Goal: Transaction & Acquisition: Purchase product/service

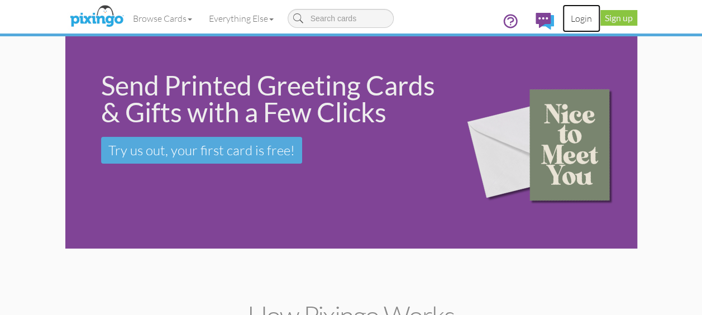
click at [579, 17] on link "Login" at bounding box center [582, 18] width 38 height 28
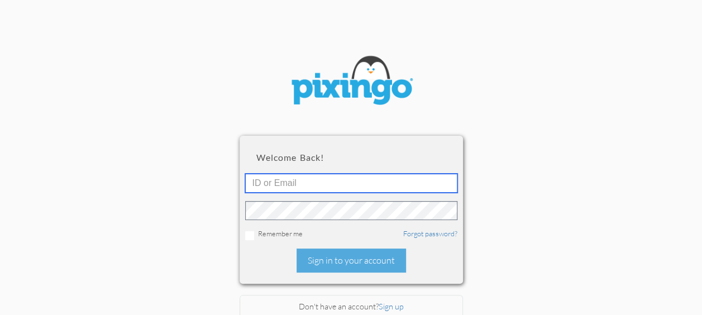
type input "3089"
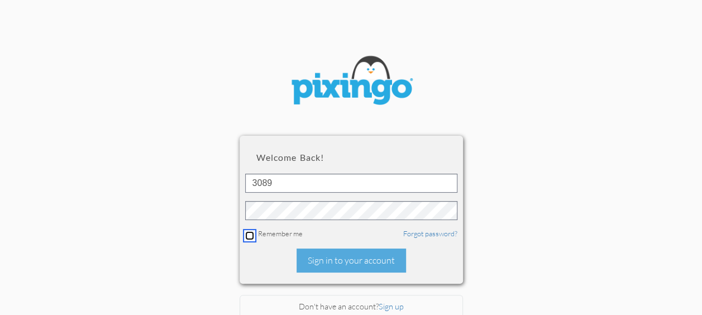
click at [246, 236] on input "checkbox" at bounding box center [249, 235] width 9 height 9
checkbox input "true"
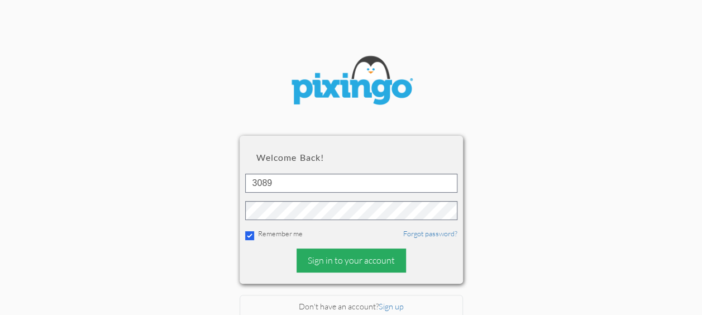
click at [326, 266] on div "Sign in to your account" at bounding box center [352, 261] width 110 height 24
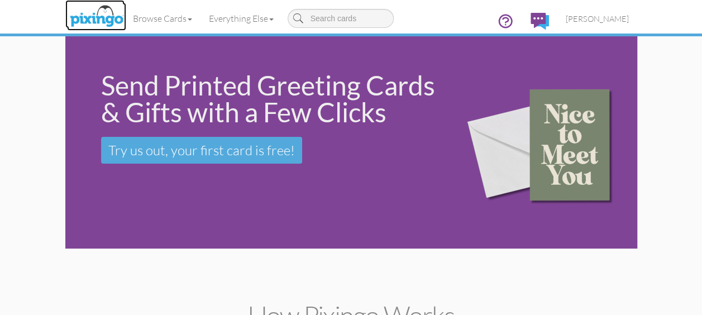
click at [82, 12] on img at bounding box center [96, 17] width 59 height 28
click at [611, 20] on span "[PERSON_NAME]" at bounding box center [597, 19] width 63 height 10
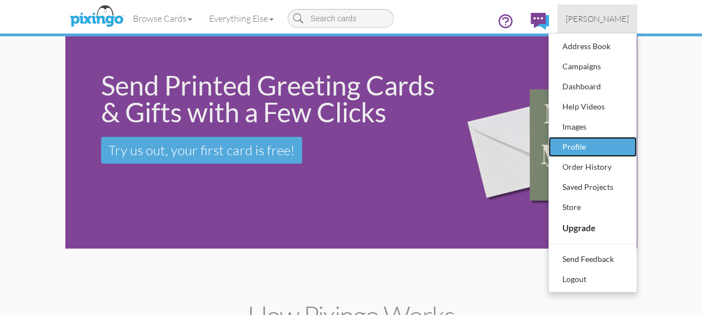
click at [594, 143] on div "Profile" at bounding box center [593, 147] width 66 height 17
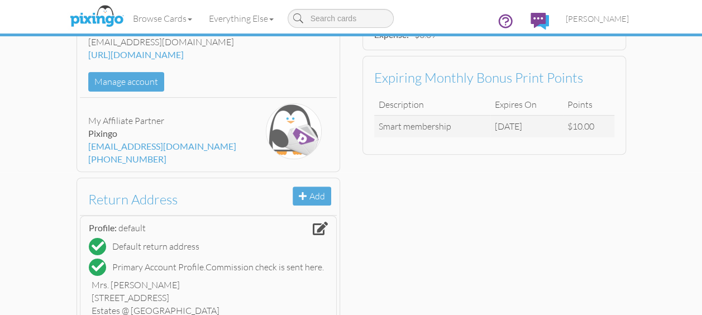
scroll to position [56, 0]
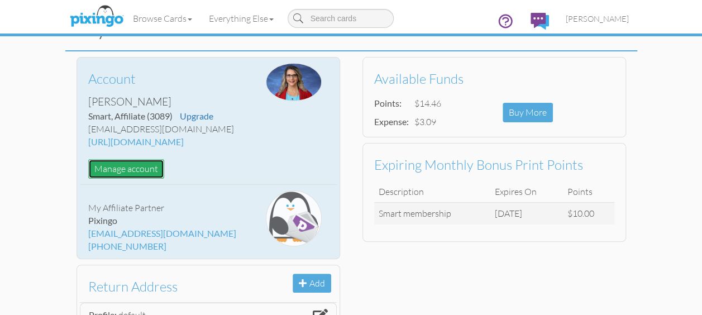
click at [126, 167] on button "Manage account" at bounding box center [126, 169] width 76 height 20
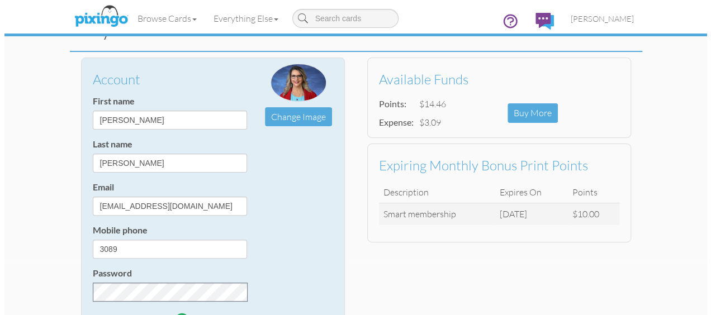
scroll to position [0, 0]
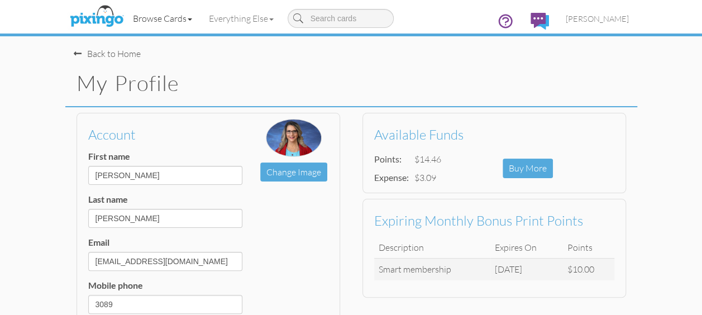
click at [165, 16] on link "Browse Cards" at bounding box center [163, 18] width 76 height 28
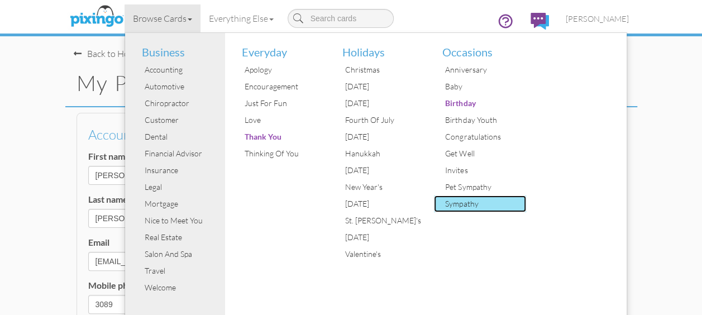
click at [469, 202] on div "Sympathy" at bounding box center [485, 204] width 84 height 17
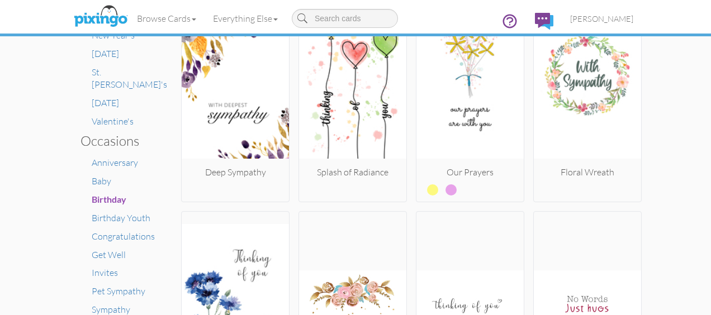
scroll to position [671, 0]
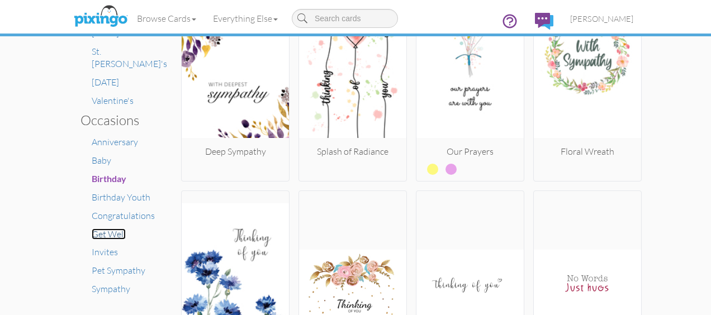
click at [113, 229] on span "Get Well" at bounding box center [109, 234] width 34 height 11
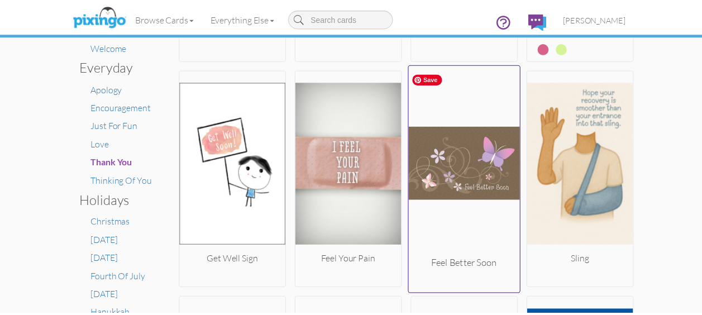
scroll to position [335, 0]
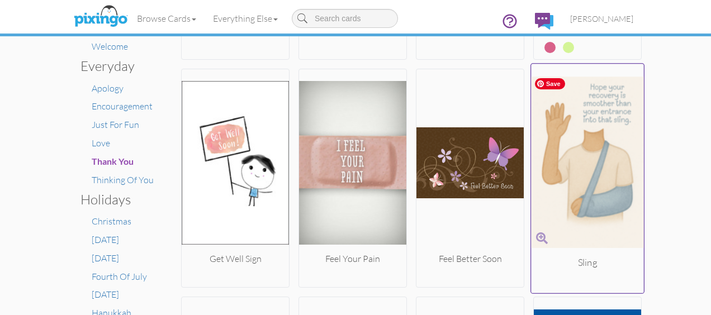
click at [585, 172] on img at bounding box center [587, 162] width 113 height 188
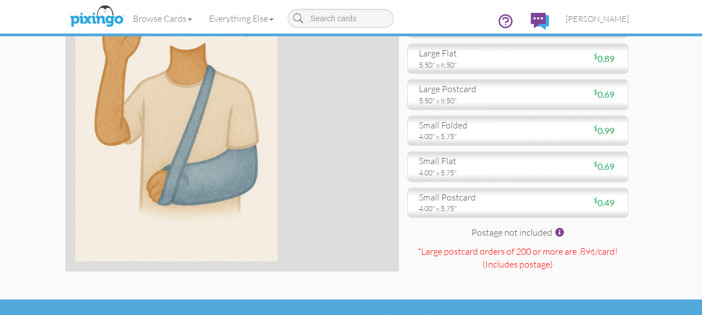
scroll to position [119, 0]
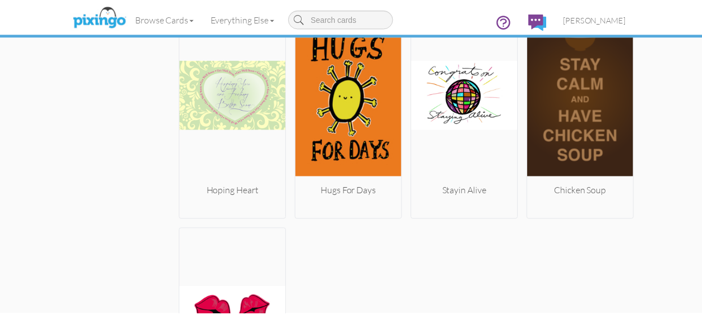
scroll to position [1493, 0]
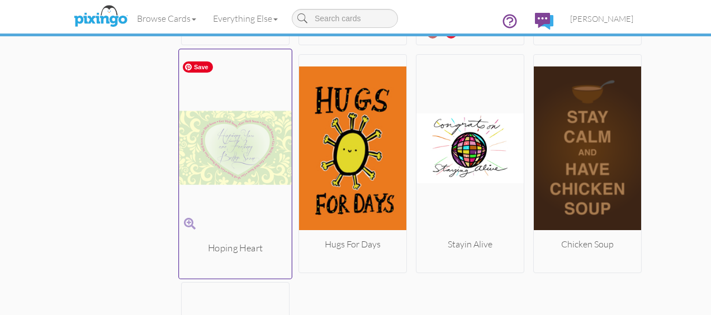
click at [248, 169] on img at bounding box center [235, 148] width 113 height 188
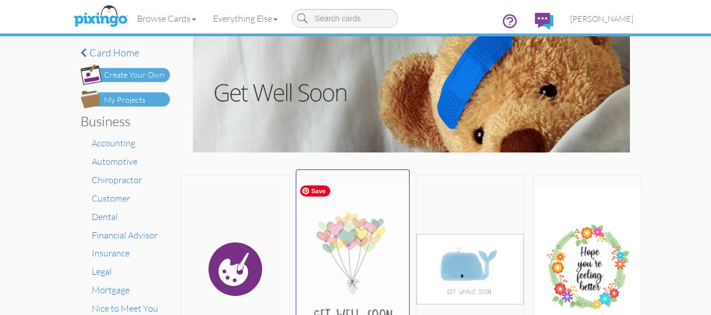
click at [330, 225] on img at bounding box center [352, 269] width 113 height 188
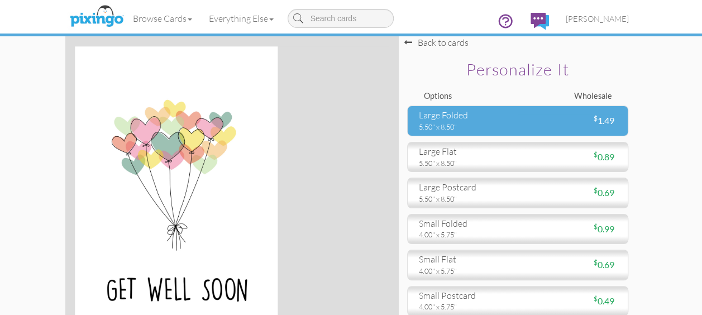
click at [438, 125] on div "5.50" x 8.50"" at bounding box center [464, 127] width 91 height 10
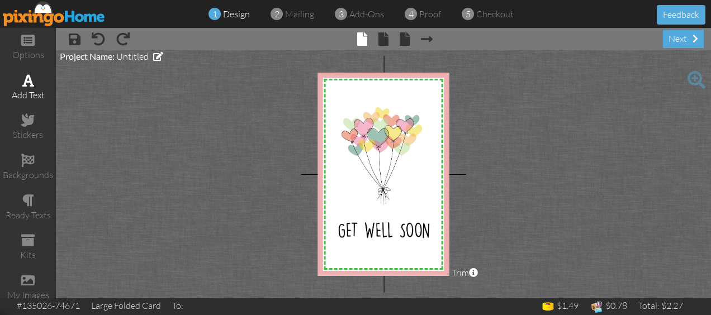
click at [23, 80] on span at bounding box center [28, 80] width 12 height 13
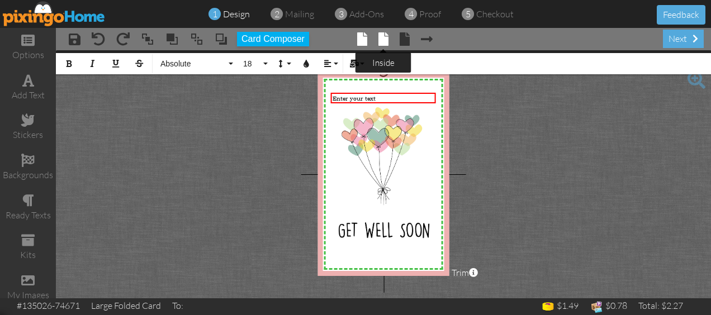
click at [383, 41] on span at bounding box center [383, 38] width 10 height 13
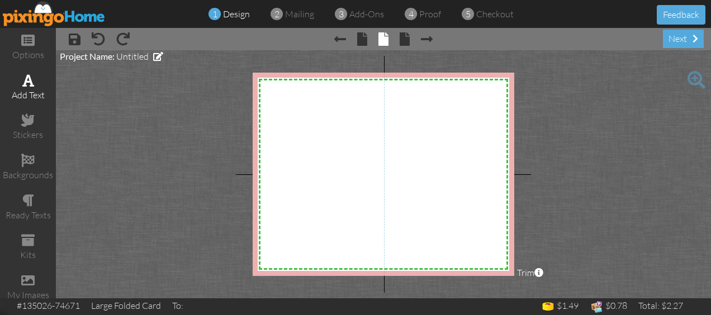
click at [29, 77] on span at bounding box center [28, 80] width 12 height 13
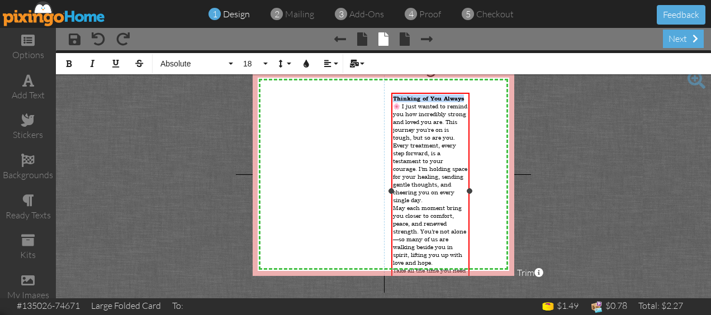
drag, startPoint x: 467, startPoint y: 101, endPoint x: 393, endPoint y: 99, distance: 73.8
click at [393, 99] on div "Thinking of You Always 🌸 I just wanted to remind you how incredibly strong and …" at bounding box center [430, 149] width 75 height 110
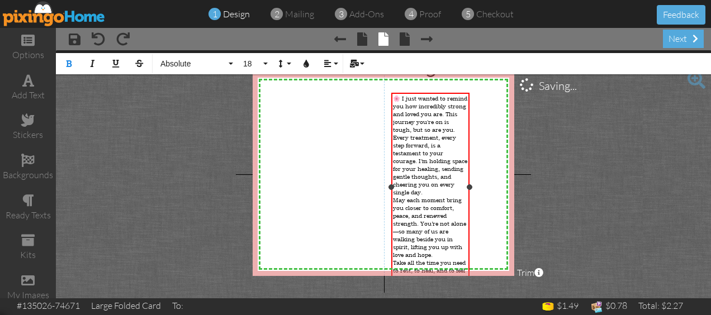
click at [402, 100] on span "🌸 I just wanted to remind you how incredibly strong and loved you are. This jou…" at bounding box center [430, 145] width 74 height 102
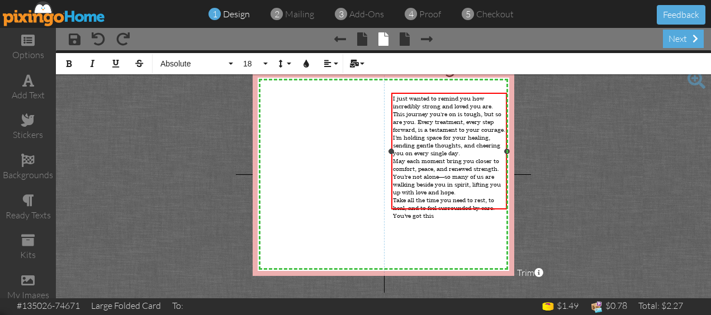
drag, startPoint x: 469, startPoint y: 182, endPoint x: 507, endPoint y: 182, distance: 37.4
click at [507, 182] on div "​ I just wanted to remind you how incredibly strong and loved you are. This jou…" at bounding box center [449, 151] width 116 height 117
drag, startPoint x: 394, startPoint y: 99, endPoint x: 476, endPoint y: 213, distance: 140.5
click at [476, 213] on div "X X X X X X X X X X X X X X X X X X X X X X X X X X X X X X X X X X X X X X X X…" at bounding box center [384, 174] width 262 height 203
click at [183, 61] on span "Absolute" at bounding box center [192, 64] width 67 height 10
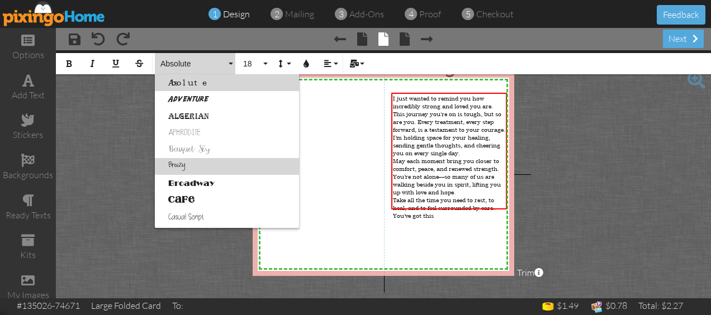
click at [208, 168] on link "Breezy" at bounding box center [227, 166] width 144 height 17
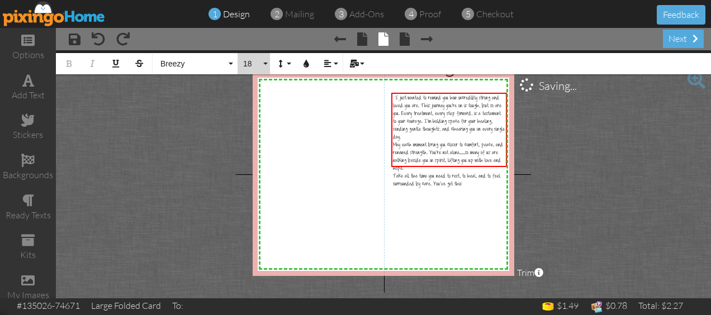
click at [253, 59] on span "18" at bounding box center [251, 64] width 19 height 10
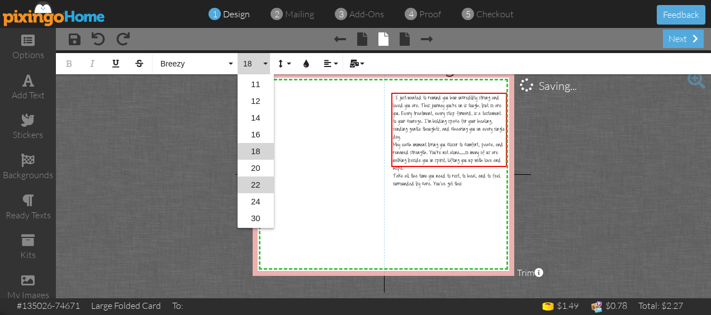
click at [254, 182] on link "22" at bounding box center [256, 185] width 36 height 17
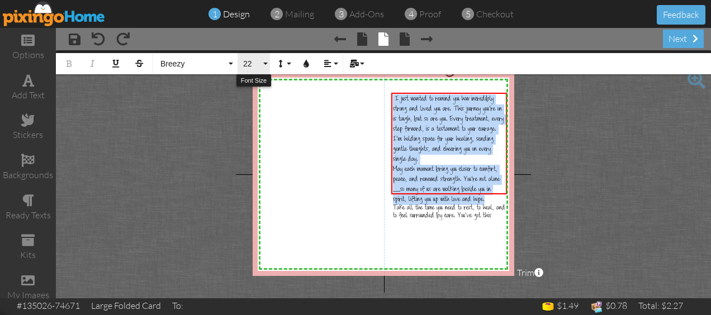
click at [251, 63] on span "22" at bounding box center [251, 64] width 19 height 10
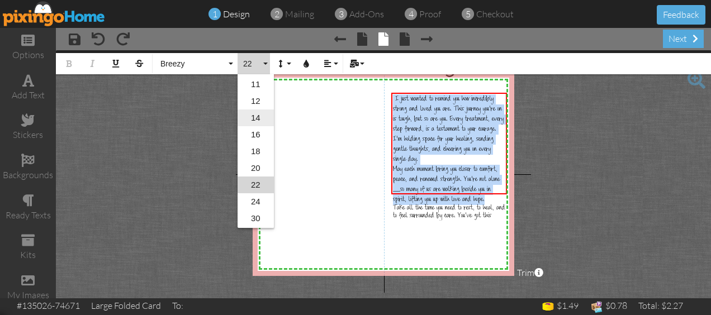
scroll to position [132, 0]
click at [258, 167] on link "24" at bounding box center [256, 168] width 36 height 17
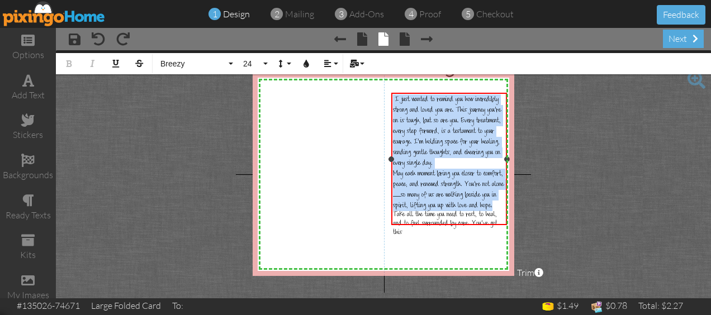
click at [419, 211] on span "Take all the time you need to rest, to heal, and to feel surrounded by care. Yo…" at bounding box center [445, 224] width 105 height 27
click at [430, 155] on span "I just wanted to remind you how incredibly strong and loved you are. This journ…" at bounding box center [447, 132] width 108 height 73
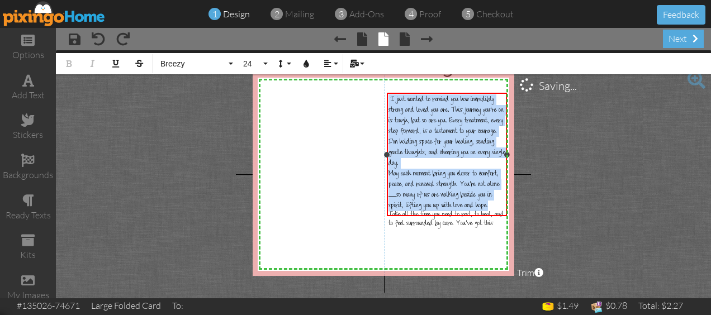
click at [388, 158] on div "​ I just wanted to remind you how incredibly strong and loved you are. This jou…" at bounding box center [447, 155] width 120 height 124
click at [426, 111] on span "I just wanted to remind you how incredibly strong and loved you are. This journ…" at bounding box center [446, 132] width 117 height 73
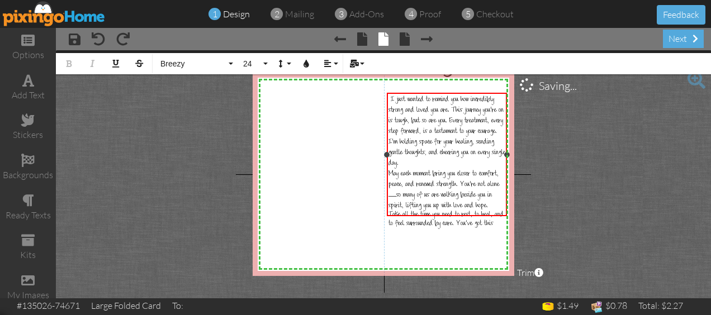
click at [452, 108] on span "I just wanted to remind you how incredibly strong and loved you are. This journ…" at bounding box center [446, 132] width 117 height 73
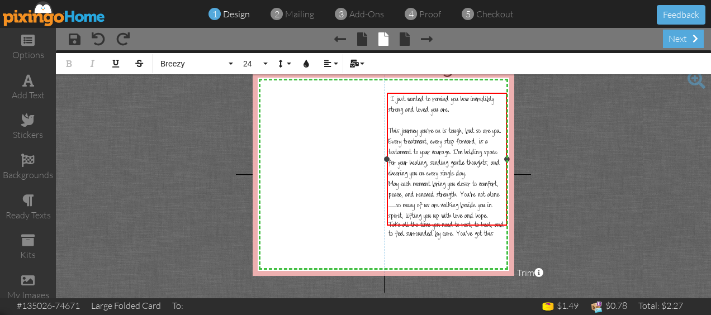
click at [452, 144] on span "This journey you're on is tough, but so are you. Every treatment, every step fo…" at bounding box center [444, 153] width 113 height 51
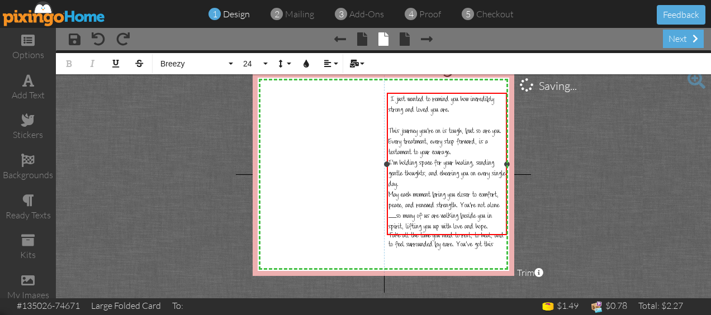
click at [419, 172] on div "I’m holding space for your healing, sending gentle thoughts, and cheering you o…" at bounding box center [446, 174] width 117 height 32
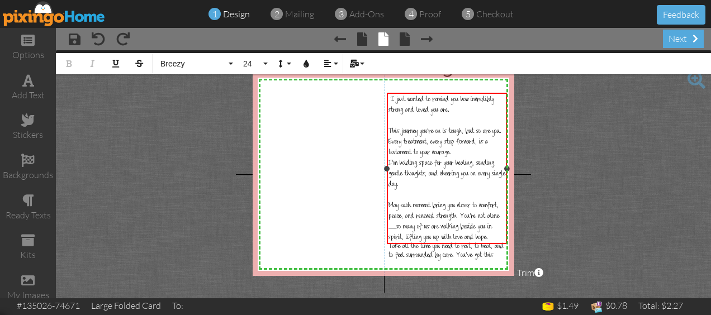
click at [461, 202] on span "May each moment bring you closer to comfort, peace, and renewed strength. You’r…" at bounding box center [443, 222] width 111 height 41
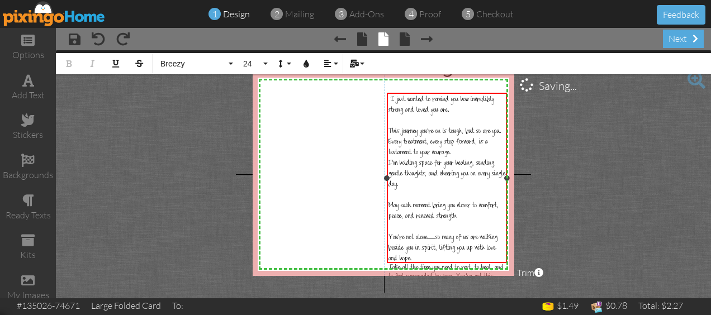
click at [432, 93] on div "​ I just wanted to remind you how incredibly strong and loved you are. ​ This j…" at bounding box center [447, 178] width 120 height 170
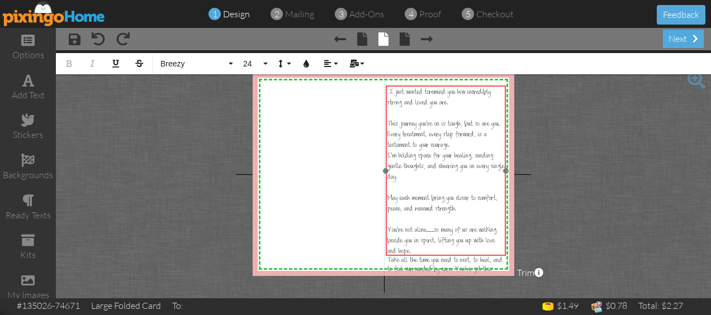
drag, startPoint x: 430, startPoint y: 90, endPoint x: 429, endPoint y: 83, distance: 7.4
click at [429, 83] on div at bounding box center [446, 170] width 126 height 175
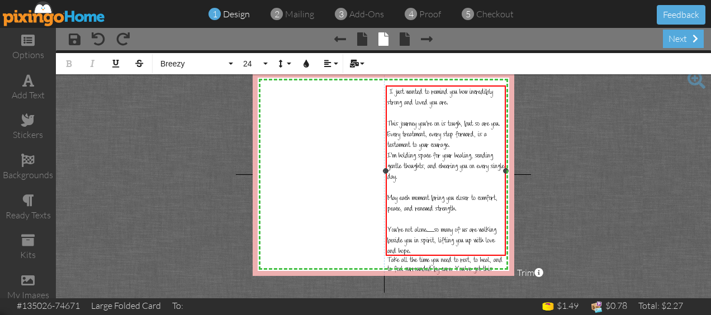
click at [408, 232] on div "You’re not alone—so many of us are walking beside you in spirit, lifting you up…" at bounding box center [445, 241] width 117 height 32
drag, startPoint x: 389, startPoint y: 92, endPoint x: 507, endPoint y: 264, distance: 208.6
click at [506, 264] on div "​ I just wanted to remind you how incredibly strong and loved you are. ​ This j…" at bounding box center [446, 175] width 120 height 179
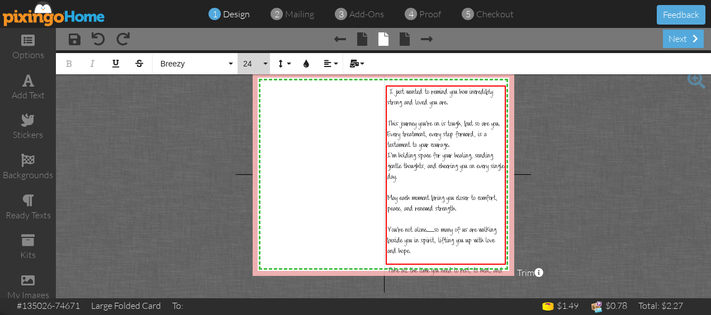
click at [248, 64] on span "24" at bounding box center [251, 64] width 19 height 10
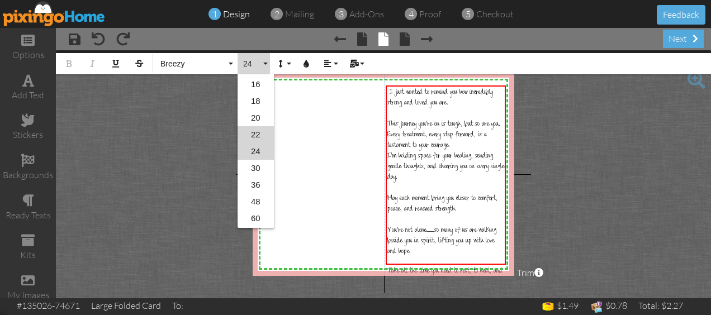
click at [258, 133] on link "22" at bounding box center [256, 134] width 36 height 17
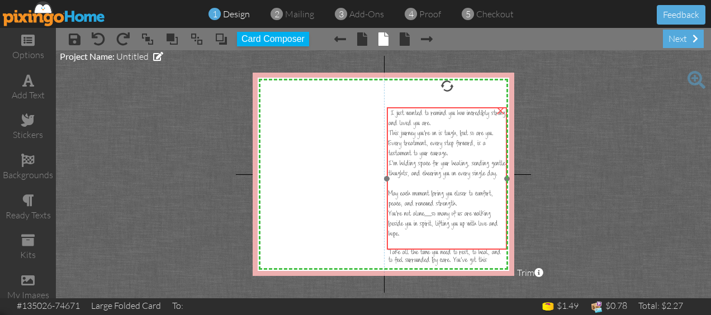
drag, startPoint x: 396, startPoint y: 86, endPoint x: 397, endPoint y: 107, distance: 21.8
click at [397, 107] on div "I just wanted to remind you how incredibly strong and loved you are. This journ…" at bounding box center [447, 187] width 120 height 160
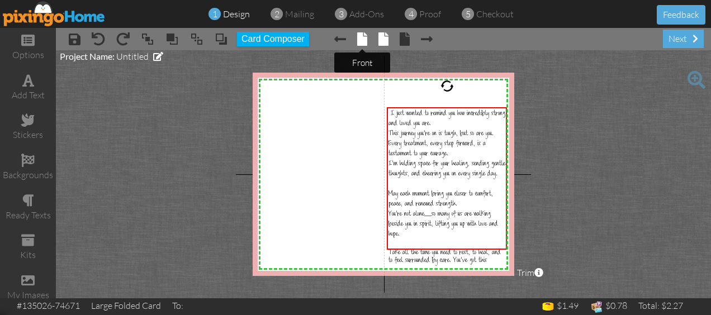
click at [363, 37] on span at bounding box center [362, 38] width 10 height 13
click at [366, 40] on span at bounding box center [362, 38] width 10 height 13
click at [363, 36] on span at bounding box center [362, 38] width 10 height 13
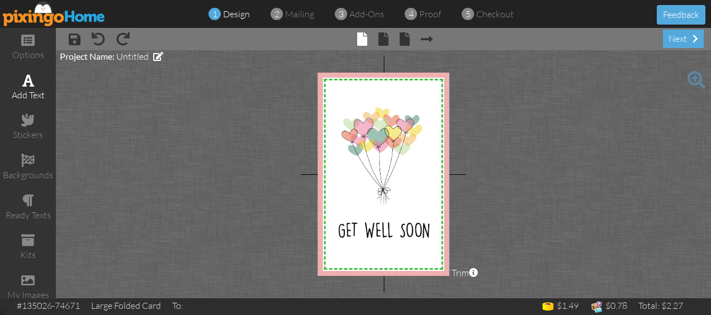
click at [22, 82] on span at bounding box center [28, 80] width 12 height 13
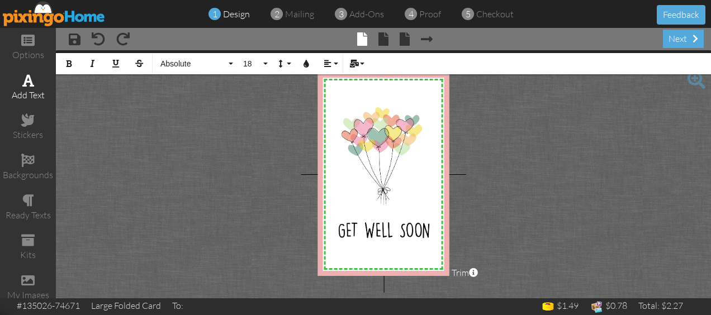
click at [22, 80] on span at bounding box center [28, 80] width 12 height 13
drag, startPoint x: 416, startPoint y: 97, endPoint x: 327, endPoint y: 94, distance: 88.4
click at [327, 94] on div "X X X X X X X X X X X X X X X X X X X X X X X X X X X X X X X X X X X X X X X X…" at bounding box center [383, 174] width 131 height 203
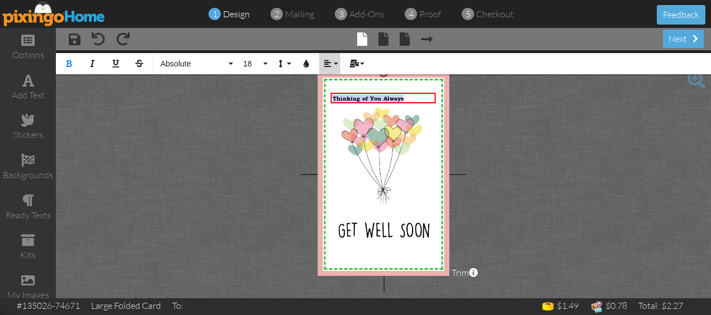
click at [328, 64] on icon "button" at bounding box center [328, 64] width 8 height 8
click at [336, 100] on icon at bounding box center [336, 99] width 7 height 8
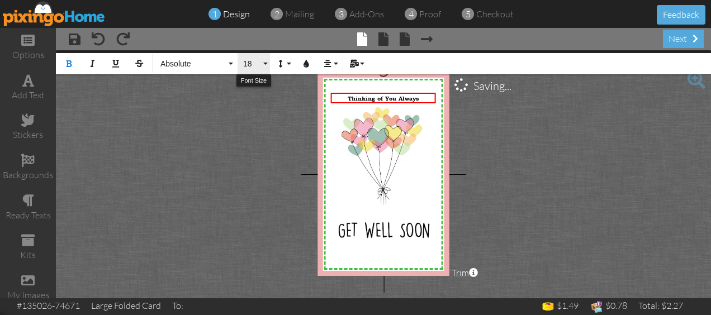
click at [250, 62] on span "18" at bounding box center [251, 64] width 19 height 10
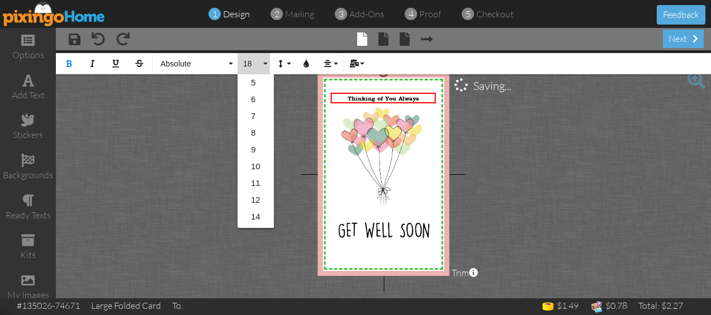
scroll to position [99, 0]
click at [257, 196] on link "24" at bounding box center [256, 201] width 36 height 17
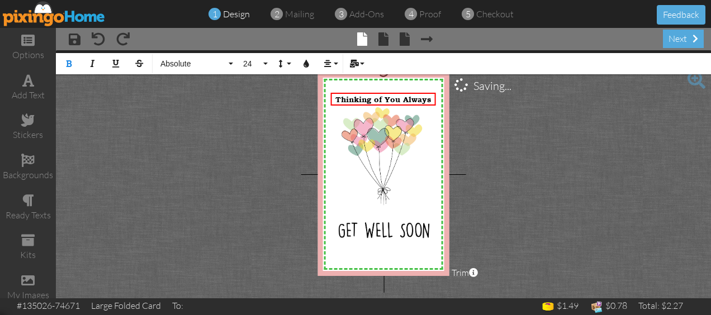
click at [502, 153] on project-studio-wrapper "X X X X X X X X X X X X X X X X X X X X X X X X X X X X X X X X X X X X X X X X…" at bounding box center [383, 174] width 655 height 248
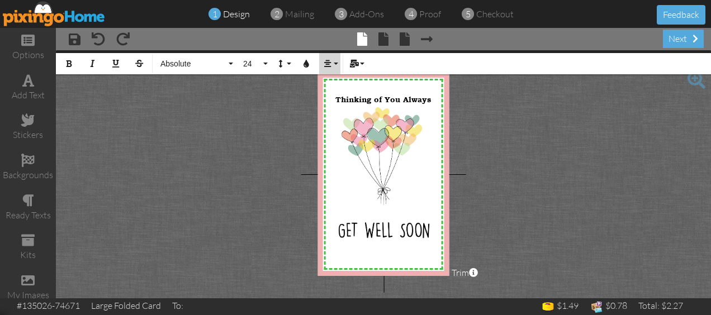
click at [326, 58] on button "Align" at bounding box center [329, 63] width 21 height 21
click at [285, 61] on button "Line Height" at bounding box center [282, 63] width 21 height 21
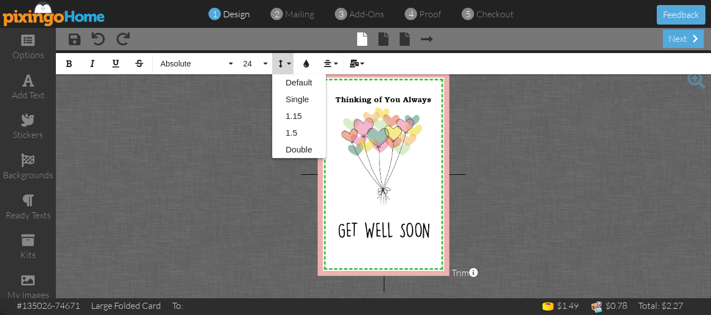
click at [222, 90] on project-studio-wrapper "X X X X X X X X X X X X X X X X X X X X X X X X X X X X X X X X X X X X X X X X…" at bounding box center [383, 174] width 655 height 248
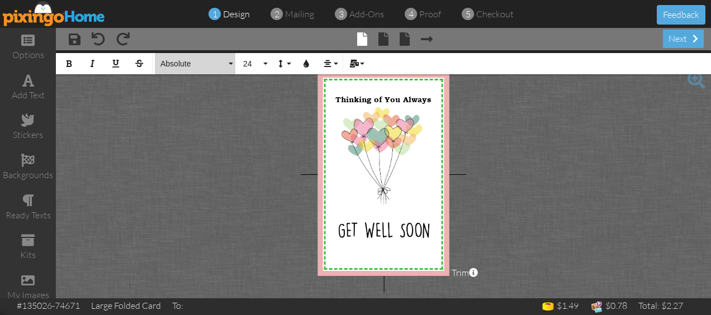
click at [188, 65] on span "Absolute" at bounding box center [192, 64] width 67 height 10
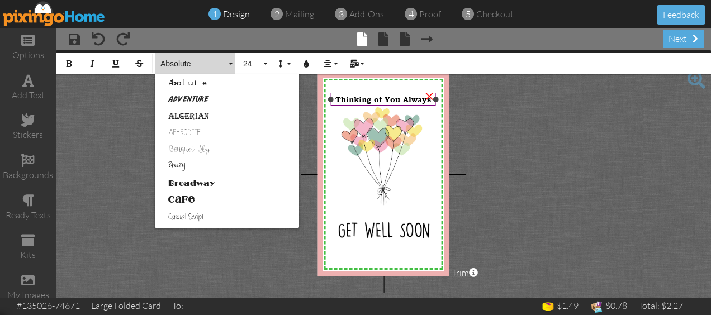
click at [364, 99] on span "Thinking of You Always" at bounding box center [383, 99] width 96 height 10
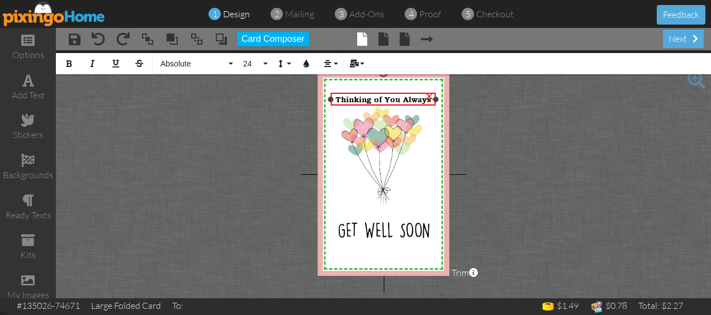
click at [364, 99] on span "Thinking of You Always" at bounding box center [383, 99] width 96 height 10
drag, startPoint x: 338, startPoint y: 98, endPoint x: 438, endPoint y: 110, distance: 101.2
click at [438, 110] on div "X X X X X X X X X X X X X X X X X X X X X X X X X X X X X X X X X X X X X X X X…" at bounding box center [383, 174] width 131 height 203
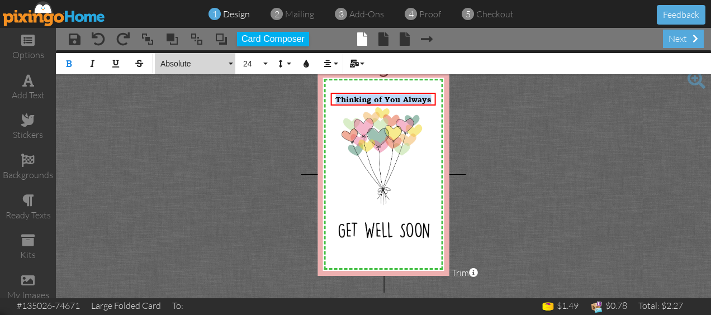
click at [173, 54] on button "Absolute" at bounding box center [195, 63] width 80 height 21
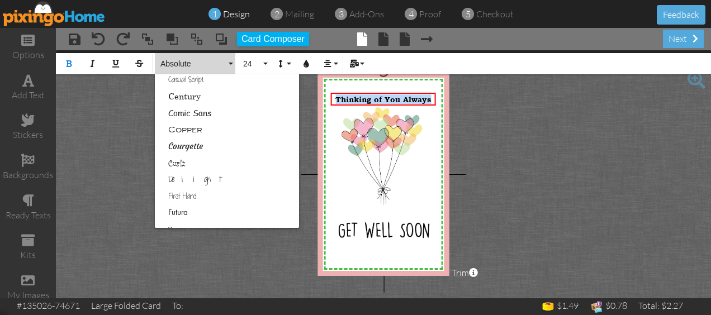
scroll to position [112, 0]
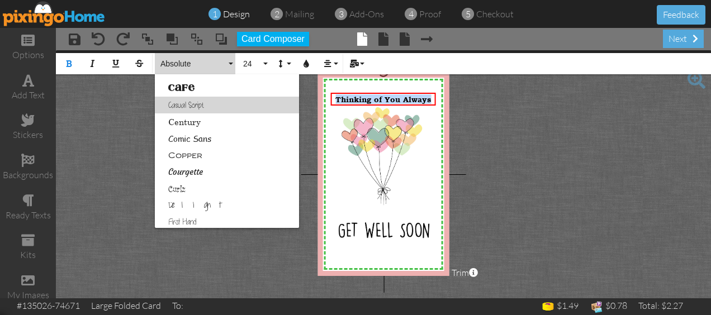
click at [201, 104] on link "Casual Script" at bounding box center [227, 105] width 144 height 17
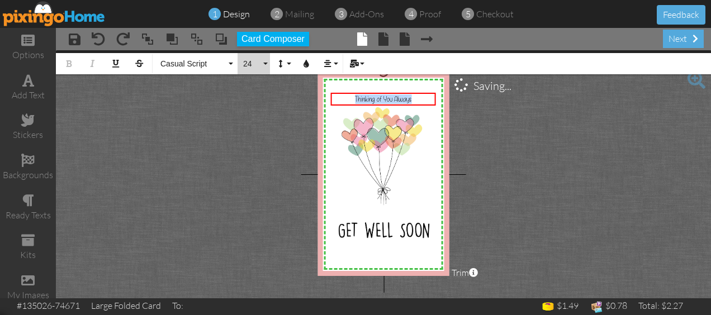
click at [247, 65] on span "24" at bounding box center [251, 64] width 19 height 10
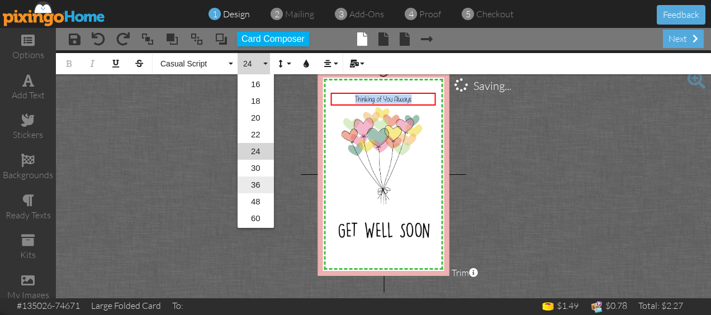
click at [253, 182] on link "36" at bounding box center [256, 185] width 36 height 17
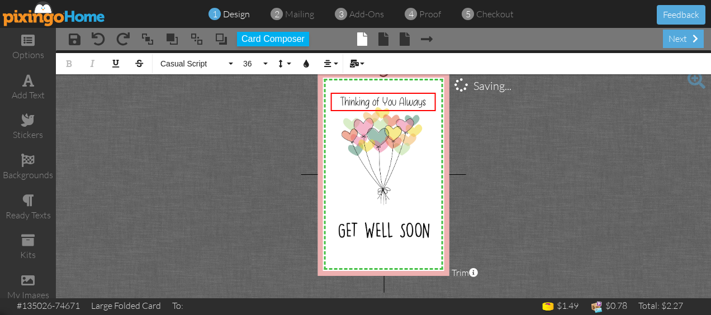
click at [487, 170] on project-studio-wrapper "X X X X X X X X X X X X X X X X X X X X X X X X X X X X X X X X X X X X X X X X…" at bounding box center [383, 174] width 655 height 248
click at [381, 41] on span at bounding box center [383, 38] width 10 height 13
click at [380, 41] on span at bounding box center [383, 38] width 10 height 13
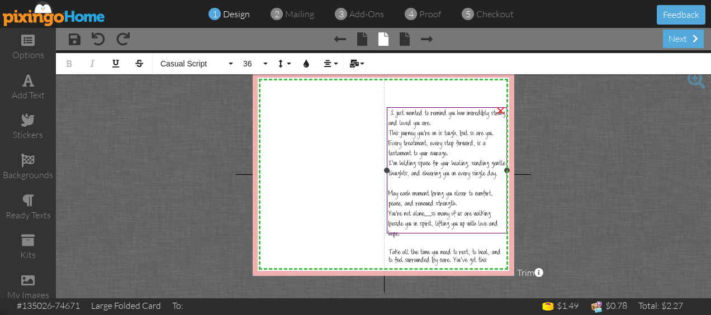
click at [396, 116] on span "I just wanted to remind you how incredibly strong and loved you are." at bounding box center [446, 120] width 117 height 18
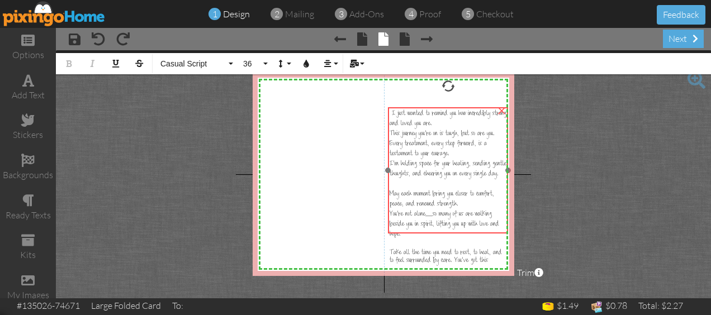
click at [398, 115] on span "I just wanted to remind you how incredibly strong and loved you are." at bounding box center [448, 120] width 117 height 18
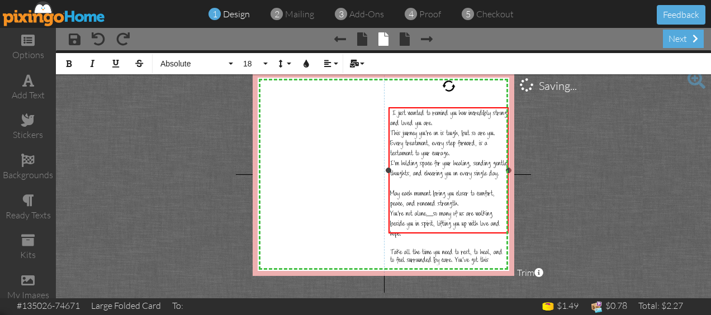
drag, startPoint x: 392, startPoint y: 114, endPoint x: 502, endPoint y: 226, distance: 156.5
click at [502, 226] on div "I just wanted to remind you how incredibly strong and loved you are. This journ…" at bounding box center [448, 187] width 117 height 156
click at [208, 60] on span "Breezy" at bounding box center [192, 64] width 67 height 10
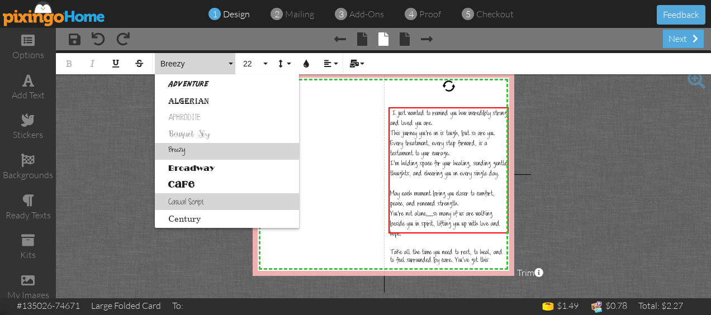
click at [203, 200] on link "Casual Script" at bounding box center [227, 201] width 144 height 17
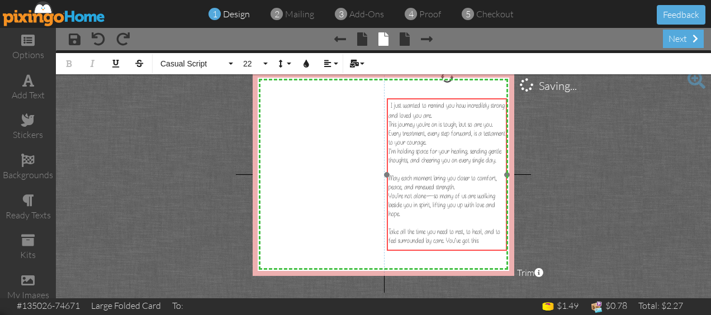
drag, startPoint x: 420, startPoint y: 108, endPoint x: 419, endPoint y: 99, distance: 9.1
click at [419, 99] on div "​ I just wanted to remind you how incredibly strong and loved you are. This jou…" at bounding box center [447, 172] width 120 height 149
click at [454, 114] on div "I just wanted to remind you how incredibly strong and loved you are." at bounding box center [446, 110] width 117 height 20
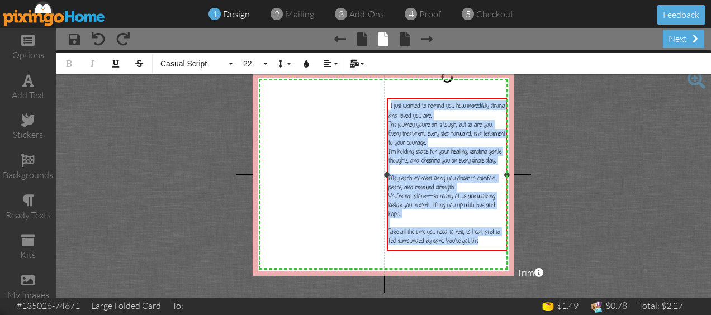
drag, startPoint x: 390, startPoint y: 106, endPoint x: 496, endPoint y: 244, distance: 174.2
click at [497, 244] on div "I just wanted to remind you how incredibly strong and loved you are. This journ…" at bounding box center [446, 172] width 117 height 145
click at [248, 64] on span "22" at bounding box center [251, 64] width 19 height 10
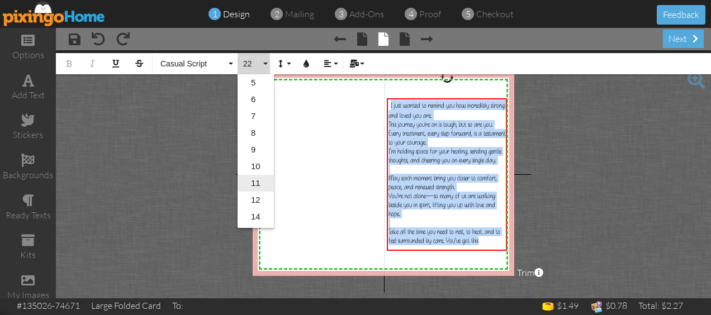
scroll to position [56, 0]
click at [258, 206] on link "20" at bounding box center [256, 211] width 36 height 17
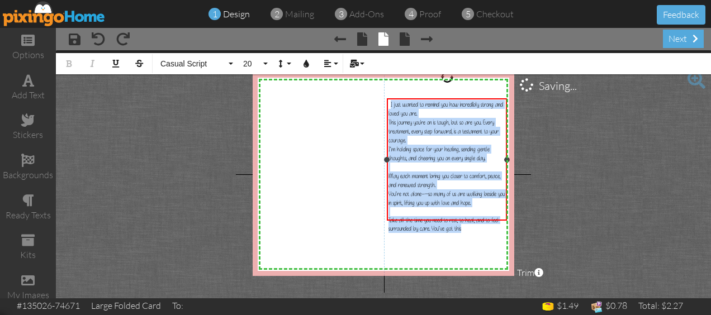
click at [429, 110] on div "I just wanted to remind you how incredibly strong and loved you are." at bounding box center [446, 109] width 117 height 18
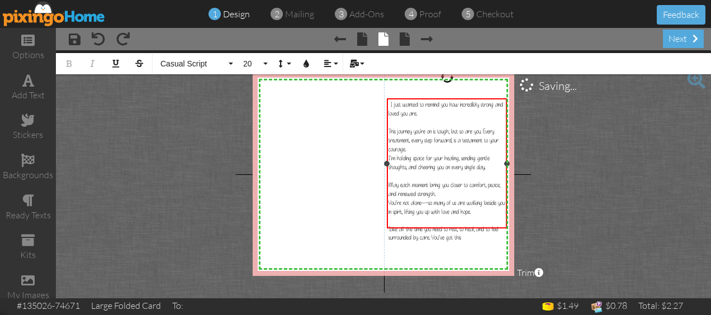
click at [410, 142] on div "This journey you're on is tough, but so are you. Every treatment, every step fo…" at bounding box center [446, 140] width 117 height 27
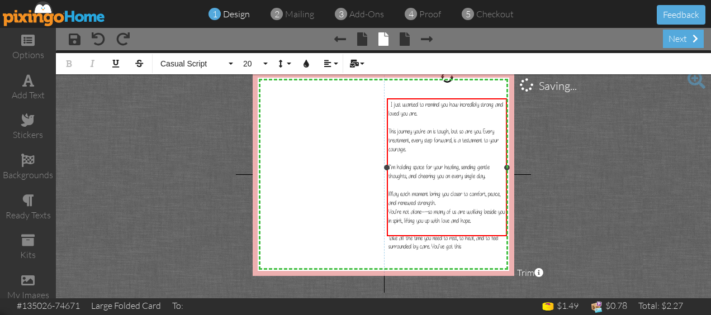
click at [442, 191] on div "May each moment bring you closer to comfort, peace, and renewed strength." at bounding box center [446, 198] width 117 height 18
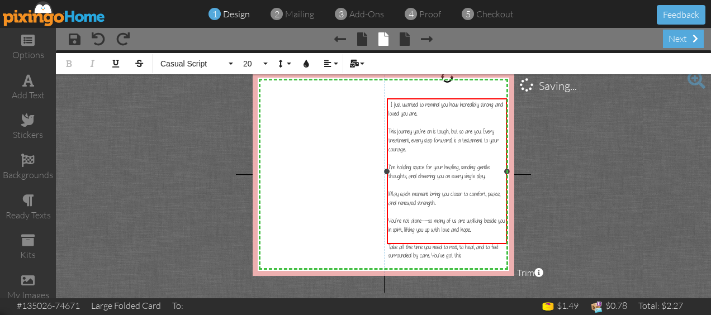
click at [431, 243] on span "Take all the time you need to rest, to heal, and to feel surrounded by care. Yo…" at bounding box center [443, 251] width 110 height 16
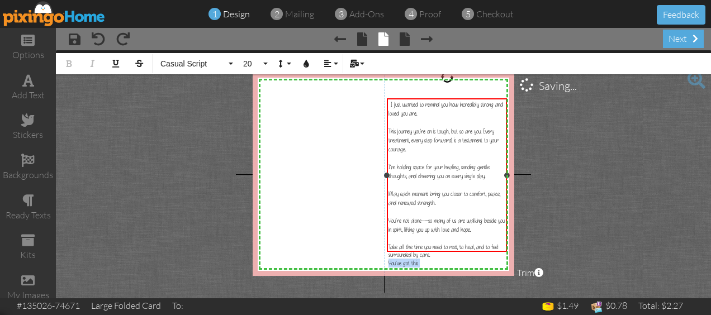
drag, startPoint x: 433, startPoint y: 246, endPoint x: 383, endPoint y: 245, distance: 49.2
click at [387, 245] on div "I just wanted to remind you how incredibly strong and loved you are. ​ This jou…" at bounding box center [447, 174] width 120 height 153
click at [329, 63] on icon "button" at bounding box center [328, 64] width 8 height 8
click at [337, 97] on icon at bounding box center [336, 99] width 7 height 8
click at [488, 190] on span "May each moment bring you closer to comfort, peace, and renewed strength." at bounding box center [444, 198] width 112 height 17
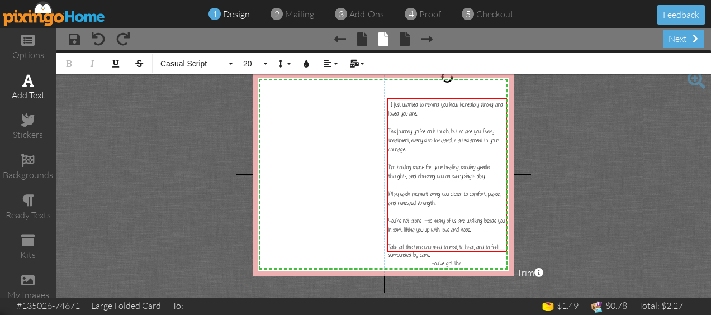
click at [32, 78] on div "add text" at bounding box center [28, 87] width 56 height 39
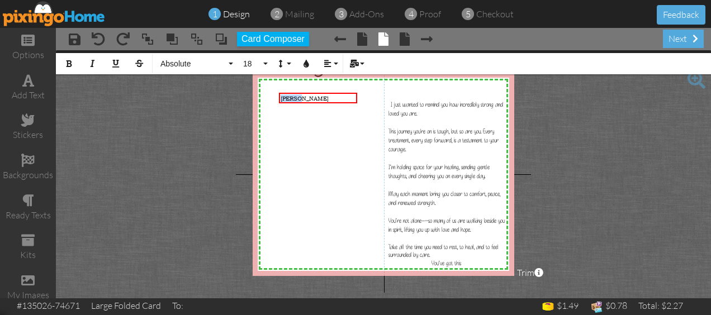
drag, startPoint x: 315, startPoint y: 101, endPoint x: 274, endPoint y: 95, distance: 41.7
click at [274, 95] on div "X X X X X X X X X X X X X X X X X X X X X X X X X X X X X X X X X X X X X X X X…" at bounding box center [384, 174] width 262 height 203
click at [184, 60] on span "Absolute" at bounding box center [192, 64] width 67 height 10
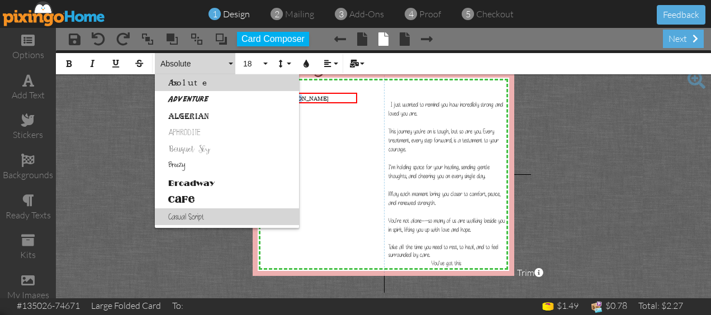
click at [200, 216] on link "Casual Script" at bounding box center [227, 216] width 144 height 17
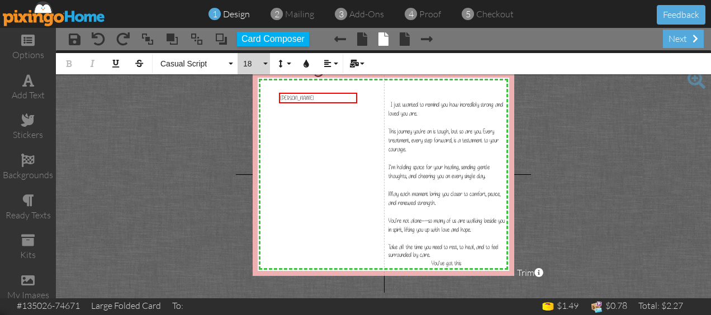
click at [243, 59] on span "18" at bounding box center [251, 64] width 19 height 10
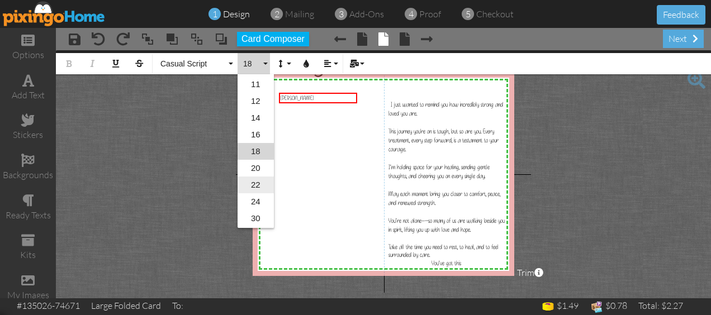
click at [253, 182] on link "22" at bounding box center [256, 185] width 36 height 17
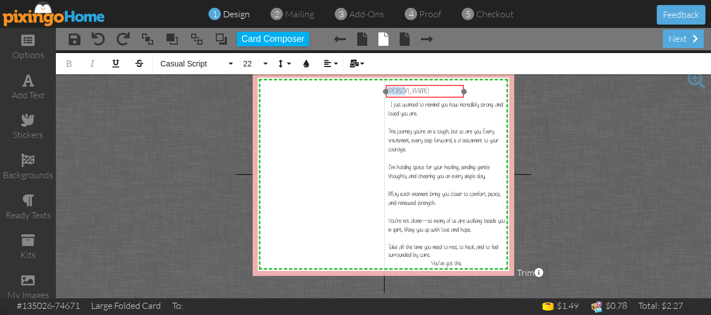
drag, startPoint x: 300, startPoint y: 94, endPoint x: 407, endPoint y: 86, distance: 107.0
click at [407, 86] on div "​ [PERSON_NAME] ​" at bounding box center [425, 91] width 78 height 12
click at [583, 125] on project-studio-wrapper "X X X X X X X X X X X X X X X X X X X X X X X X X X X X X X X X X X X X X X X X…" at bounding box center [383, 174] width 655 height 248
click at [25, 79] on span at bounding box center [28, 80] width 12 height 13
click at [446, 101] on div "Enter your text" at bounding box center [423, 101] width 62 height 8
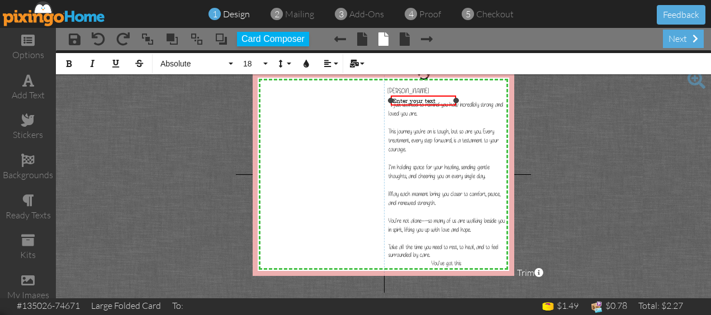
click at [434, 100] on span "Enter your text" at bounding box center [413, 101] width 43 height 8
drag, startPoint x: 438, startPoint y: 100, endPoint x: 390, endPoint y: 97, distance: 48.1
click at [391, 97] on div "Enter your text ×" at bounding box center [423, 101] width 65 height 10
click at [428, 102] on div "[PERSON_NAME]" at bounding box center [423, 101] width 62 height 8
drag, startPoint x: 428, startPoint y: 102, endPoint x: 391, endPoint y: 101, distance: 36.9
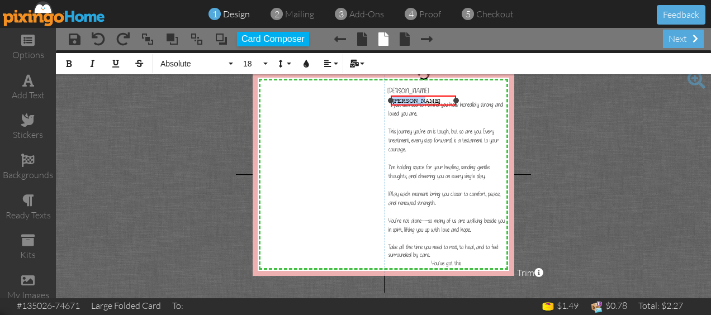
click at [391, 101] on div "Hugs, Sue ×" at bounding box center [423, 101] width 65 height 10
click at [198, 63] on span "Absolute" at bounding box center [192, 64] width 67 height 10
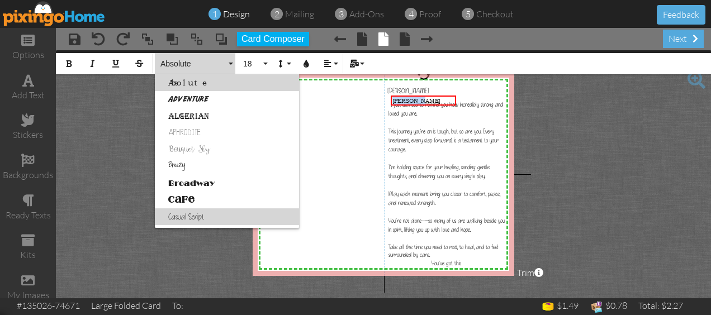
click at [185, 215] on link "Casual Script" at bounding box center [227, 216] width 144 height 17
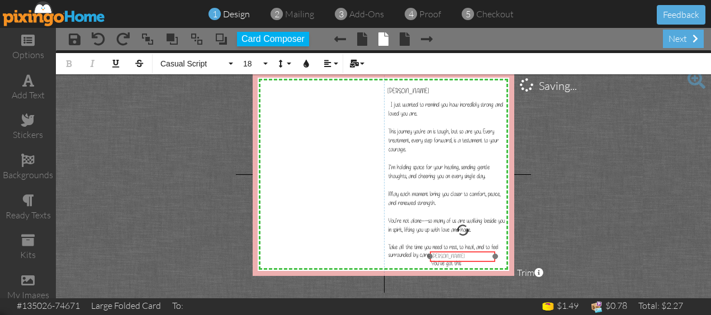
drag, startPoint x: 424, startPoint y: 96, endPoint x: 463, endPoint y: 251, distance: 160.8
click at [463, 251] on div "​ Hugs, Sue ​" at bounding box center [462, 256] width 65 height 11
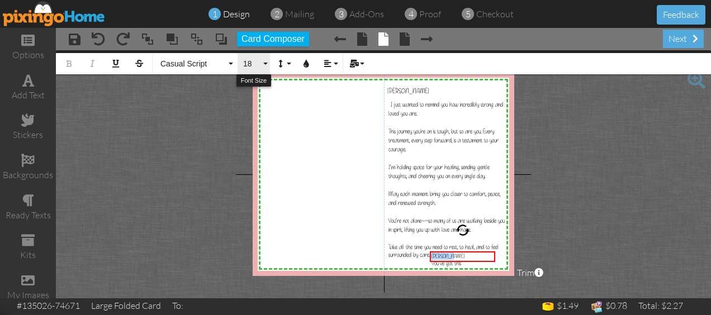
click at [248, 59] on span "18" at bounding box center [251, 64] width 19 height 10
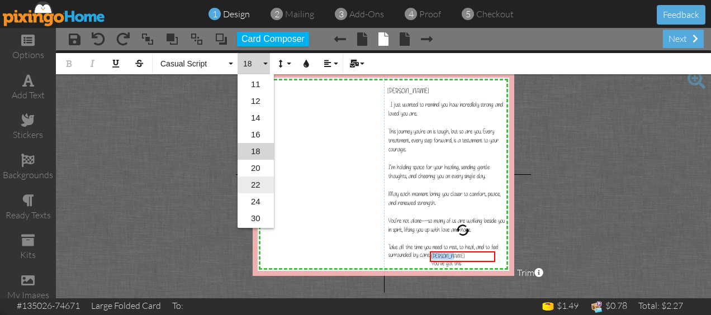
drag, startPoint x: 257, startPoint y: 182, endPoint x: 255, endPoint y: 164, distance: 17.4
click at [257, 181] on link "22" at bounding box center [256, 185] width 36 height 17
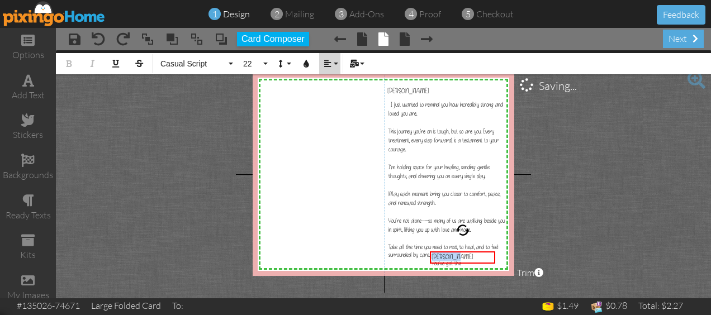
click at [323, 61] on button "Align" at bounding box center [329, 63] width 21 height 21
click at [336, 113] on icon at bounding box center [336, 116] width 7 height 8
click at [520, 192] on project-studio-wrapper "X X X X X X X X X X X X X X X X X X X X X X X X X X X X X X X X X X X X X X X X…" at bounding box center [383, 174] width 655 height 248
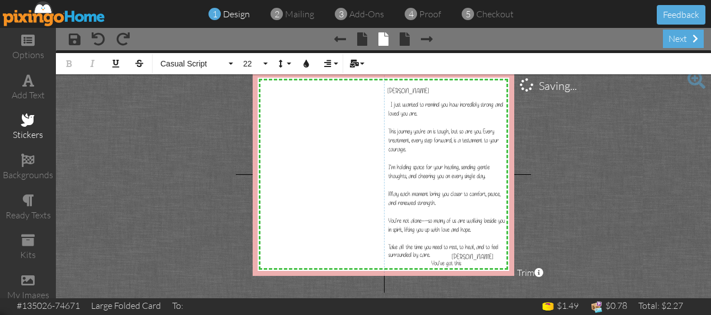
click at [23, 127] on div "stickers" at bounding box center [28, 127] width 56 height 39
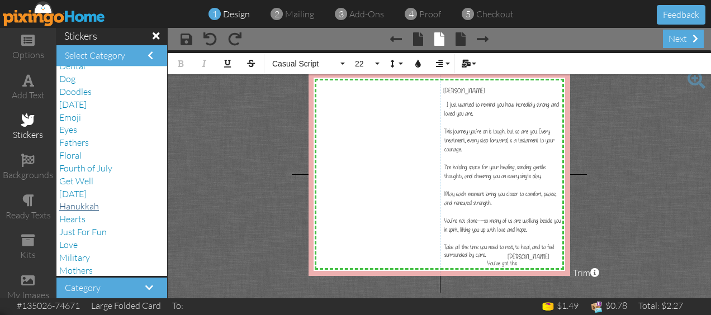
scroll to position [168, 0]
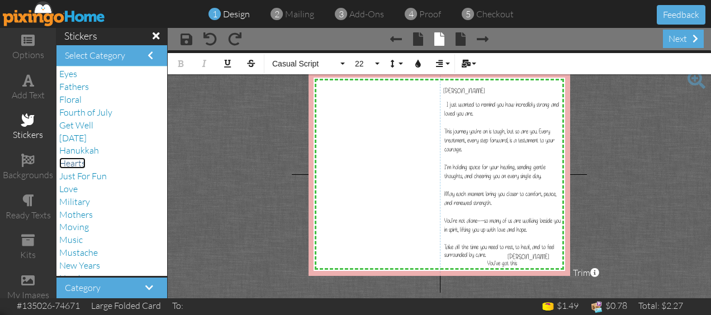
click at [73, 160] on span "Hearts" at bounding box center [72, 163] width 26 height 11
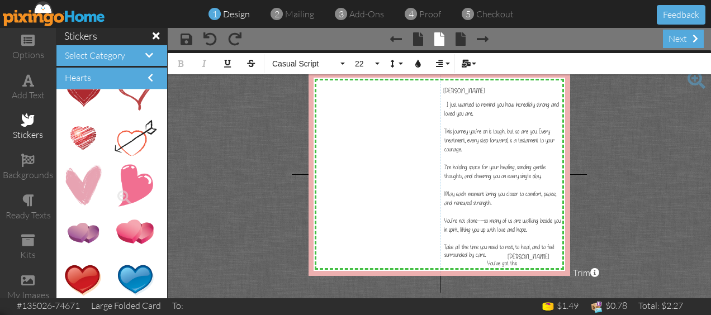
scroll to position [224, 0]
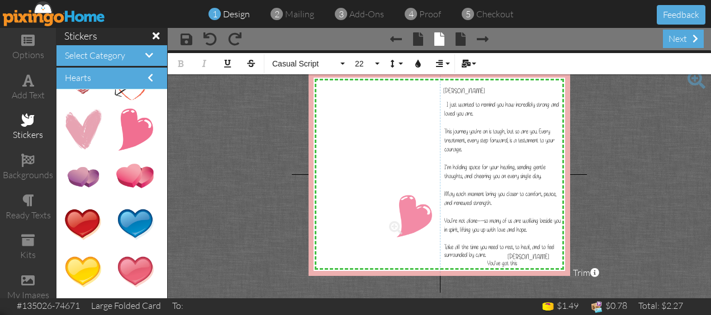
drag, startPoint x: 136, startPoint y: 129, endPoint x: 412, endPoint y: 216, distance: 289.5
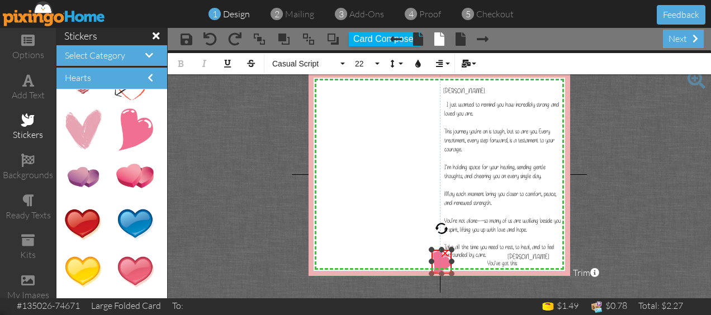
drag, startPoint x: 385, startPoint y: 195, endPoint x: 443, endPoint y: 249, distance: 79.1
click at [443, 250] on div "×" at bounding box center [441, 262] width 20 height 25
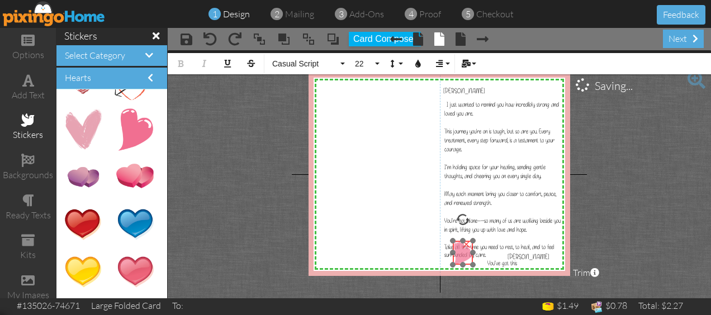
drag, startPoint x: 443, startPoint y: 265, endPoint x: 464, endPoint y: 256, distance: 23.0
click at [464, 256] on img at bounding box center [463, 253] width 20 height 25
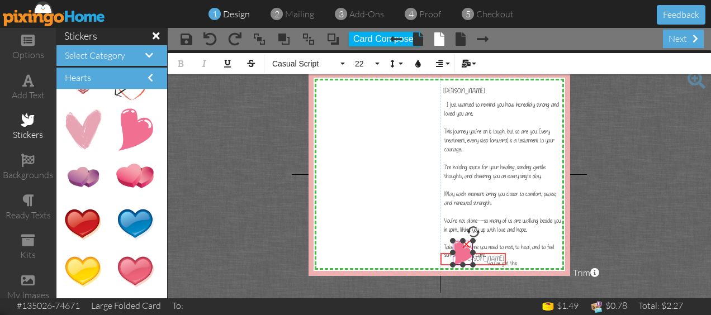
drag, startPoint x: 519, startPoint y: 253, endPoint x: 474, endPoint y: 253, distance: 44.2
click at [474, 253] on div "X X X X X X X X X X X X X X X X X X X X X X X X X X X X X X X X X X X X X X X X…" at bounding box center [439, 174] width 262 height 203
click at [662, 240] on project-studio-wrapper "X X X X X X X X X X X X X X X X X X X X X X X X X X X X X X X X X X X X X X X X…" at bounding box center [439, 174] width 543 height 248
drag, startPoint x: 504, startPoint y: 258, endPoint x: 491, endPoint y: 259, distance: 12.3
click at [491, 259] on div at bounding box center [494, 258] width 6 height 6
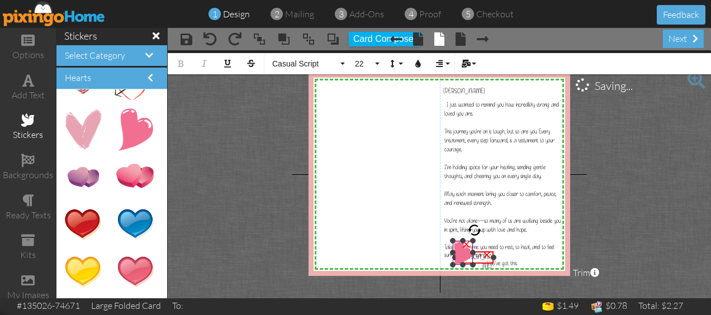
drag, startPoint x: 442, startPoint y: 257, endPoint x: 456, endPoint y: 258, distance: 14.5
click at [456, 258] on div "X X X X X X X X X X X X X X X X X X X X X X X X X X X X X X X X X X X X X X X X…" at bounding box center [439, 174] width 262 height 203
drag, startPoint x: 477, startPoint y: 259, endPoint x: 496, endPoint y: 259, distance: 18.4
click at [493, 259] on div "Hugs, Sue ×" at bounding box center [474, 257] width 39 height 12
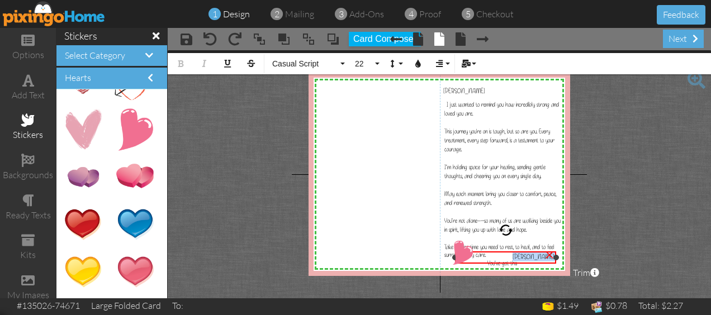
drag, startPoint x: 496, startPoint y: 259, endPoint x: 556, endPoint y: 259, distance: 59.8
click at [556, 259] on div at bounding box center [556, 258] width 6 height 6
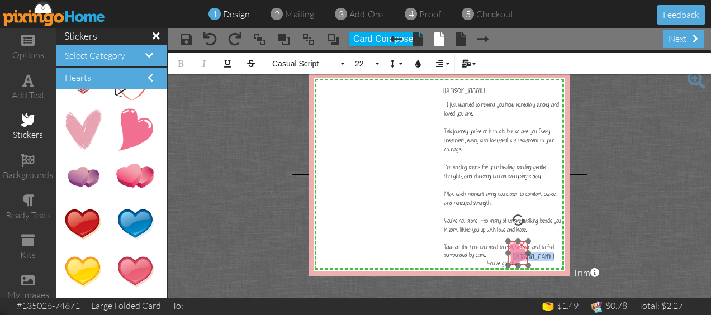
drag, startPoint x: 469, startPoint y: 261, endPoint x: 524, endPoint y: 262, distance: 55.3
click at [524, 262] on img at bounding box center [518, 253] width 20 height 25
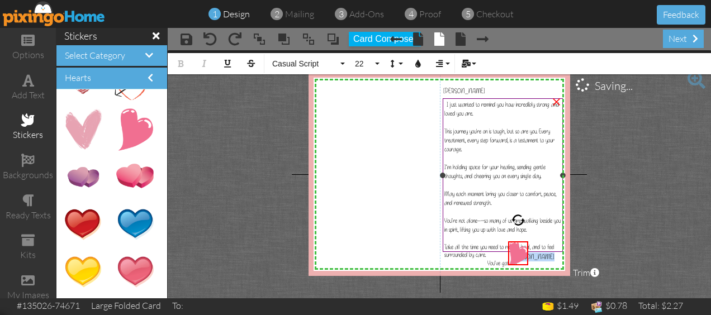
click at [490, 259] on span "You’ve got this" at bounding box center [502, 263] width 30 height 8
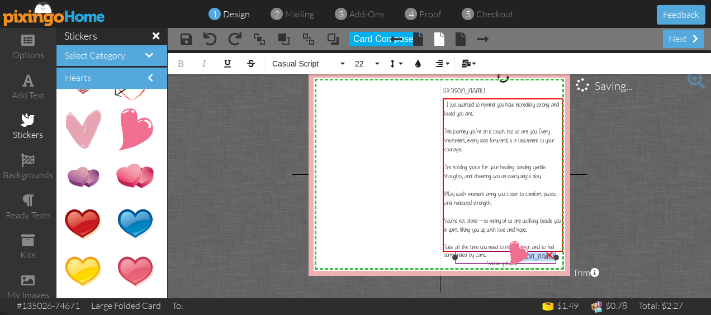
click at [488, 249] on div at bounding box center [505, 258] width 107 height 18
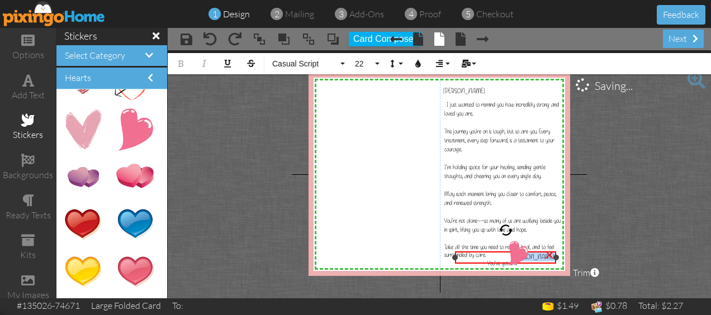
click at [488, 249] on div at bounding box center [505, 258] width 107 height 18
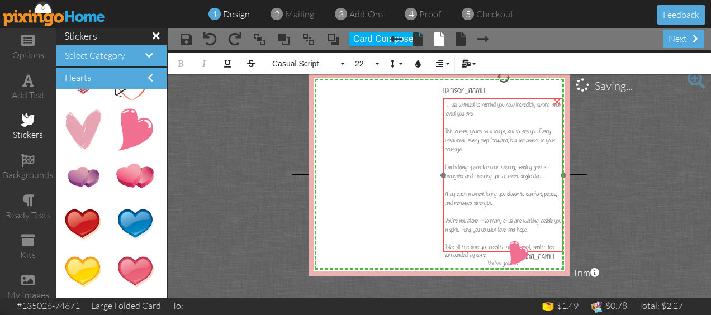
click at [495, 259] on span "You’ve got this" at bounding box center [503, 263] width 30 height 8
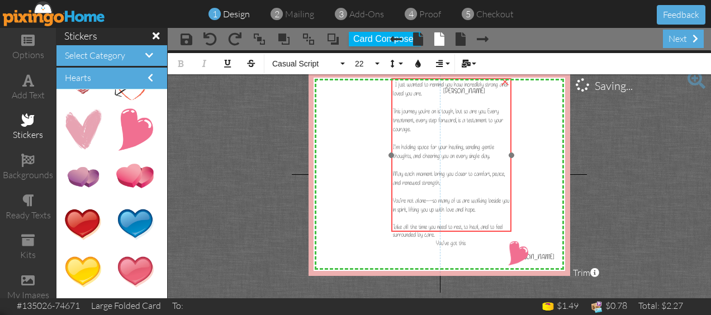
drag, startPoint x: 488, startPoint y: 246, endPoint x: 436, endPoint y: 226, distance: 55.7
click at [436, 239] on span "You’ve got this" at bounding box center [451, 243] width 30 height 8
click at [461, 239] on div "You’ve got this" at bounding box center [451, 243] width 117 height 9
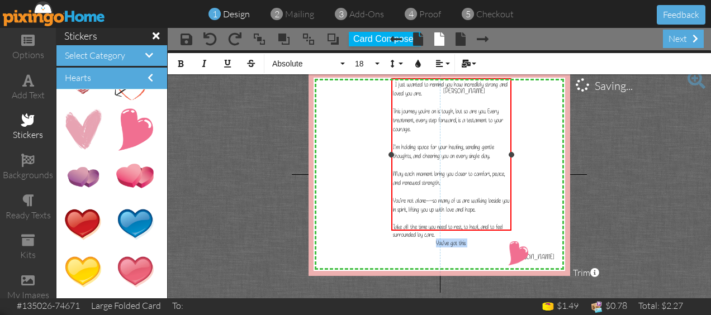
drag, startPoint x: 472, startPoint y: 224, endPoint x: 433, endPoint y: 222, distance: 39.1
click at [433, 239] on div "You’ve got this" at bounding box center [451, 243] width 117 height 9
click at [437, 58] on button "Align" at bounding box center [441, 63] width 21 height 21
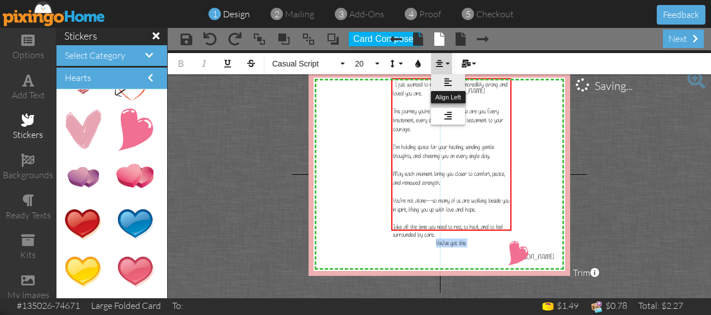
click at [449, 79] on icon at bounding box center [447, 82] width 7 height 8
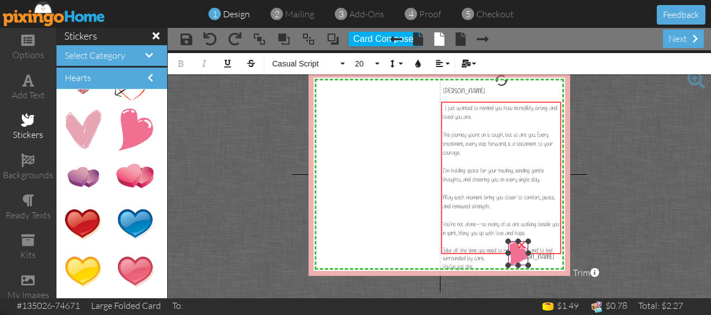
drag, startPoint x: 458, startPoint y: 229, endPoint x: 508, endPoint y: 253, distance: 55.0
click at [508, 253] on div "X X X X X X X X X X X X X X X X X X X X X X X X X X X X X X X X X X X X X X X X…" at bounding box center [439, 174] width 262 height 203
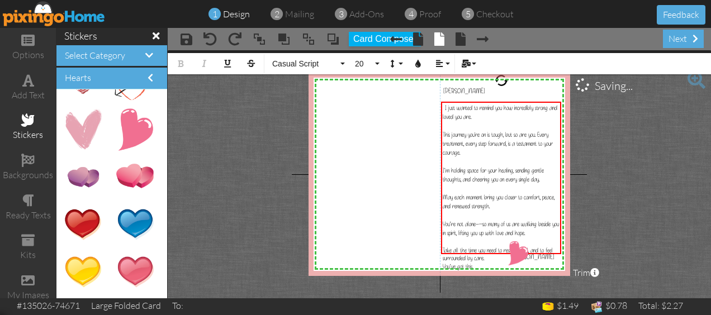
click at [664, 267] on project-studio-wrapper "X X X X X X X X X X X X X X X X X X X X X X X X X X X X X X X X X X X X X X X X…" at bounding box center [439, 174] width 543 height 248
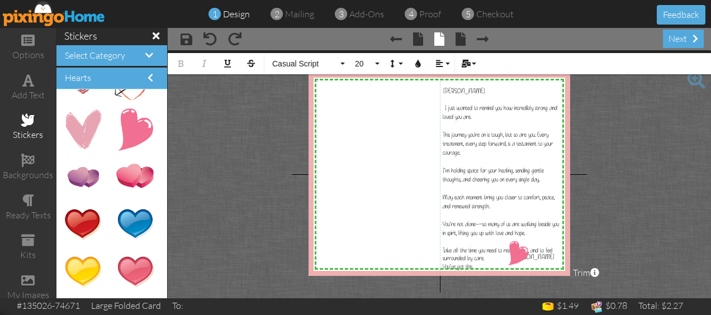
click at [149, 72] on div "Hearts" at bounding box center [111, 78] width 111 height 21
click at [117, 53] on span "Select Category" at bounding box center [95, 55] width 60 height 11
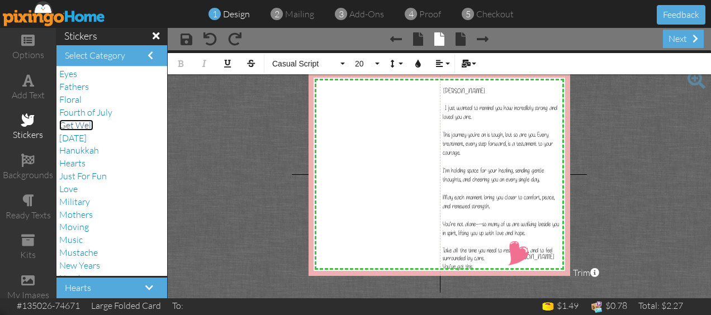
click at [86, 124] on span "Get Well" at bounding box center [76, 125] width 34 height 11
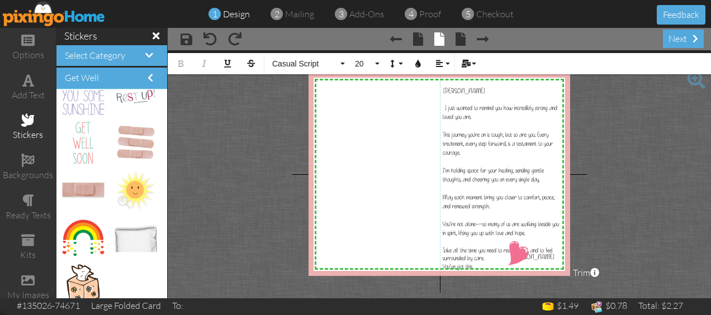
scroll to position [30, 0]
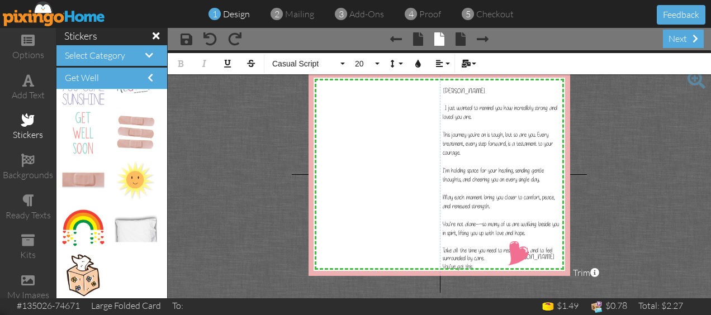
click at [154, 37] on span at bounding box center [156, 36] width 7 height 10
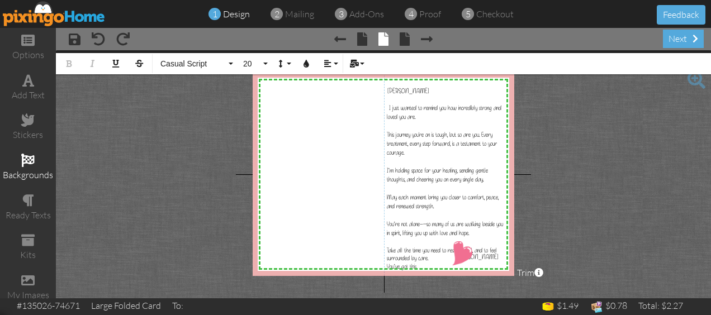
scroll to position [7, 0]
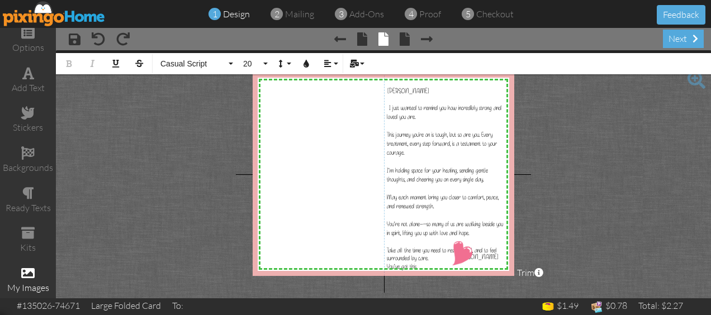
click at [28, 272] on span at bounding box center [27, 273] width 13 height 13
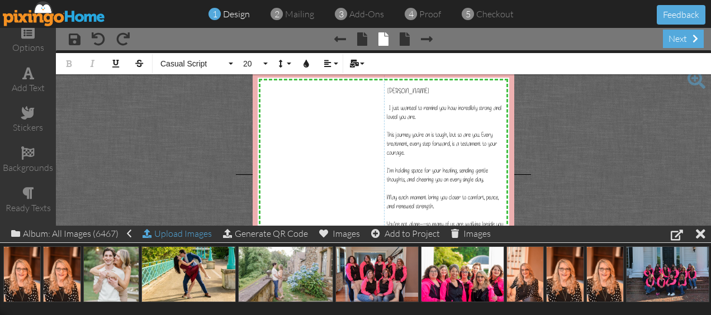
click at [183, 241] on div "Upload Images" at bounding box center [177, 234] width 69 height 16
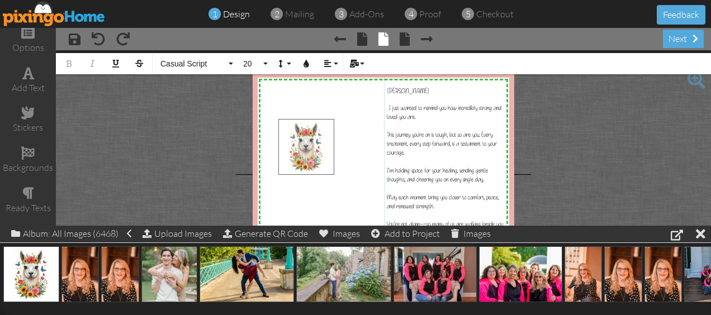
drag, startPoint x: 30, startPoint y: 274, endPoint x: 308, endPoint y: 146, distance: 306.3
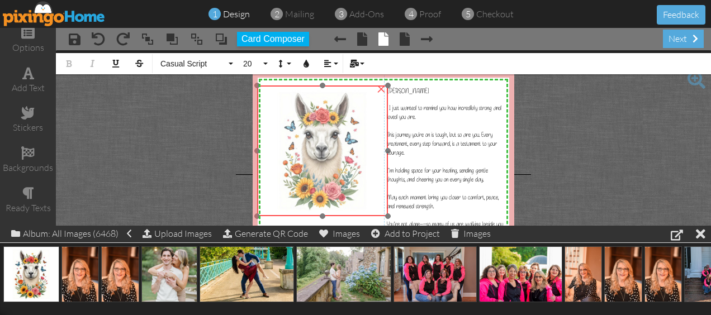
drag, startPoint x: 330, startPoint y: 160, endPoint x: 305, endPoint y: 128, distance: 40.7
click at [305, 128] on img at bounding box center [322, 151] width 131 height 131
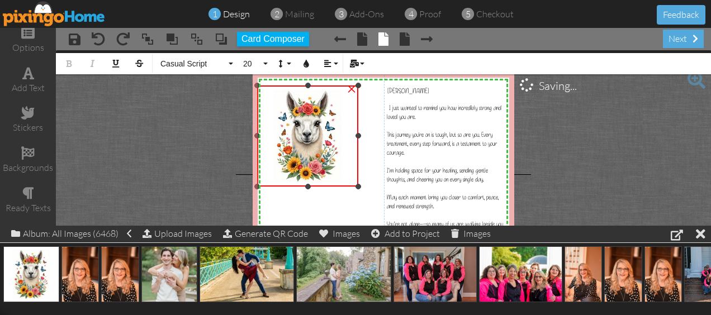
drag, startPoint x: 386, startPoint y: 218, endPoint x: 336, endPoint y: 188, distance: 57.4
click at [336, 187] on div "×" at bounding box center [307, 136] width 101 height 101
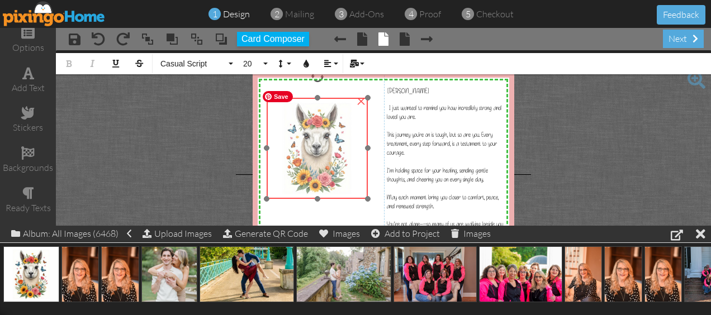
drag, startPoint x: 312, startPoint y: 172, endPoint x: 322, endPoint y: 184, distance: 15.5
click at [322, 184] on img at bounding box center [317, 148] width 101 height 101
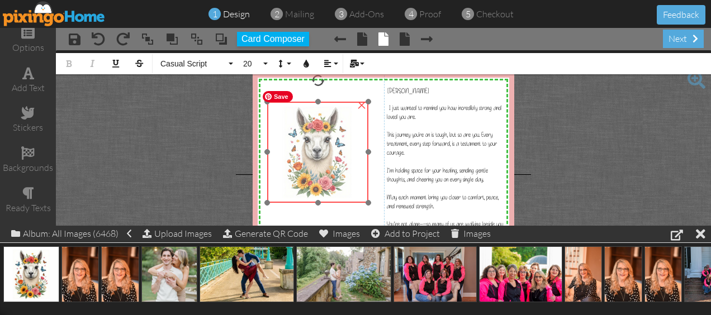
click at [322, 188] on img at bounding box center [317, 152] width 101 height 101
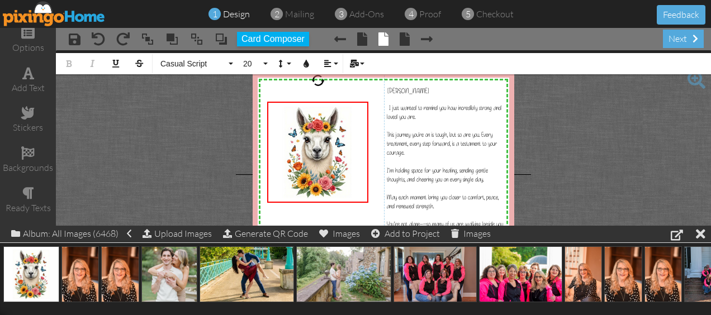
click at [595, 153] on project-studio-wrapper "X X X X X X X X X X X X X X X X X X X X X X X X X X X X X X X X X X X X X X X X…" at bounding box center [383, 174] width 655 height 248
click at [700, 231] on div at bounding box center [701, 234] width 10 height 16
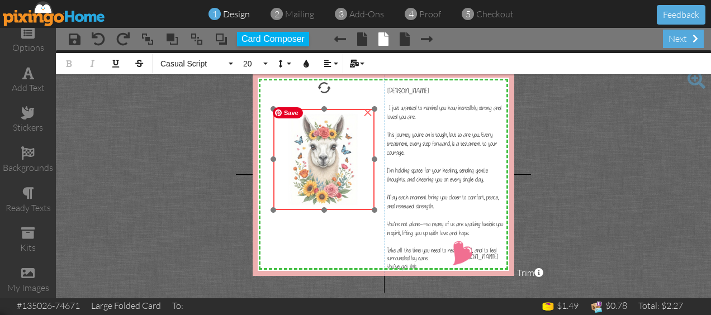
drag, startPoint x: 305, startPoint y: 195, endPoint x: 311, endPoint y: 202, distance: 9.5
click at [311, 202] on img at bounding box center [323, 159] width 101 height 101
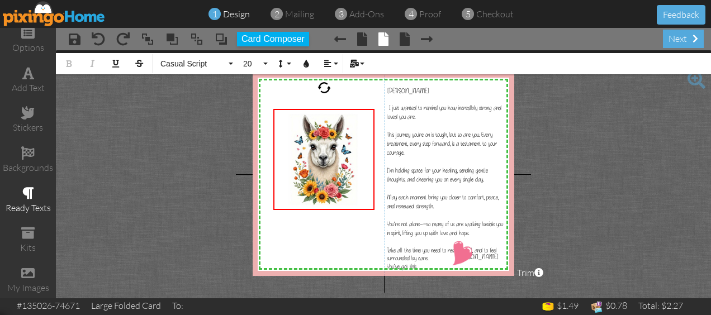
click at [27, 182] on div "ready texts" at bounding box center [28, 200] width 56 height 39
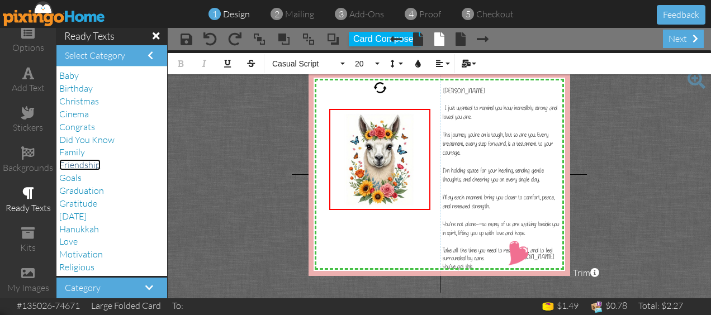
click at [82, 165] on span "Friendship" at bounding box center [79, 164] width 41 height 11
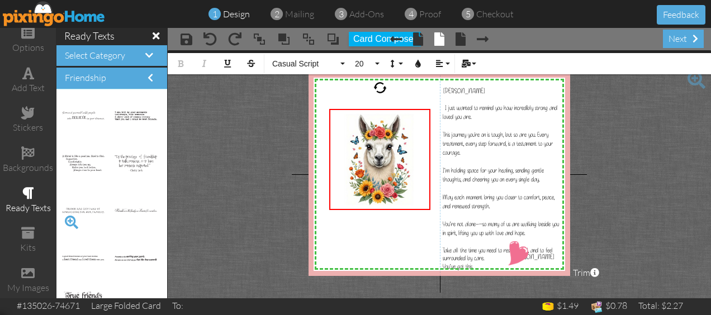
click at [70, 222] on span at bounding box center [71, 222] width 19 height 19
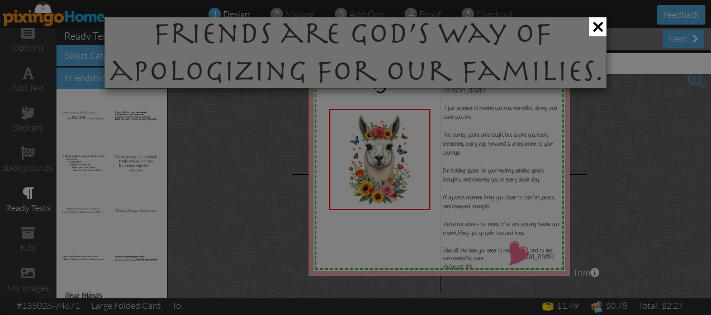
click at [112, 211] on div at bounding box center [355, 157] width 711 height 315
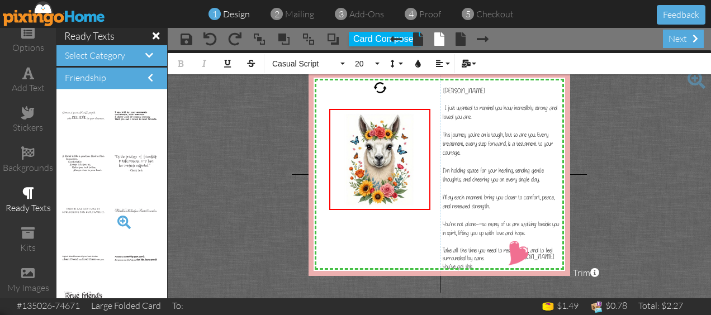
click at [115, 213] on span at bounding box center [124, 222] width 19 height 19
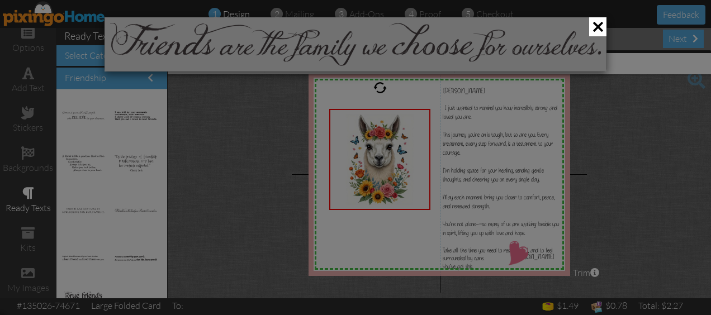
click at [18, 194] on div at bounding box center [355, 157] width 711 height 315
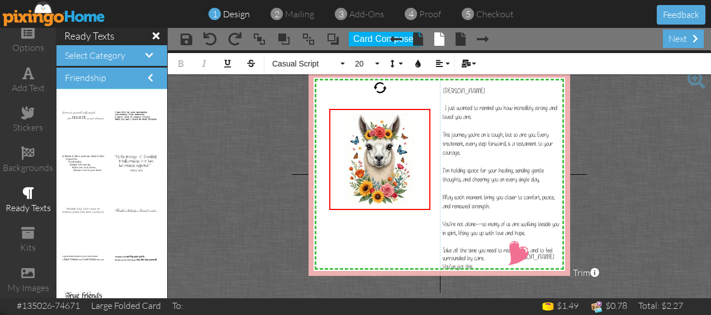
click at [24, 190] on span at bounding box center [28, 193] width 12 height 13
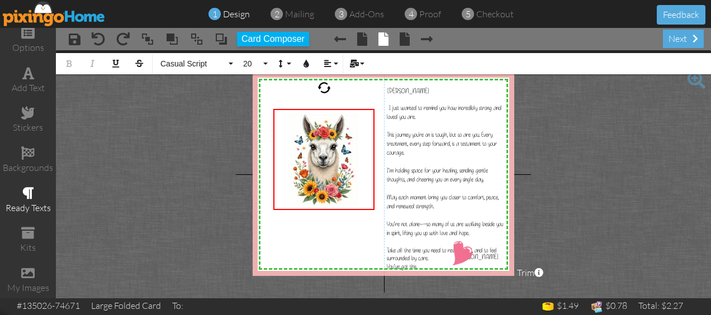
drag, startPoint x: 21, startPoint y: 194, endPoint x: 10, endPoint y: 189, distance: 13.0
click at [22, 193] on span at bounding box center [28, 193] width 12 height 13
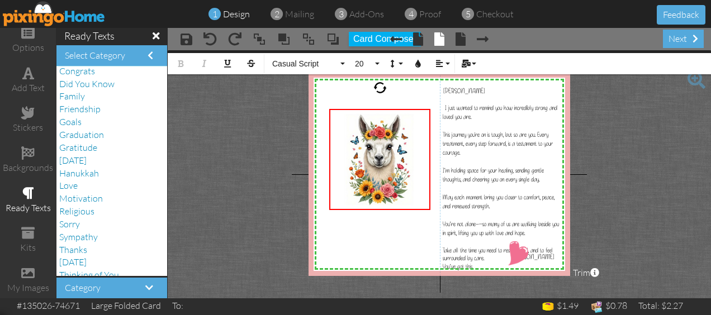
scroll to position [64, 0]
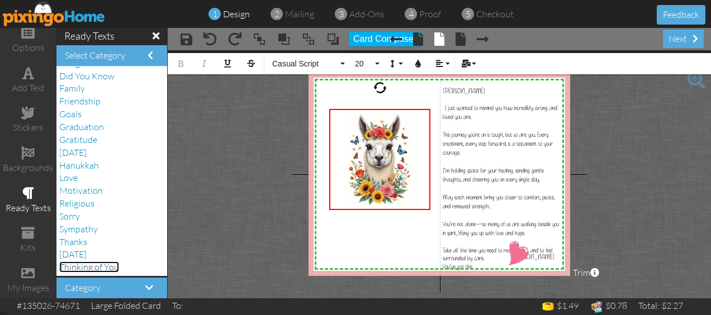
click at [113, 265] on span "Thinking of You" at bounding box center [89, 267] width 60 height 11
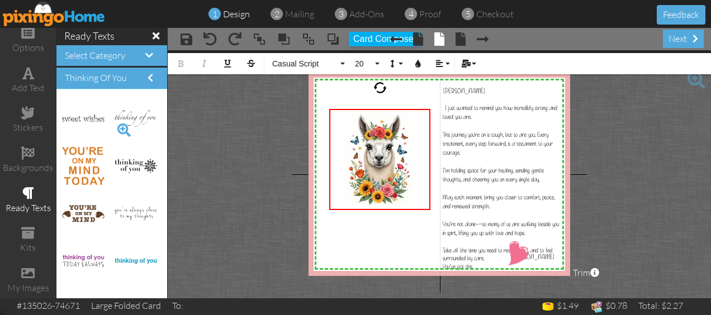
scroll to position [112, 0]
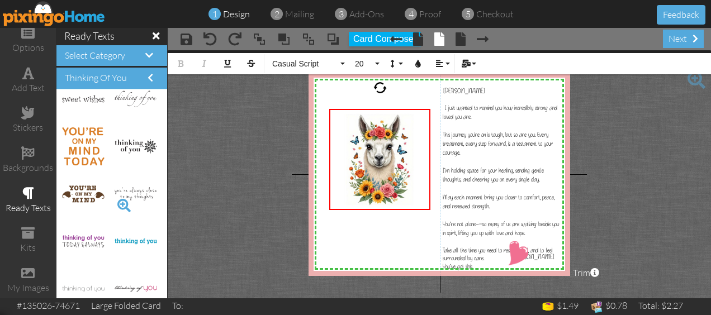
click at [122, 202] on span at bounding box center [124, 205] width 19 height 19
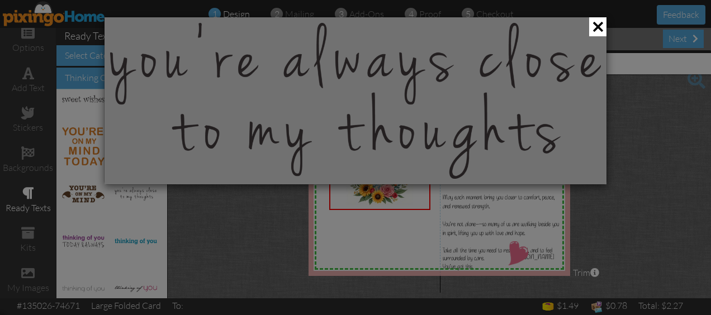
click at [122, 202] on div at bounding box center [355, 157] width 711 height 315
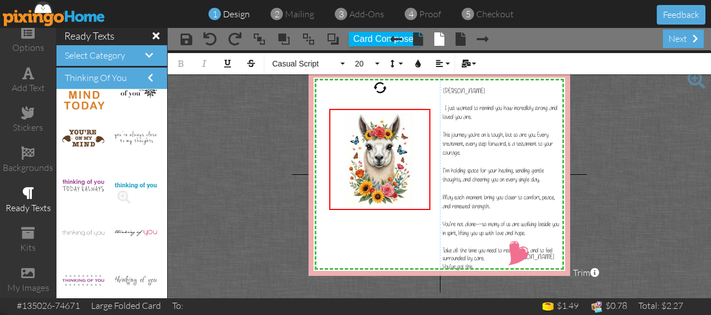
scroll to position [224, 0]
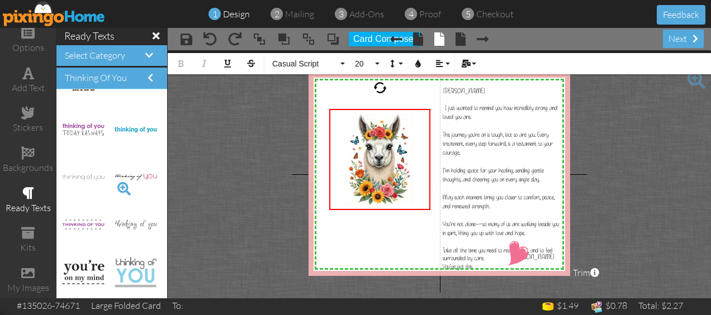
click at [118, 187] on span at bounding box center [124, 188] width 19 height 19
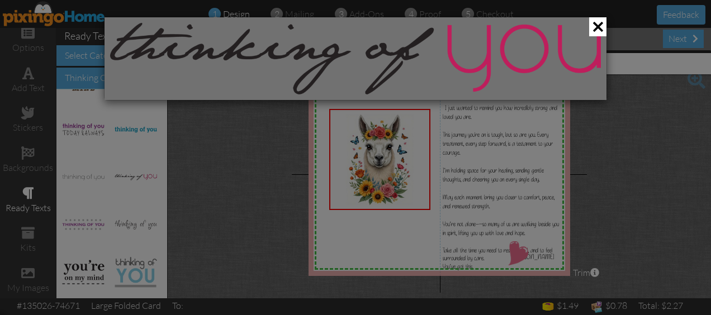
click at [118, 187] on div at bounding box center [355, 157] width 711 height 315
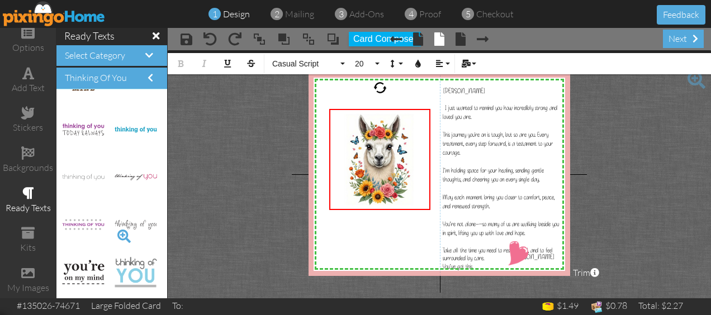
click at [117, 234] on span at bounding box center [124, 236] width 19 height 19
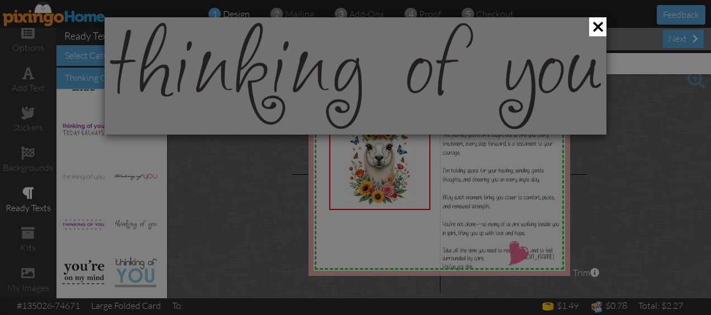
click at [171, 203] on div at bounding box center [355, 157] width 711 height 315
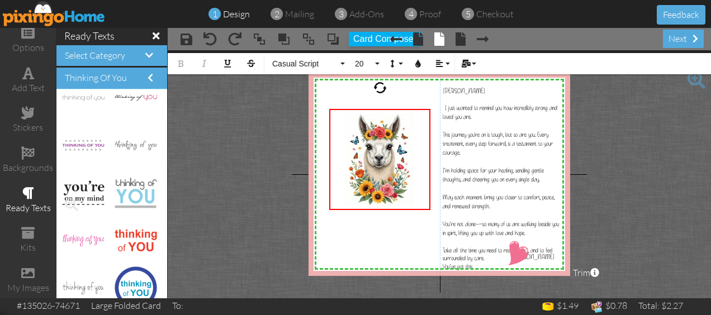
scroll to position [335, 0]
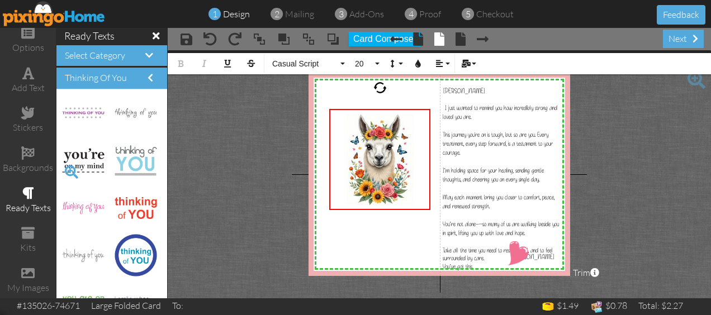
click at [68, 168] on span at bounding box center [71, 172] width 19 height 19
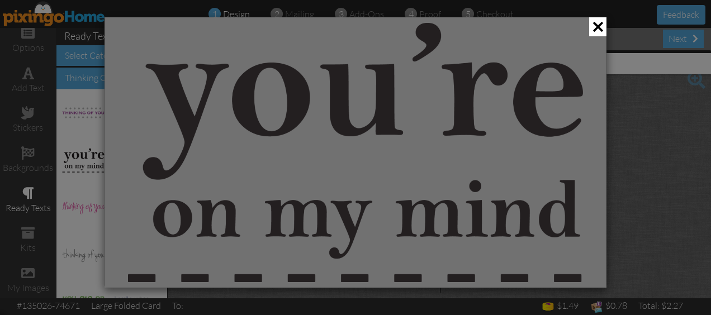
click at [72, 189] on div at bounding box center [355, 157] width 711 height 315
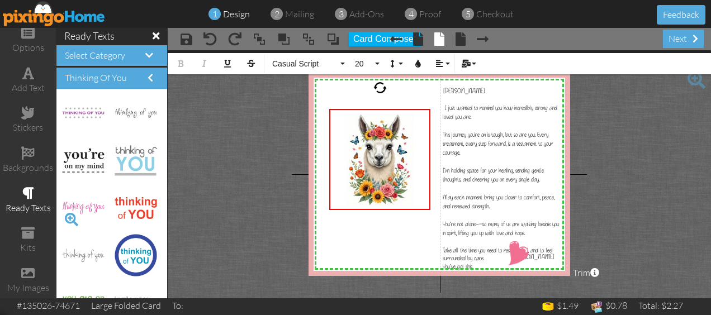
click at [69, 218] on span at bounding box center [71, 219] width 19 height 19
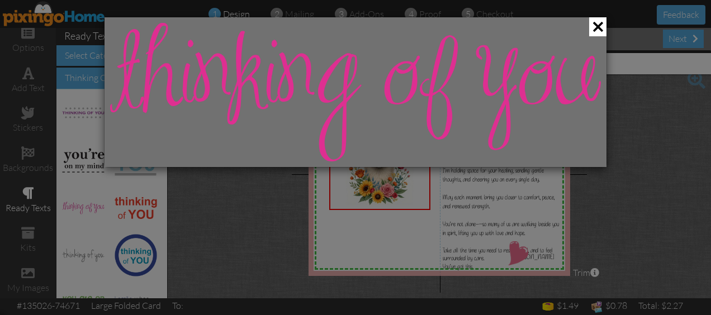
click at [223, 169] on div at bounding box center [355, 157] width 711 height 315
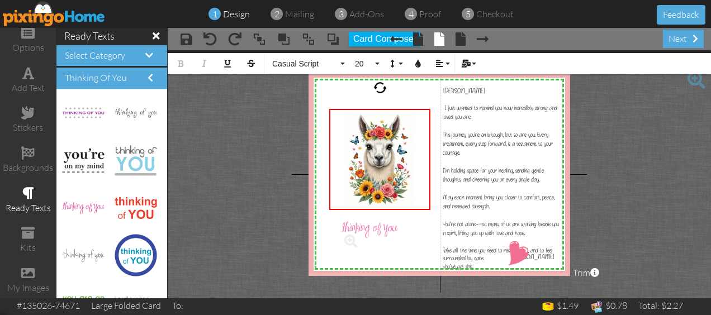
drag, startPoint x: 89, startPoint y: 204, endPoint x: 369, endPoint y: 226, distance: 280.3
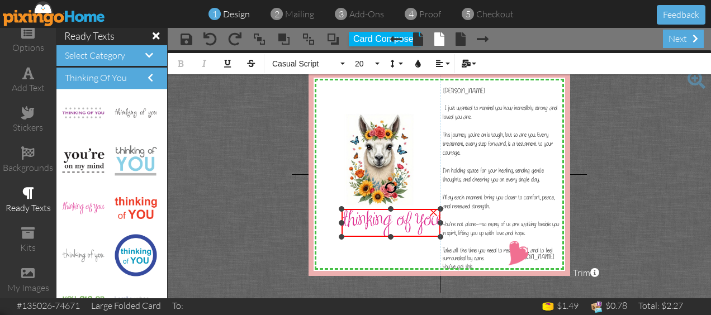
drag, startPoint x: 403, startPoint y: 227, endPoint x: 411, endPoint y: 236, distance: 12.0
click at [411, 236] on div "×" at bounding box center [390, 223] width 99 height 28
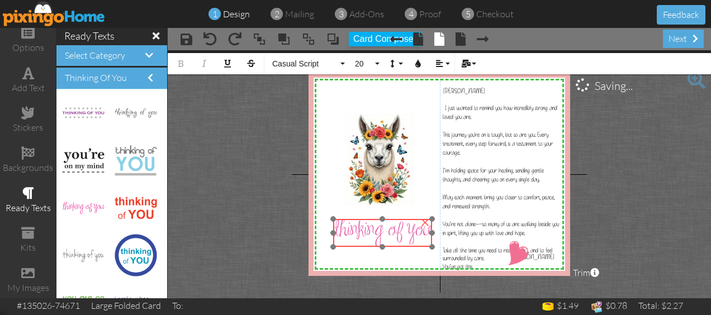
drag, startPoint x: 378, startPoint y: 227, endPoint x: 370, endPoint y: 237, distance: 13.1
click at [370, 237] on img at bounding box center [382, 233] width 99 height 28
click at [365, 238] on img at bounding box center [378, 233] width 99 height 28
click at [648, 202] on project-studio-wrapper "X X X X X X X X X X X X X X X X X X X X X X X X X X X X X X X X X X X X X X X X…" at bounding box center [439, 174] width 543 height 248
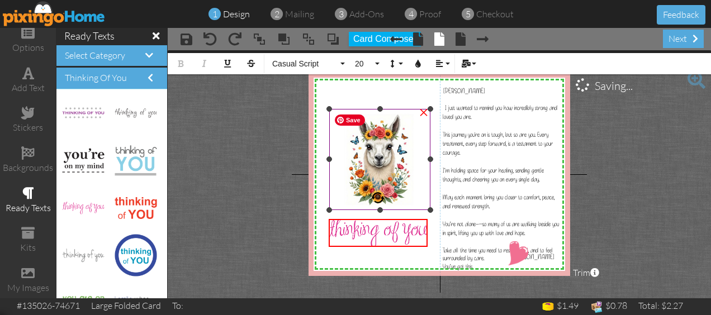
click at [332, 203] on img at bounding box center [379, 159] width 101 height 101
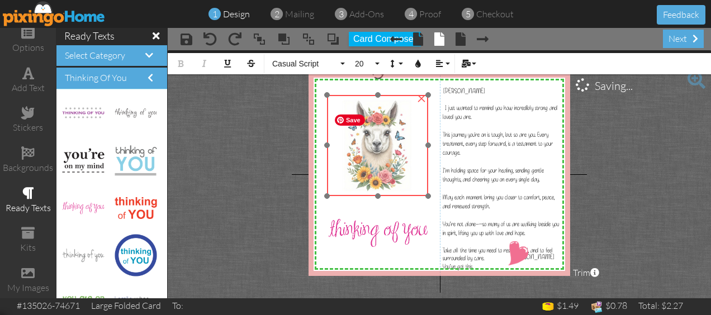
drag, startPoint x: 373, startPoint y: 182, endPoint x: 371, endPoint y: 168, distance: 14.1
click at [371, 168] on img at bounding box center [377, 145] width 101 height 101
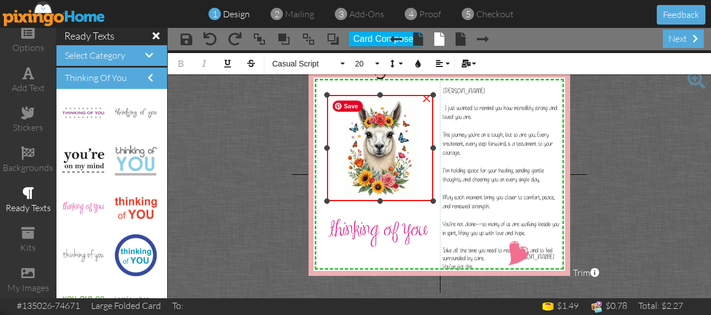
click at [427, 198] on div "×" at bounding box center [380, 148] width 106 height 106
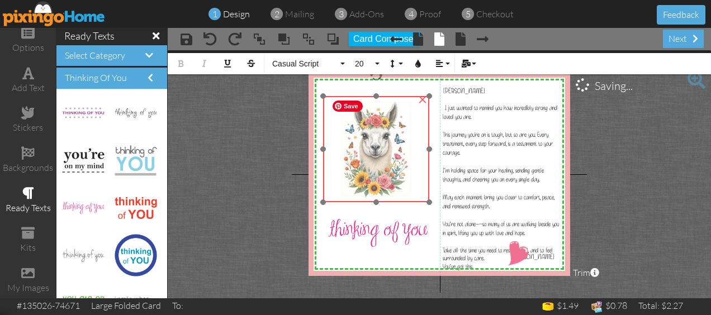
drag, startPoint x: 401, startPoint y: 177, endPoint x: 396, endPoint y: 176, distance: 5.6
click at [396, 176] on img at bounding box center [376, 149] width 106 height 106
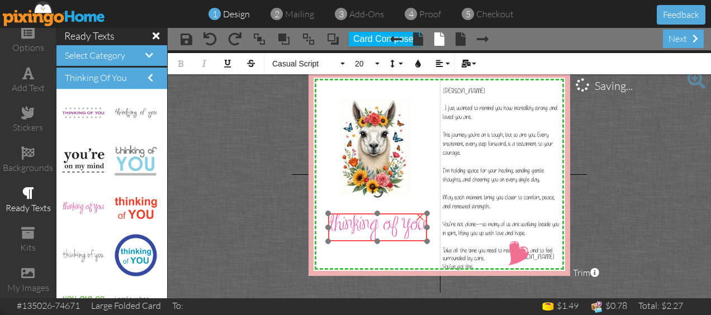
drag, startPoint x: 398, startPoint y: 225, endPoint x: 398, endPoint y: 220, distance: 5.6
click at [398, 220] on img at bounding box center [377, 227] width 99 height 28
click at [613, 201] on project-studio-wrapper "X X X X X X X X X X X X X X X X X X X X X X X X X X X X X X X X X X X X X X X X…" at bounding box center [439, 174] width 543 height 248
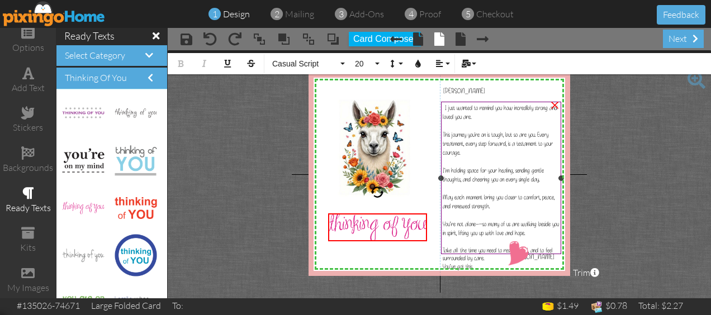
click at [544, 131] on span "This journey you're on is tough, but so are you. Every treatment, every step fo…" at bounding box center [498, 144] width 110 height 26
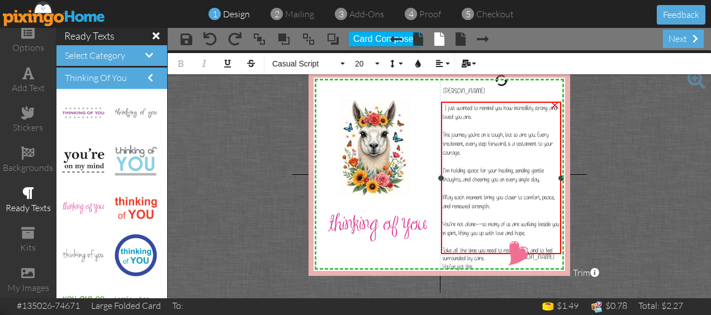
click at [541, 131] on span "This journey you're on is tough, but so are you. Every treatment, every step fo…" at bounding box center [498, 144] width 110 height 26
click at [542, 130] on span "This journey you're on is tough, but so are you. Every treatment, every step fo…" at bounding box center [498, 143] width 110 height 26
click at [540, 130] on span "This journey you're on is tough, but so are you. Every treatment, every step fo…" at bounding box center [498, 143] width 110 height 26
click at [539, 131] on span "This journey you're on is tough, but so are you. Every treatment, every step fo…" at bounding box center [498, 143] width 110 height 26
click at [540, 130] on span "This journey you're on is tough, but so are you. Every treatment, every step fo…" at bounding box center [498, 143] width 110 height 26
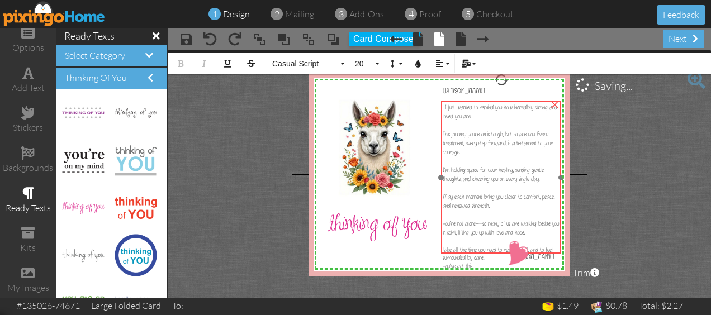
click at [542, 130] on span "This journey you're on is tough, but so are you. Every treatment, every step fo…" at bounding box center [498, 143] width 110 height 26
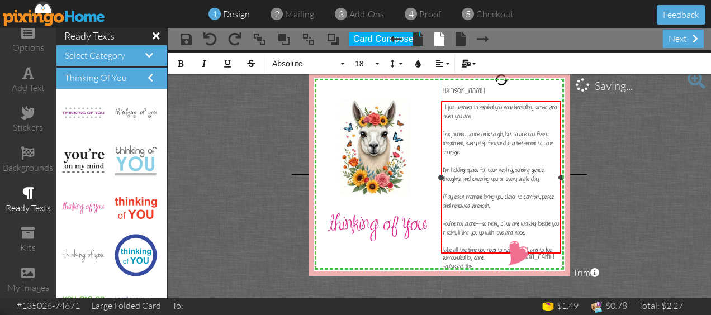
click at [540, 130] on span "This journey you're on is tough, but so are you. Every treatment, every step fo…" at bounding box center [498, 143] width 110 height 26
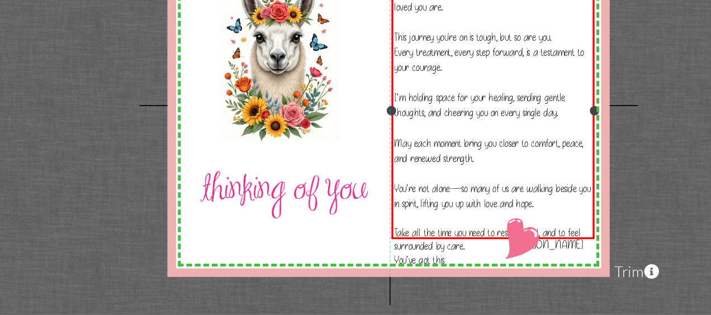
click at [480, 220] on span "You’re not alone—so many of us are walking beside you in spirit, lifting you up…" at bounding box center [501, 228] width 116 height 17
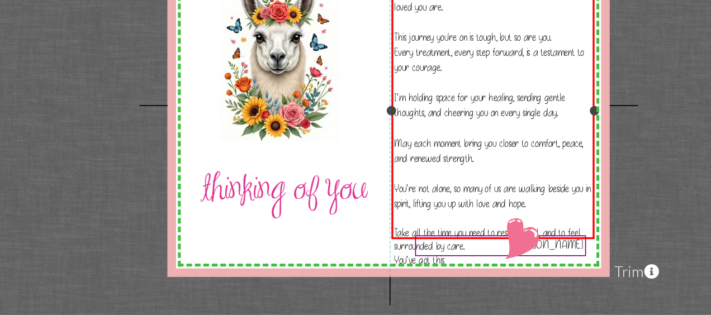
click at [492, 249] on div at bounding box center [505, 258] width 107 height 18
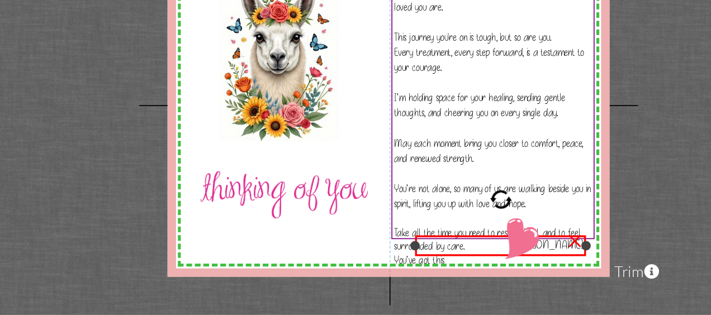
click at [482, 262] on div "You’ve got this" at bounding box center [501, 266] width 117 height 9
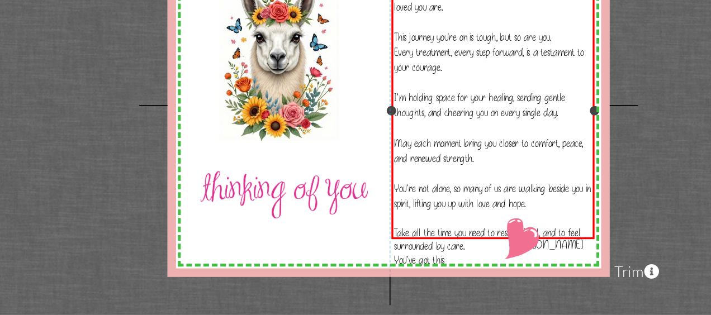
click at [472, 262] on span "You’ve got this" at bounding box center [458, 266] width 30 height 8
click at [476, 262] on div "You’ve got this" at bounding box center [501, 266] width 117 height 9
click at [474, 262] on span at bounding box center [473, 266] width 2 height 9
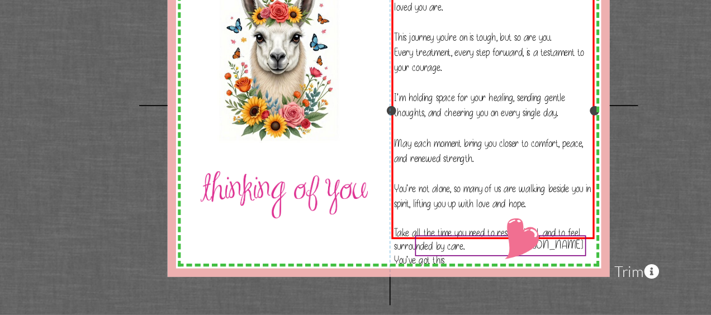
click at [479, 249] on div at bounding box center [505, 258] width 107 height 18
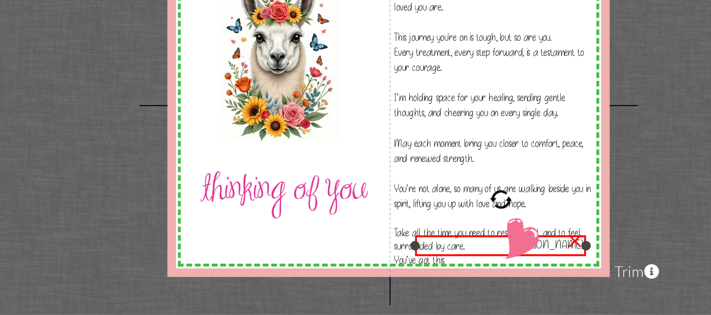
click at [595, 203] on project-studio-wrapper "X X X X X X X X X X X X X X X X X X X X X X X X X X X X X X X X X X X X X X X X…" at bounding box center [439, 174] width 543 height 248
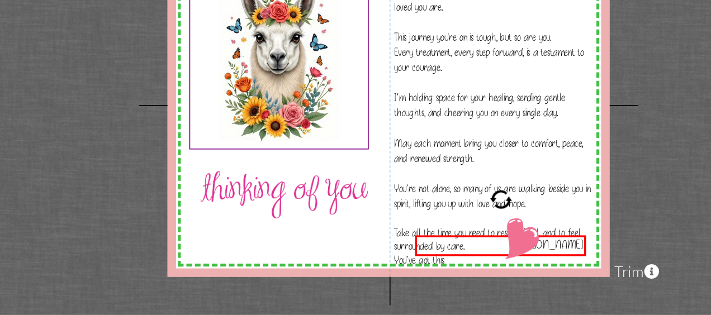
click at [396, 167] on img at bounding box center [374, 147] width 106 height 106
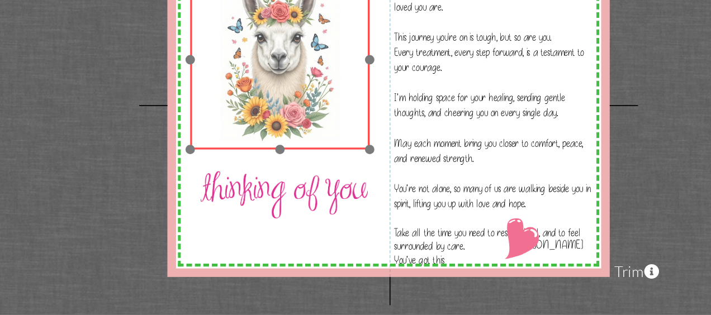
click at [390, 201] on div at bounding box center [375, 148] width 112 height 112
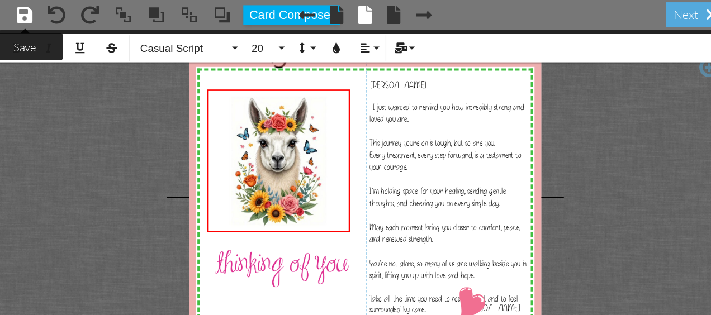
click at [188, 37] on span at bounding box center [187, 38] width 12 height 13
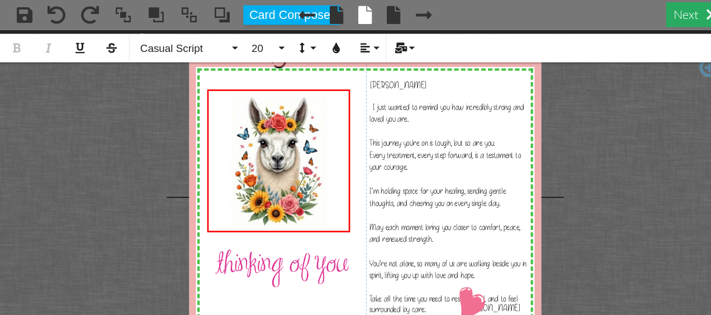
click at [681, 39] on div "next" at bounding box center [683, 39] width 41 height 18
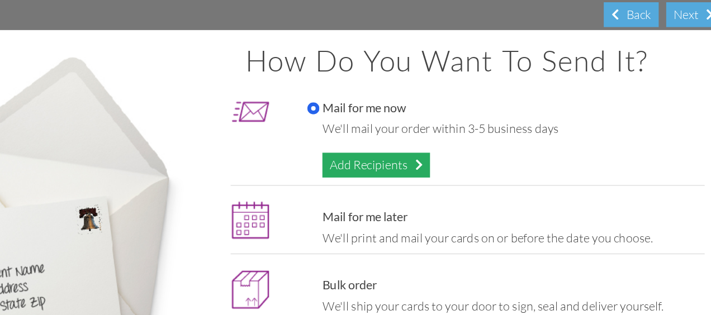
click at [439, 151] on div "Add Recipients" at bounding box center [447, 150] width 80 height 18
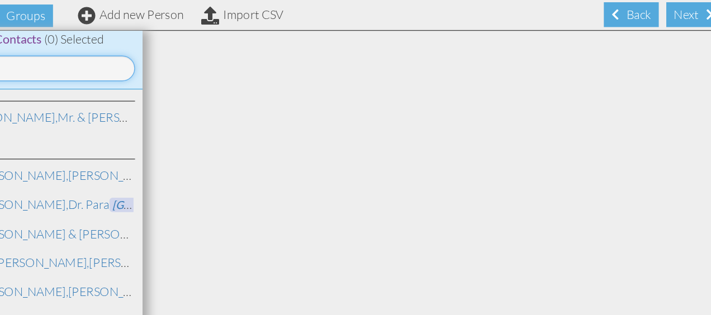
click at [237, 80] on input at bounding box center [208, 78] width 120 height 19
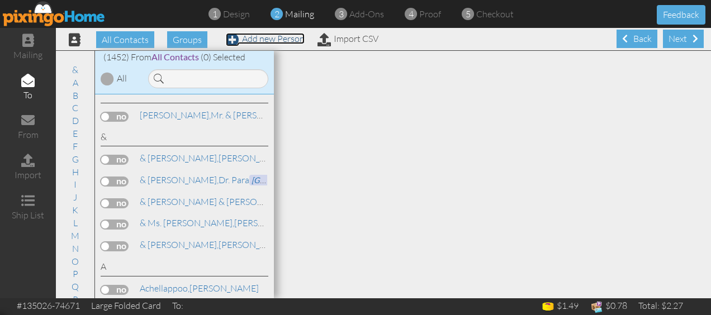
click at [249, 36] on link "Add new Person" at bounding box center [265, 38] width 79 height 11
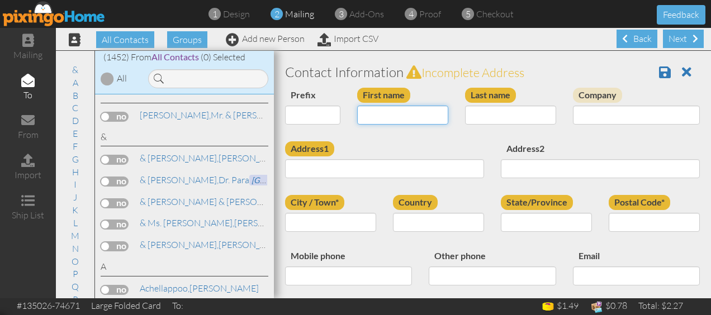
click at [373, 116] on input "First name" at bounding box center [402, 115] width 91 height 19
type input "S"
type input "[PERSON_NAME]"
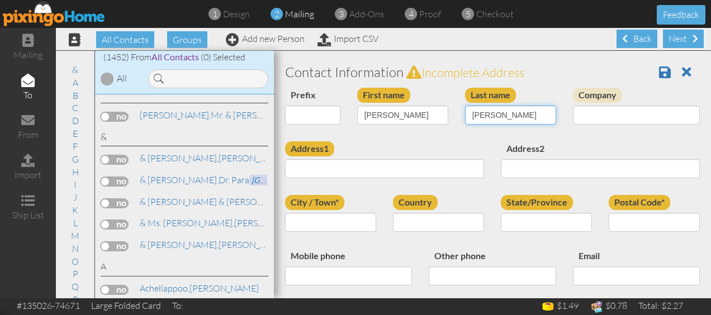
type input "[PERSON_NAME]"
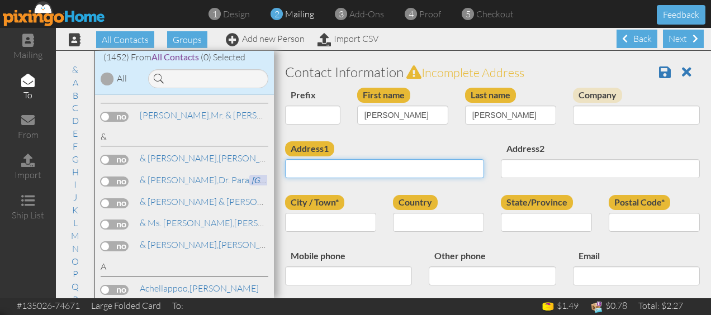
paste input "U of [GEOGRAPHIC_DATA], [GEOGRAPHIC_DATA], [STREET_ADDRESS]…7B, room 7239."
type input "U of [GEOGRAPHIC_DATA], [GEOGRAPHIC_DATA], [STREET_ADDRESS]…7B, room 7239."
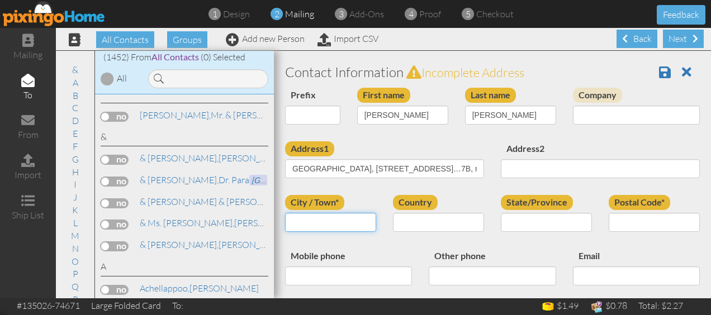
scroll to position [0, 0]
click at [341, 224] on input "City / Town*" at bounding box center [330, 222] width 91 height 19
type input "[GEOGRAPHIC_DATA]"
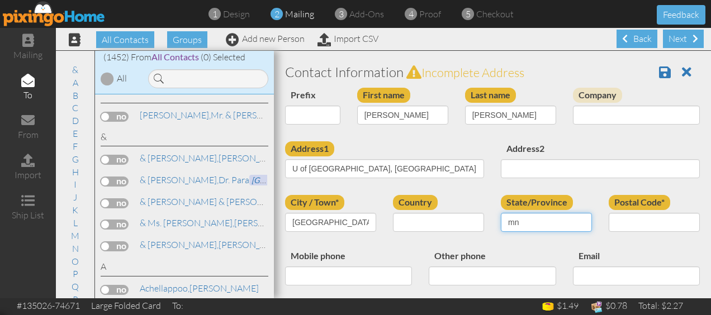
type input "mn"
click at [430, 225] on select "[GEOGRAPHIC_DATA] -------------- [GEOGRAPHIC_DATA] [GEOGRAPHIC_DATA] [GEOGRAPHI…" at bounding box center [438, 222] width 91 height 19
select select "object:8695"
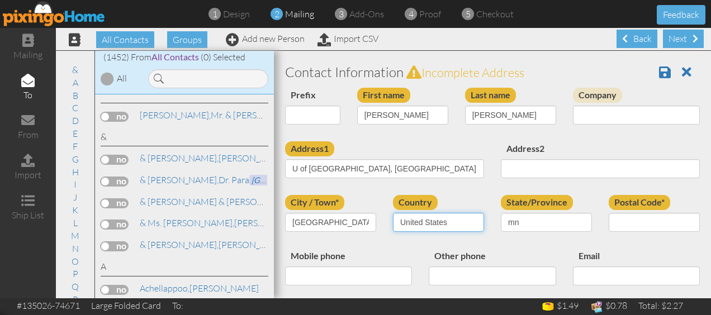
click at [393, 213] on select "[GEOGRAPHIC_DATA] -------------- [GEOGRAPHIC_DATA] [GEOGRAPHIC_DATA] [GEOGRAPHI…" at bounding box center [438, 222] width 91 height 19
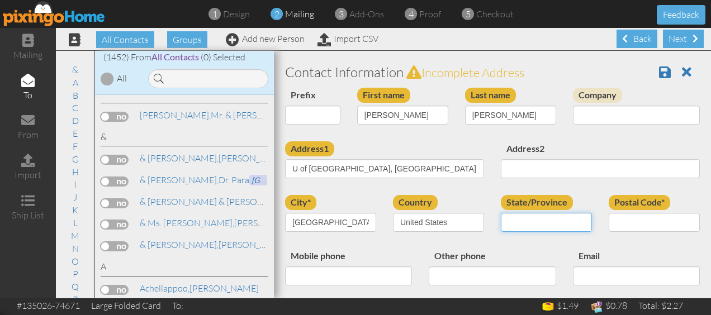
click at [514, 219] on select "AA (Military) AE (Military) [US_STATE] [US_STATE] [US_STATE] AP (Military) [US_…" at bounding box center [546, 222] width 91 height 19
select select "object:8970"
click at [501, 213] on select "AA (Military) AE (Military) [US_STATE] [US_STATE] [US_STATE] AP (Military) [US_…" at bounding box center [546, 222] width 91 height 19
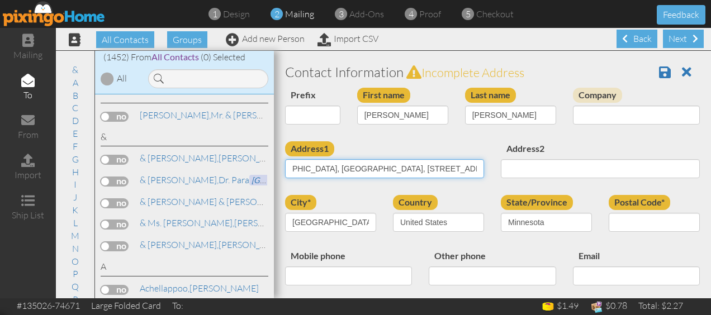
drag, startPoint x: 445, startPoint y: 173, endPoint x: 473, endPoint y: 172, distance: 28.0
click at [473, 172] on input "U of [GEOGRAPHIC_DATA], [GEOGRAPHIC_DATA], [STREET_ADDRESS]…7B, room 7239." at bounding box center [384, 168] width 199 height 19
click at [410, 170] on input "U of [GEOGRAPHIC_DATA], [GEOGRAPHIC_DATA], [STREET_ADDRESS]…7B, room 7239." at bounding box center [384, 168] width 199 height 19
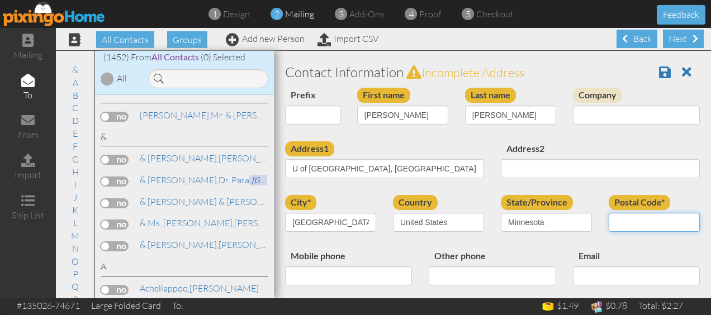
click at [611, 224] on input "Postal Code*" at bounding box center [654, 222] width 91 height 19
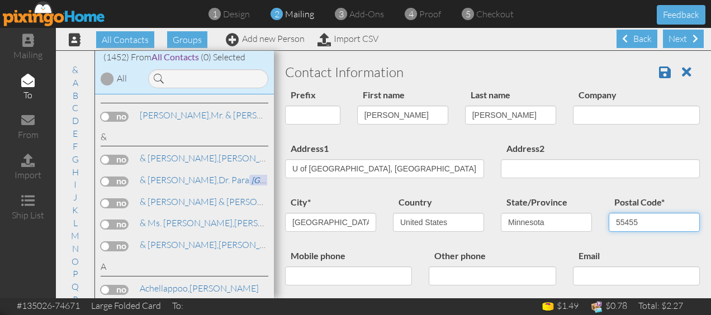
type input "55455"
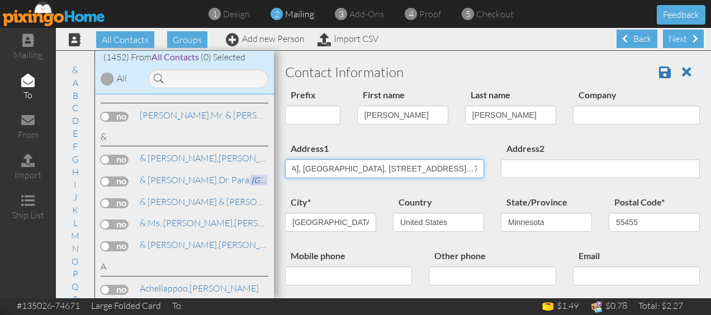
scroll to position [0, 105]
drag, startPoint x: 390, startPoint y: 167, endPoint x: 473, endPoint y: 170, distance: 83.3
click at [473, 170] on input "U of [GEOGRAPHIC_DATA], [GEOGRAPHIC_DATA], [STREET_ADDRESS]…7B, room 7239." at bounding box center [384, 168] width 199 height 19
click at [417, 168] on input "U of [GEOGRAPHIC_DATA], [GEOGRAPHIC_DATA], [STREET_ADDRESS]…7B, room 7239." at bounding box center [384, 168] width 199 height 19
drag, startPoint x: 407, startPoint y: 168, endPoint x: 365, endPoint y: 167, distance: 41.9
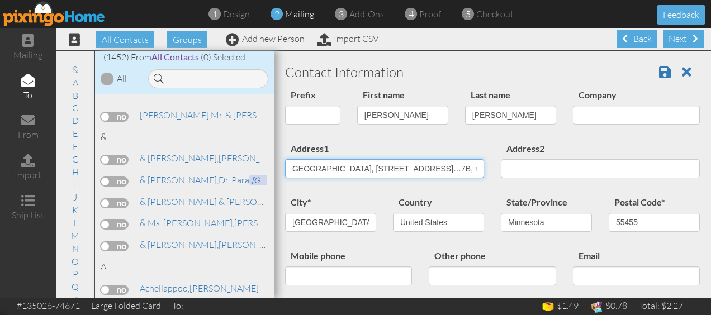
click at [365, 167] on input "U of [GEOGRAPHIC_DATA], [GEOGRAPHIC_DATA], [STREET_ADDRESS]…7B, room 7239." at bounding box center [384, 168] width 199 height 19
drag, startPoint x: 415, startPoint y: 168, endPoint x: 473, endPoint y: 164, distance: 57.7
click at [473, 164] on input "U of [GEOGRAPHIC_DATA], [GEOGRAPHIC_DATA], [STREET_ADDRESS]." at bounding box center [384, 168] width 199 height 19
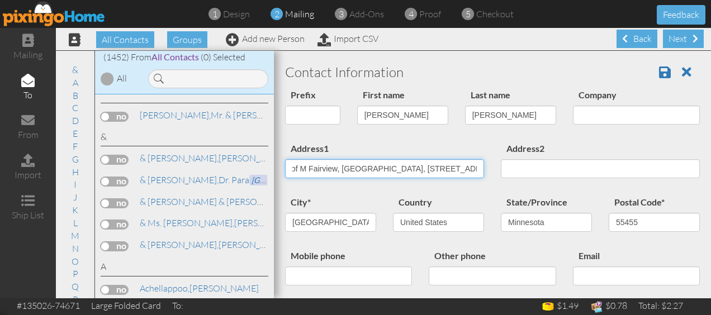
type input "U of M Fairview, [GEOGRAPHIC_DATA], [STREET_ADDRESS] …"
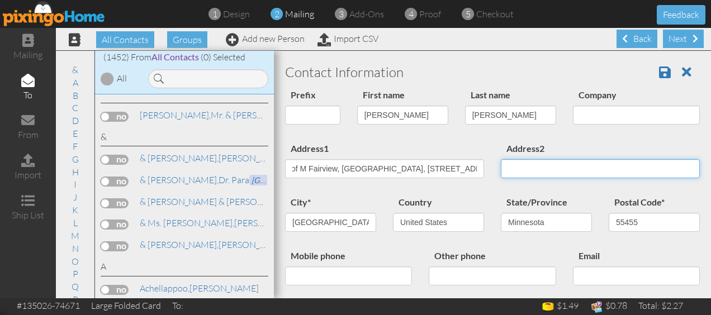
scroll to position [0, 0]
click at [519, 169] on input "Address2" at bounding box center [600, 168] width 199 height 19
paste input "7B, room 7239."
type input "7B, room 7239"
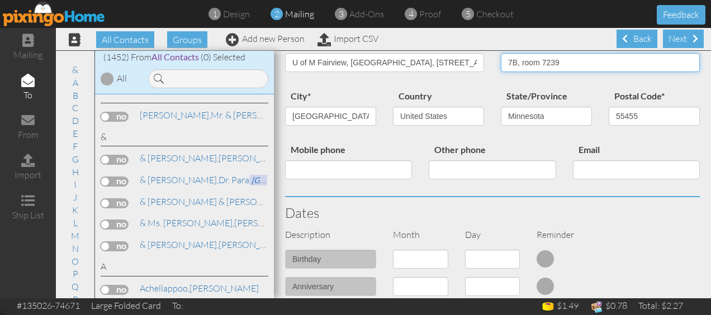
scroll to position [112, 0]
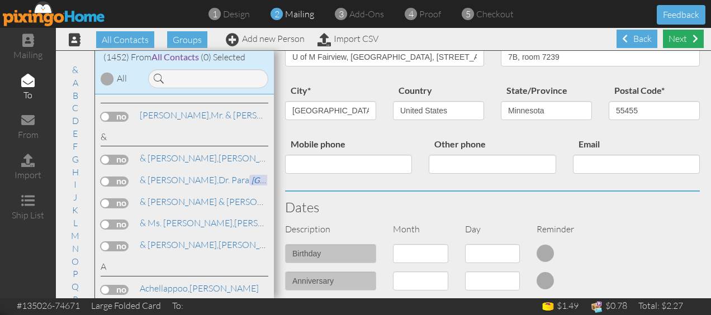
click at [677, 39] on div "Next" at bounding box center [683, 39] width 41 height 18
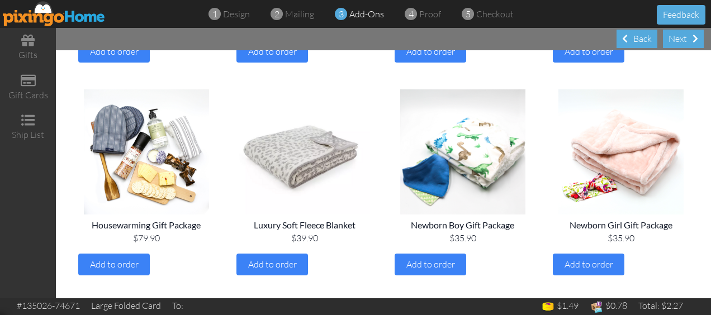
scroll to position [903, 0]
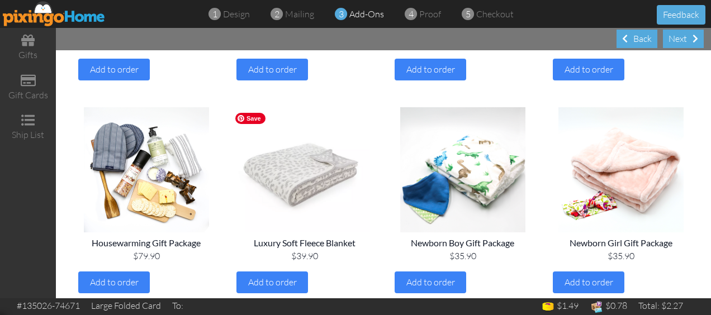
click at [288, 178] on img at bounding box center [304, 169] width 145 height 125
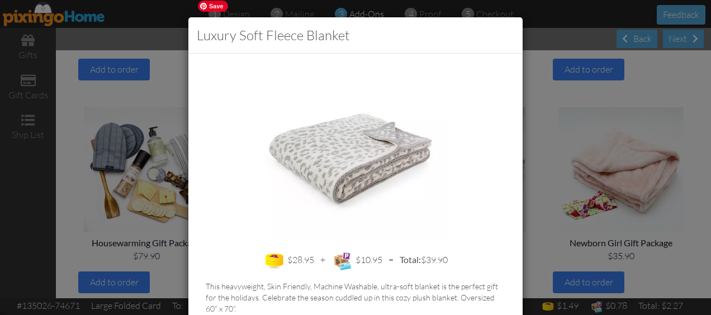
scroll to position [0, 0]
click at [549, 107] on div "Luxury Soft Fleece Blanket $28.95 + $10.95 = Total: $39.90 This heavyweight, Sk…" at bounding box center [355, 157] width 711 height 315
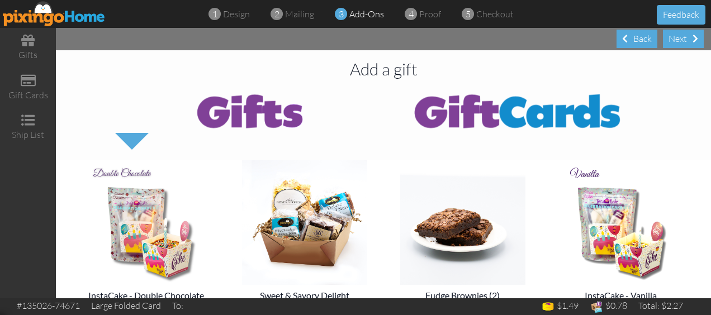
click at [477, 106] on img at bounding box center [517, 110] width 268 height 45
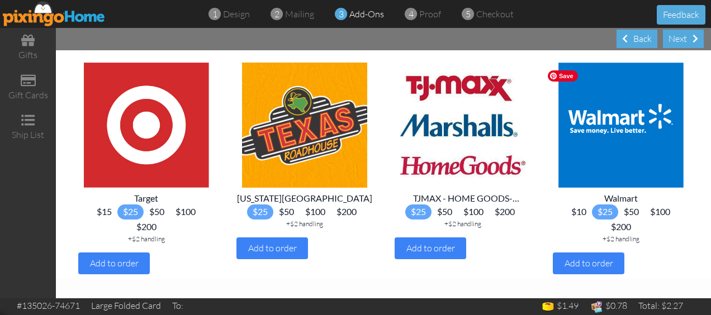
scroll to position [1235, 0]
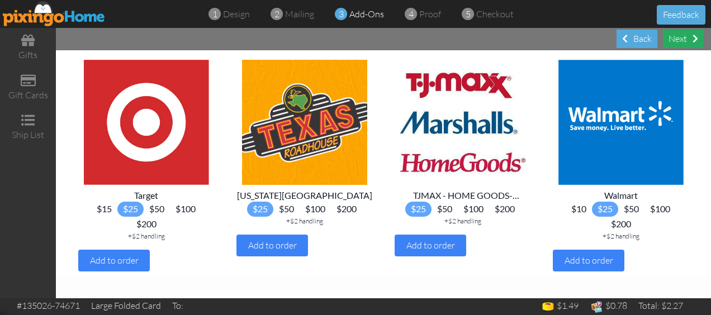
click at [683, 40] on div "Next" at bounding box center [683, 39] width 41 height 18
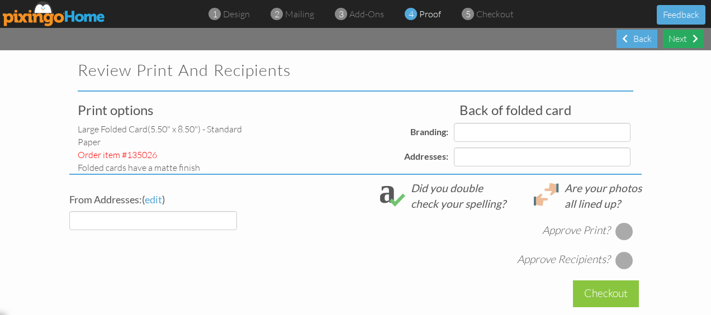
select select "object:9296"
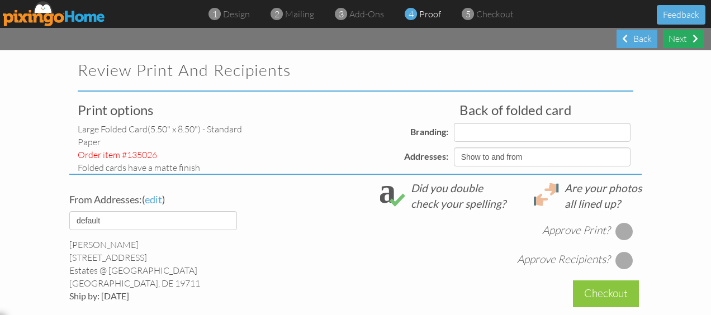
select select "object:9300"
select select "object:9302"
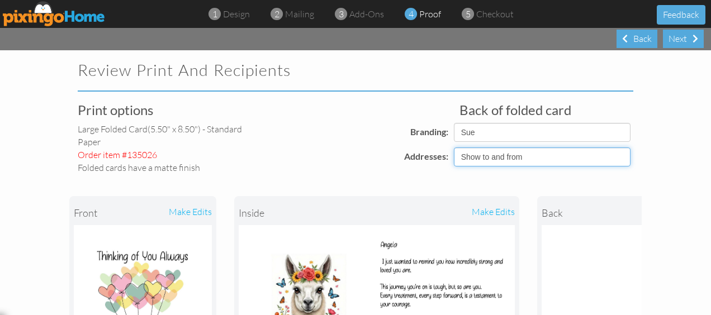
click at [520, 155] on select "Show to and from Show from only Hide to and from" at bounding box center [542, 157] width 177 height 19
select select "object:9297"
click at [454, 148] on select "Show to and from Show from only Hide to and from" at bounding box center [542, 157] width 177 height 19
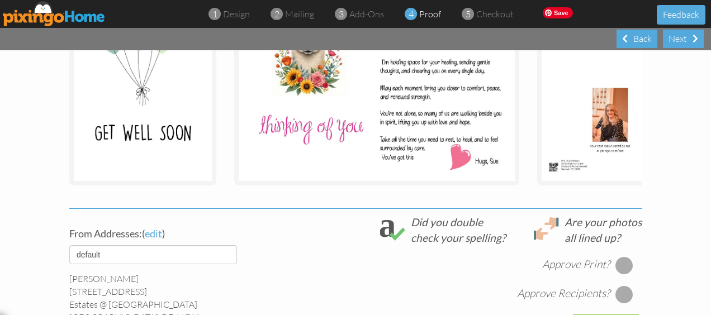
scroll to position [279, 0]
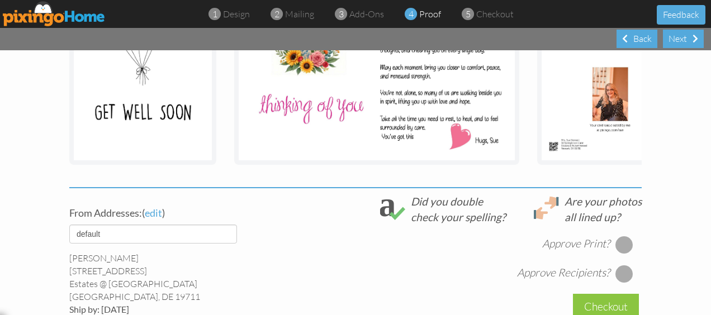
click at [617, 250] on div at bounding box center [624, 245] width 18 height 18
click at [621, 283] on div at bounding box center [624, 274] width 18 height 18
click at [617, 280] on div at bounding box center [624, 274] width 18 height 18
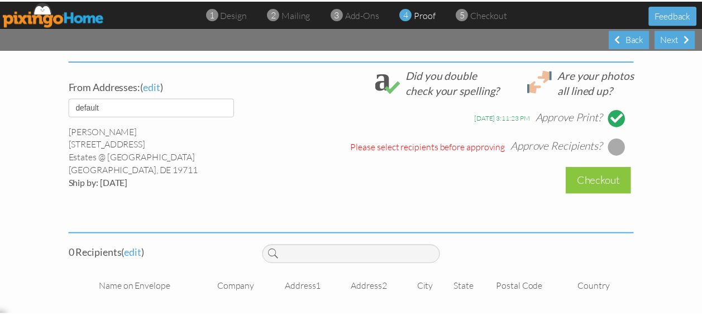
scroll to position [420, 0]
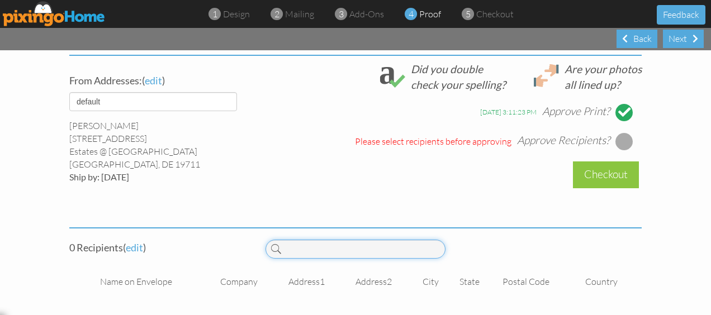
click at [293, 249] on input at bounding box center [354, 249] width 179 height 19
type input "[PERSON_NAME]"
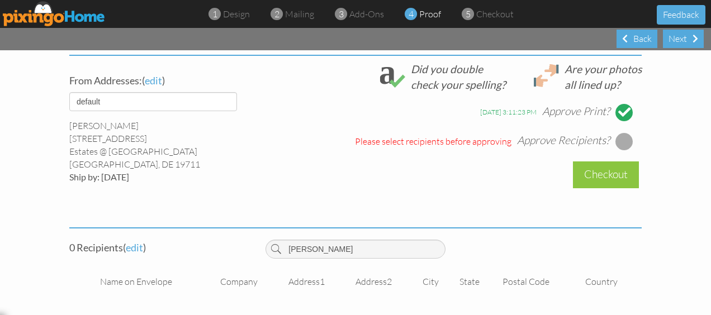
click at [271, 249] on span at bounding box center [276, 249] width 10 height 19
click at [130, 244] on span "edit" at bounding box center [134, 247] width 17 height 12
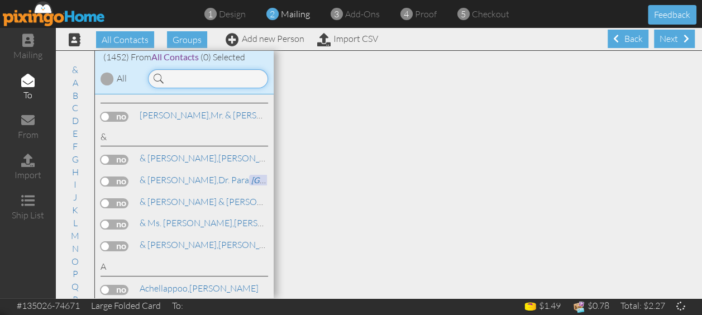
click at [180, 77] on input at bounding box center [208, 78] width 120 height 19
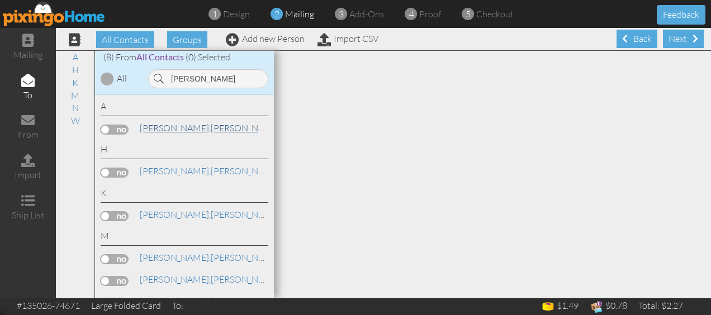
click at [160, 129] on span "[PERSON_NAME]," at bounding box center [175, 127] width 71 height 11
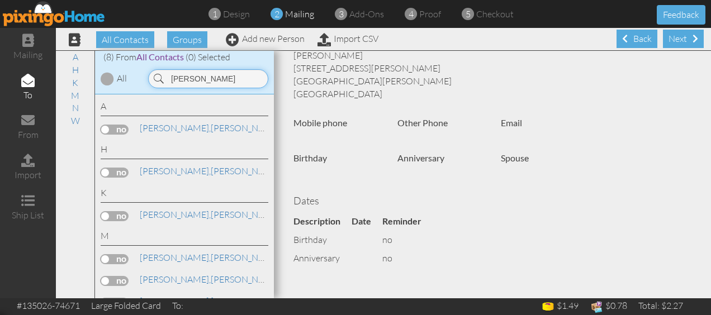
click at [205, 78] on input "[PERSON_NAME]" at bounding box center [208, 78] width 120 height 19
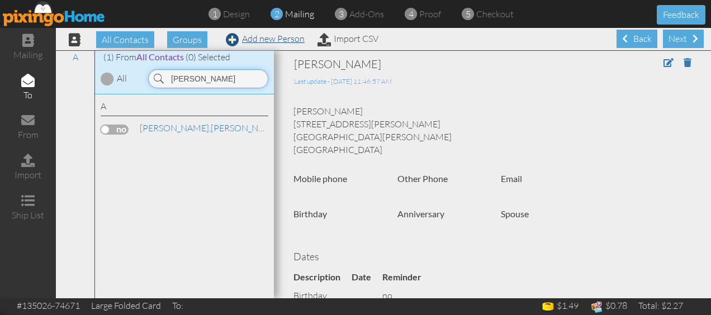
type input "[PERSON_NAME]"
click at [265, 39] on link "Add new Person" at bounding box center [265, 38] width 79 height 11
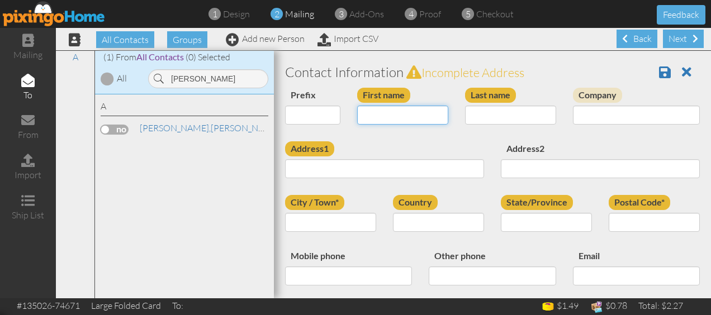
click at [376, 112] on input "First name" at bounding box center [402, 115] width 91 height 19
type input "Abgela"
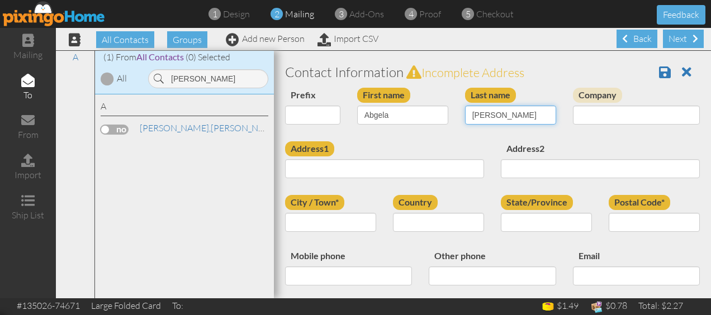
type input "[PERSON_NAME]"
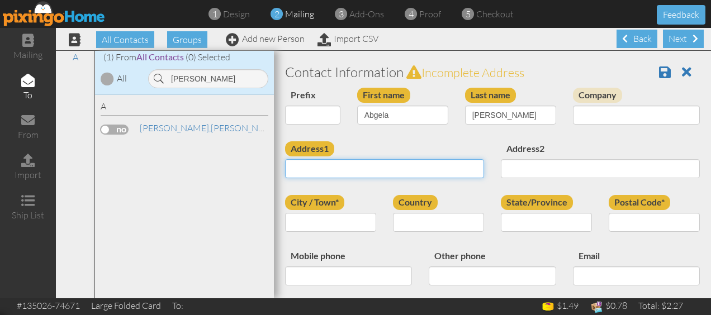
paste input "7B, room 7239."
type input "7"
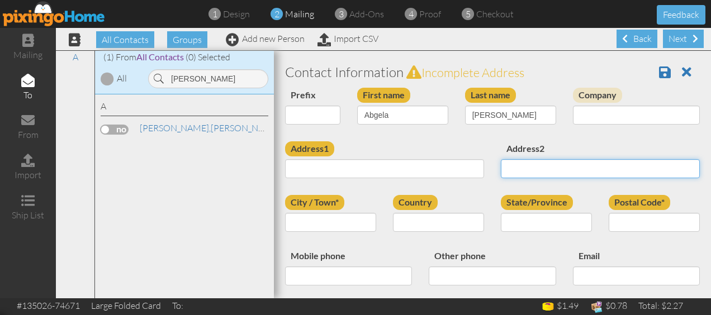
paste input "7B, room 7239."
type input "7B, room 7239."
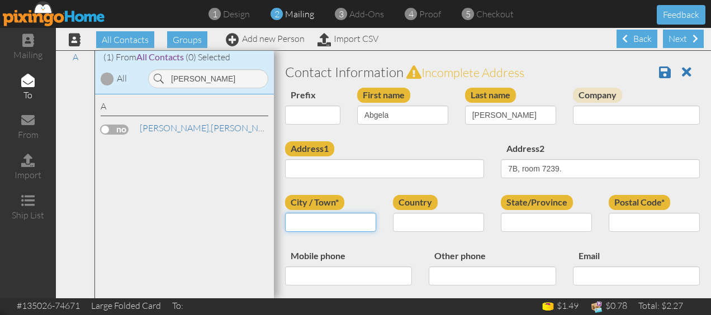
click at [295, 222] on input "City / Town*" at bounding box center [330, 222] width 91 height 19
type input "[GEOGRAPHIC_DATA]"
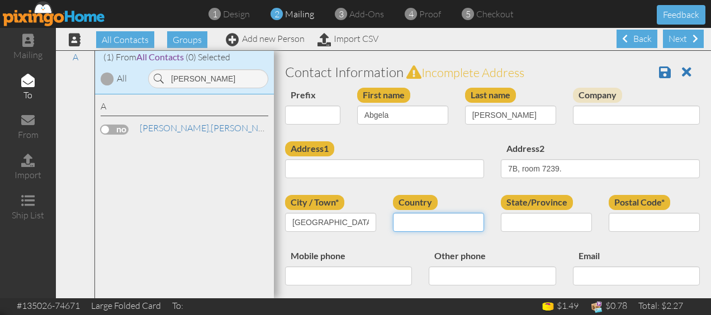
select select "object:8695"
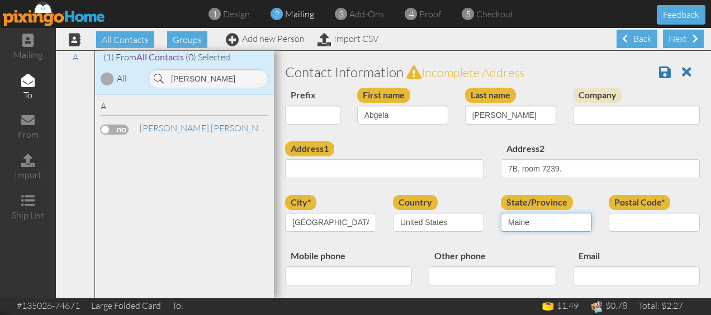
click at [576, 217] on select "AA (Military) AE (Military) [US_STATE] [US_STATE] [US_STATE] AP (Military) [US_…" at bounding box center [546, 222] width 91 height 19
select select "object:8970"
click at [501, 213] on select "AA (Military) AE (Military) [US_STATE] [US_STATE] [US_STATE] AP (Military) [US_…" at bounding box center [546, 222] width 91 height 19
click at [633, 225] on input "Postal Code*" at bounding box center [654, 222] width 91 height 19
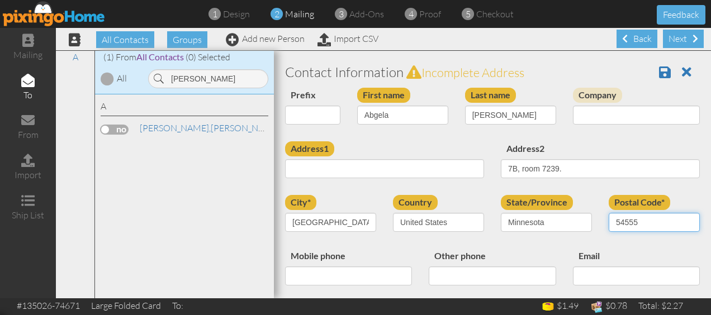
type input "54555"
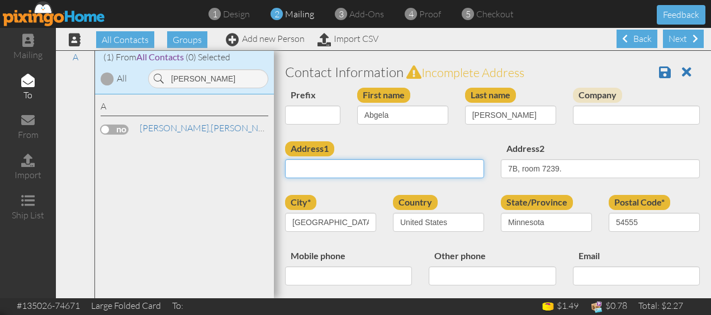
click at [333, 171] on input "Address1" at bounding box center [384, 168] width 199 height 19
paste input "[STREET_ADDRESS]"
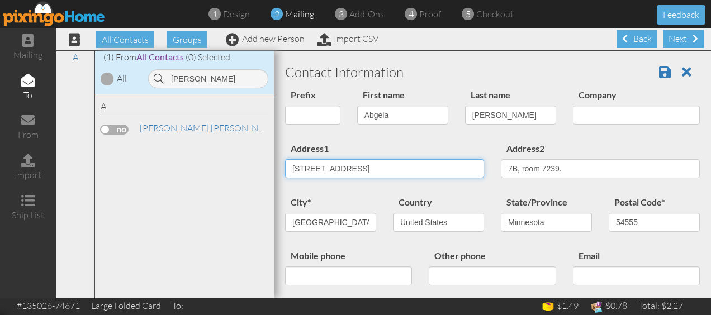
type input "[STREET_ADDRESS]"
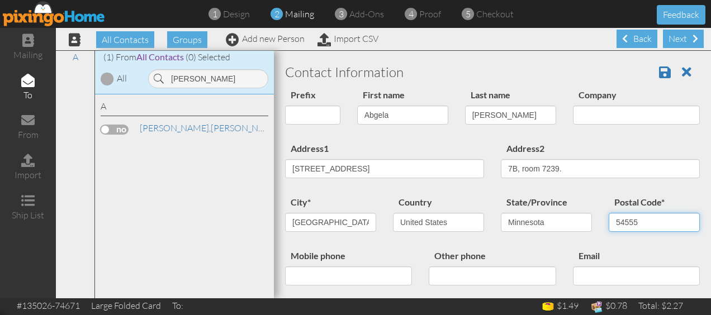
drag, startPoint x: 615, startPoint y: 221, endPoint x: 608, endPoint y: 222, distance: 7.3
click at [609, 222] on input "54555" at bounding box center [654, 222] width 91 height 19
type input "55455"
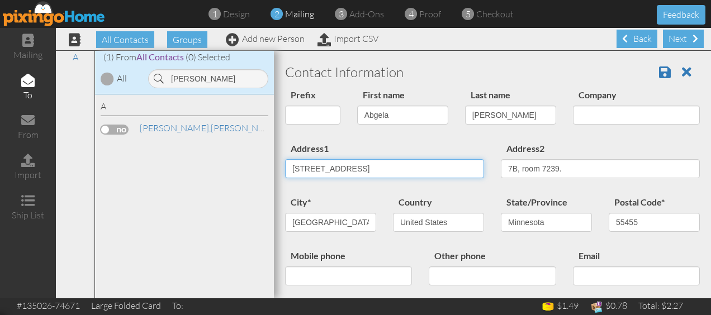
drag, startPoint x: 458, startPoint y: 165, endPoint x: 372, endPoint y: 170, distance: 86.7
click at [372, 170] on input "[STREET_ADDRESS]" at bounding box center [384, 168] width 199 height 19
click at [292, 167] on input "[STREET_ADDRESS]," at bounding box center [384, 168] width 199 height 19
click at [291, 170] on input "[STREET_ADDRESS]," at bounding box center [384, 168] width 199 height 19
paste input "M Health [GEOGRAPHIC_DATA][US_STATE] - [GEOGRAPHIC_DATA]"
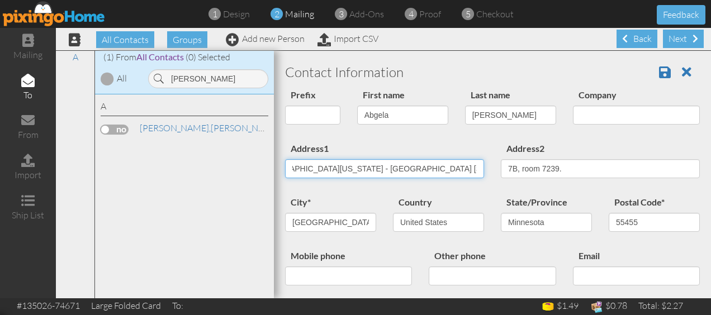
scroll to position [0, 70]
type input "M Health [GEOGRAPHIC_DATA][US_STATE] - [GEOGRAPHIC_DATA] [STREET_ADDRESS],"
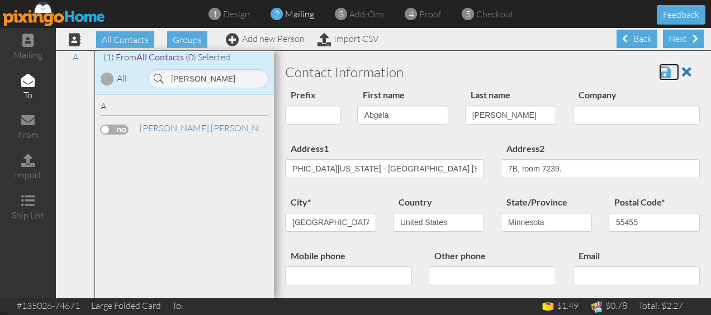
scroll to position [0, 0]
click at [659, 68] on span at bounding box center [665, 71] width 12 height 13
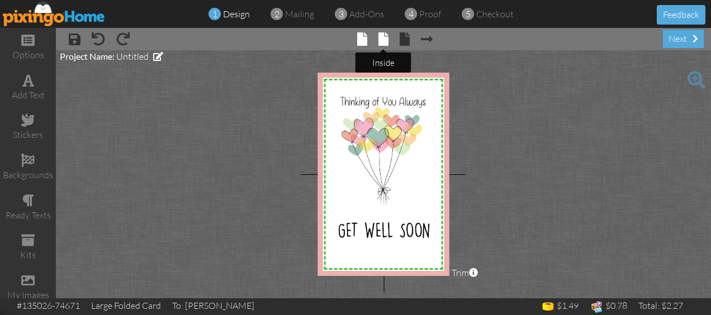
click at [382, 42] on span at bounding box center [383, 38] width 10 height 13
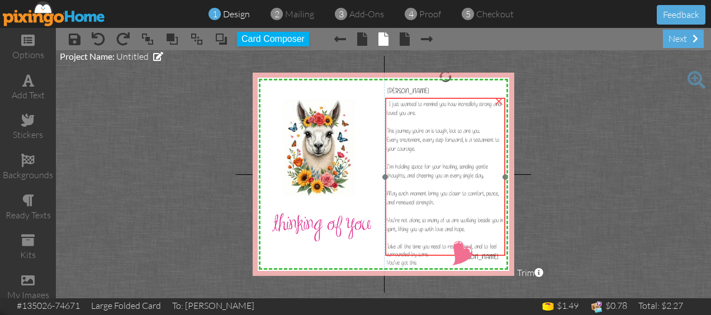
click at [461, 102] on span "I just wanted to remind you how incredibly strong and loved you are." at bounding box center [444, 108] width 115 height 17
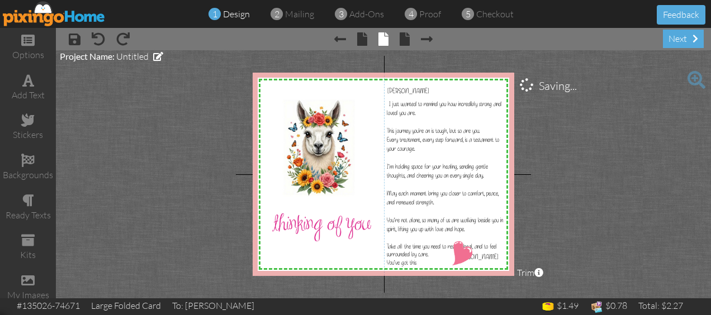
click at [559, 124] on project-studio-wrapper "X X X X X X X X X X X X X X X X X X X X X X X X X X X X X X X X X X X X X X X X…" at bounding box center [383, 174] width 655 height 248
click at [118, 53] on span "Untitled" at bounding box center [132, 56] width 32 height 11
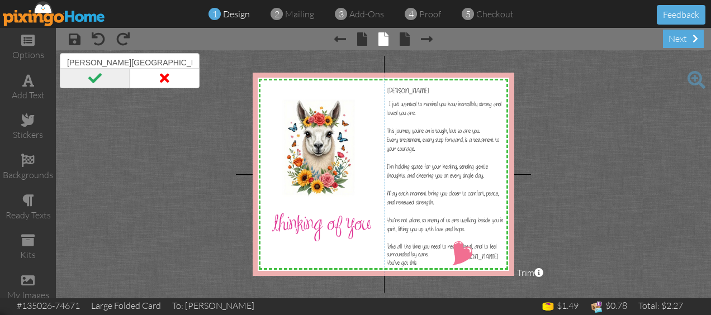
type input "angela albee hospital"
click at [98, 78] on span at bounding box center [95, 78] width 70 height 20
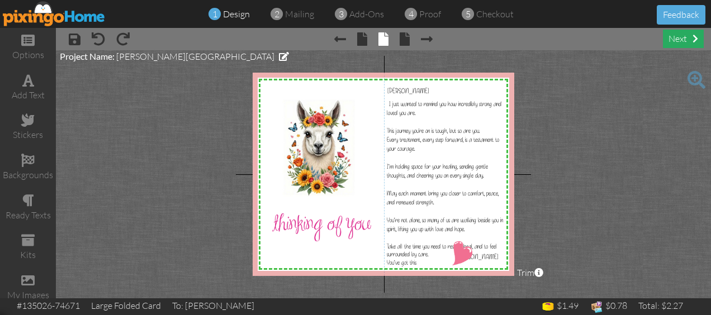
click at [671, 37] on div "next" at bounding box center [683, 39] width 41 height 18
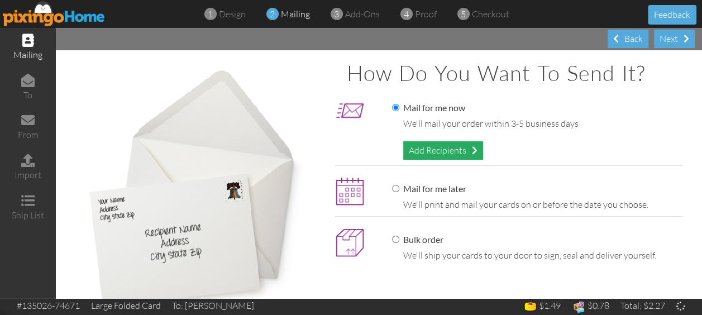
click at [420, 154] on div "Add Recipients" at bounding box center [443, 150] width 80 height 18
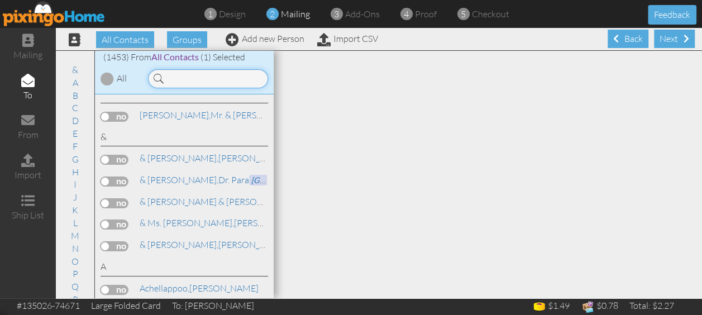
click at [204, 70] on input at bounding box center [208, 78] width 120 height 19
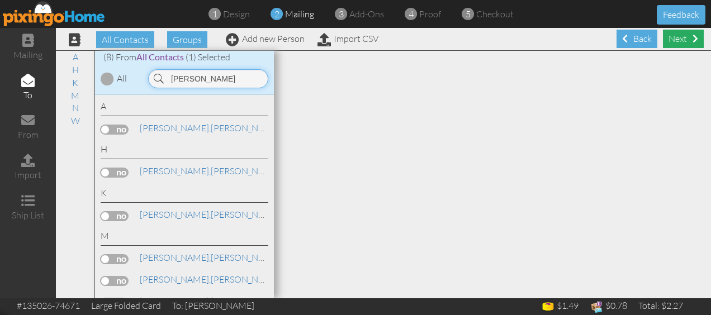
type input "[PERSON_NAME]"
click at [678, 38] on div "Next" at bounding box center [683, 39] width 41 height 18
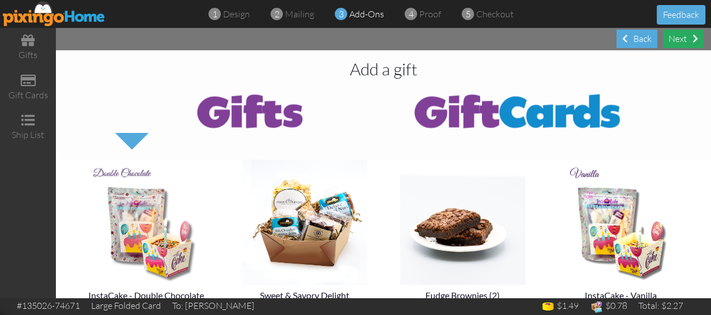
click at [683, 39] on div "Next" at bounding box center [683, 39] width 41 height 18
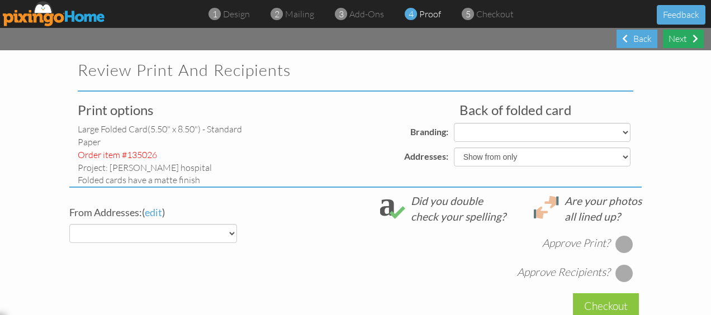
select select "object:5095"
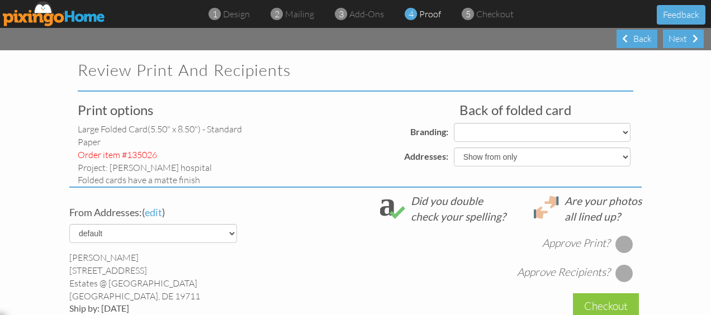
select select "object:5097"
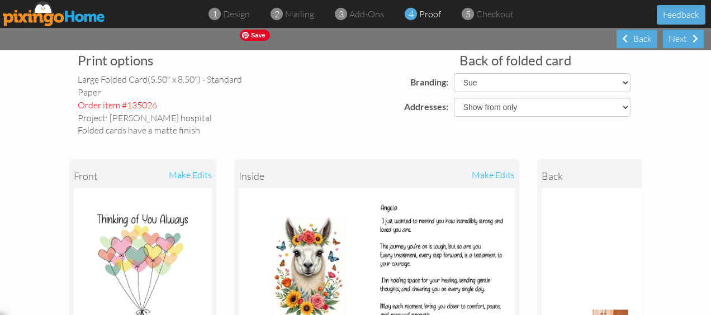
scroll to position [46, 0]
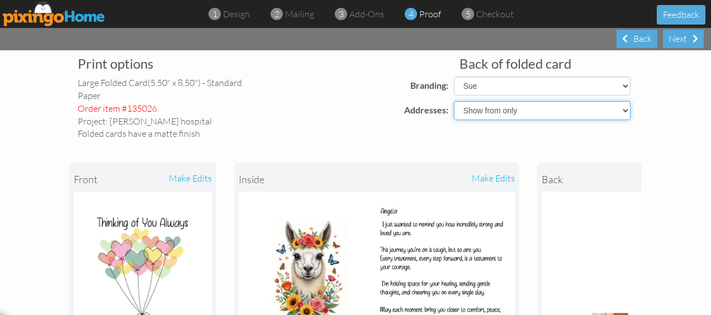
click at [468, 110] on select "Show to and from Show from only Hide to and from" at bounding box center [542, 110] width 177 height 19
select select "object:5093"
click at [454, 101] on select "Show to and from Show from only Hide to and from" at bounding box center [542, 110] width 177 height 19
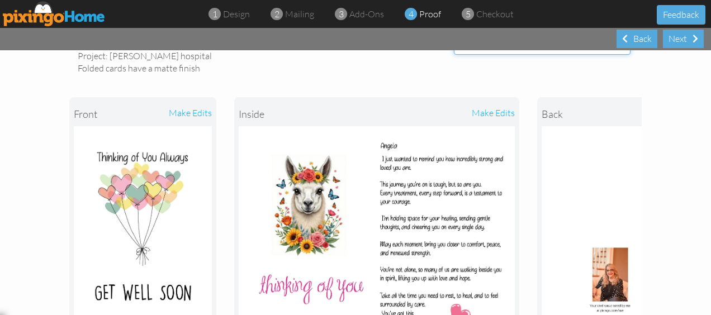
scroll to position [168, 0]
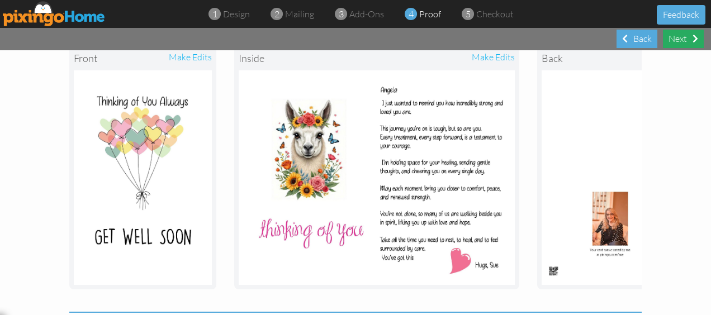
click at [673, 39] on div "Next" at bounding box center [683, 39] width 41 height 18
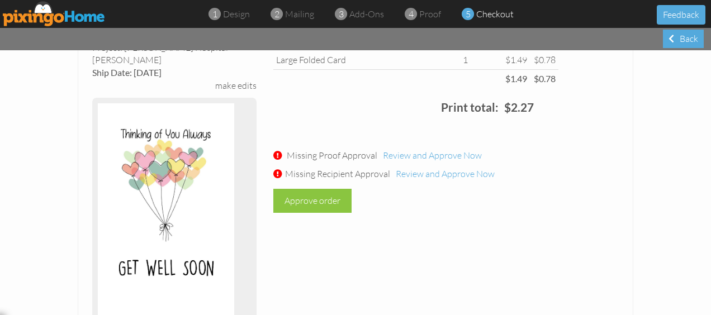
scroll to position [112, 0]
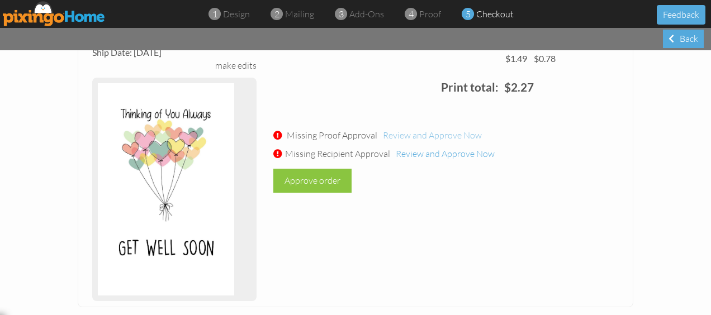
click at [449, 137] on span "Review and Approve Now" at bounding box center [432, 135] width 99 height 11
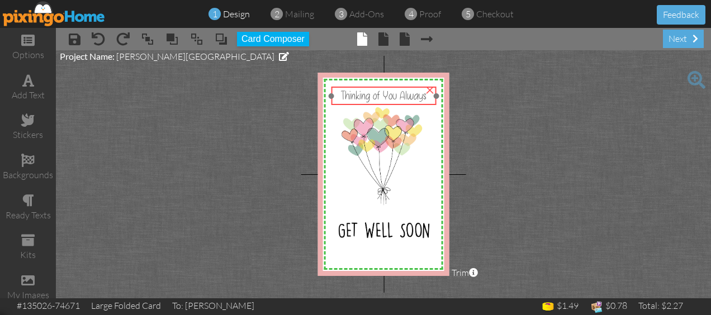
drag, startPoint x: 401, startPoint y: 99, endPoint x: 402, endPoint y: 93, distance: 6.2
click at [402, 93] on span "Thinking of You Always" at bounding box center [384, 95] width 86 height 15
click at [552, 144] on project-studio-wrapper "X X X X X X X X X X X X X X X X X X X X X X X X X X X X X X X X X X X X X X X X…" at bounding box center [383, 174] width 655 height 248
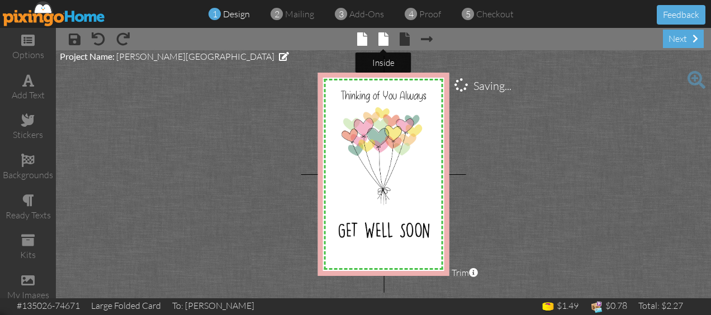
click at [381, 38] on span at bounding box center [383, 38] width 10 height 13
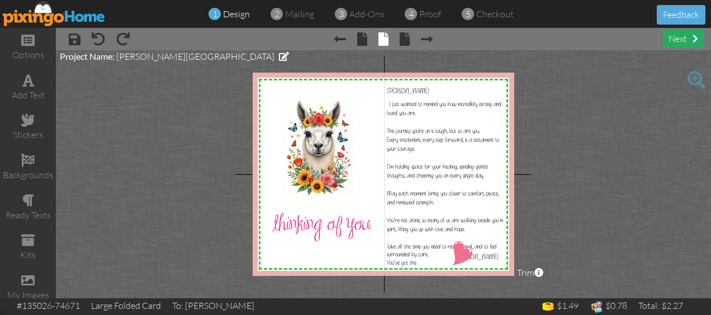
click at [675, 36] on div "next" at bounding box center [683, 39] width 41 height 18
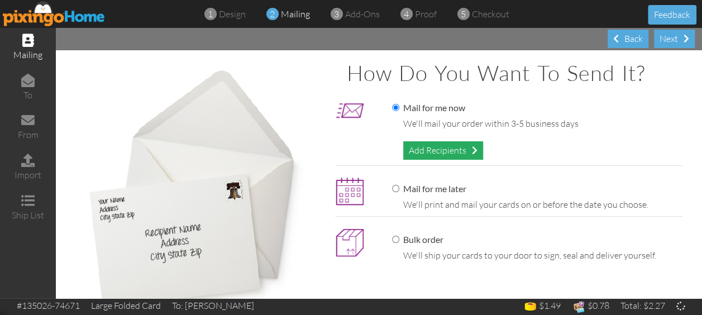
click at [434, 151] on div "Add Recipients" at bounding box center [443, 150] width 80 height 18
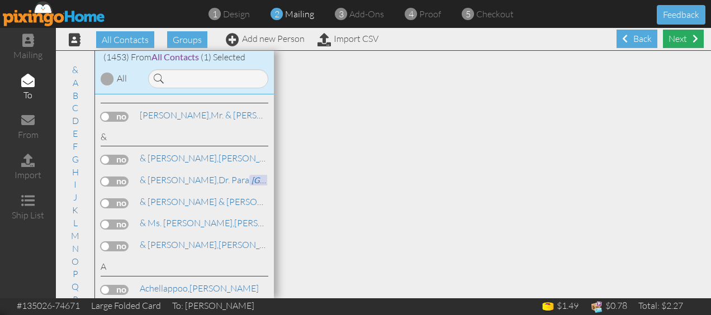
click at [664, 40] on div "Next" at bounding box center [683, 39] width 41 height 18
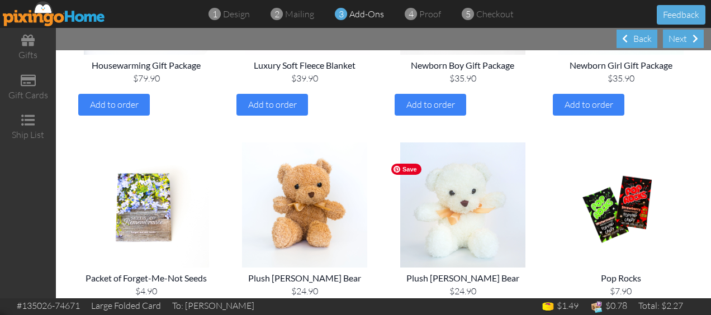
scroll to position [1118, 0]
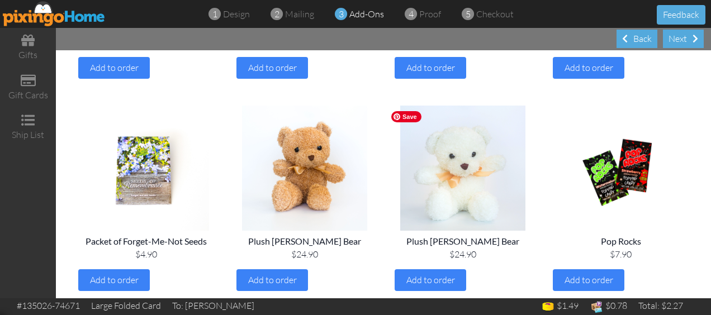
click at [458, 192] on img at bounding box center [462, 168] width 145 height 125
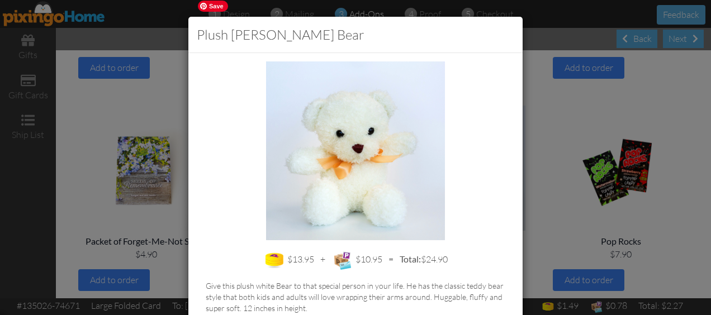
scroll to position [0, 0]
click at [545, 81] on div "Plush White Teddy Bear $13.95 + $10.95 = Total: $24.90 Give this plush white Be…" at bounding box center [355, 157] width 711 height 315
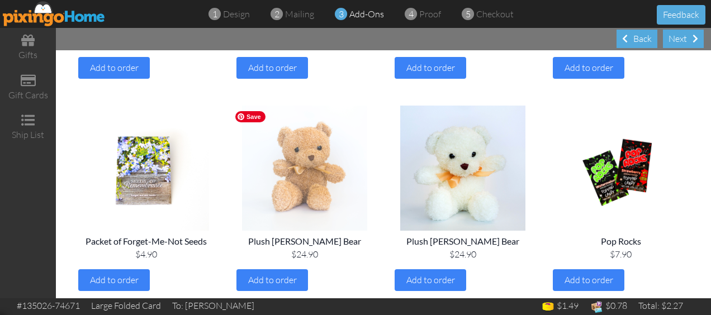
click at [312, 183] on img at bounding box center [304, 168] width 145 height 125
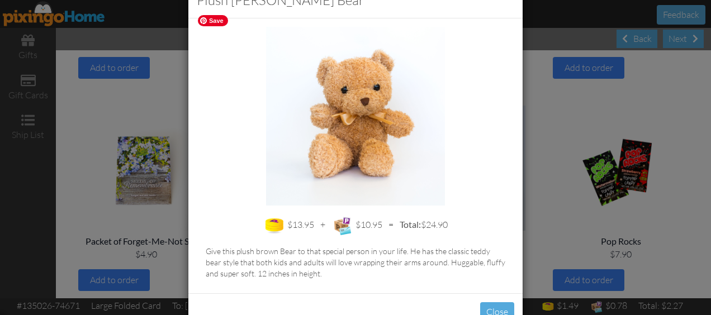
scroll to position [67, 0]
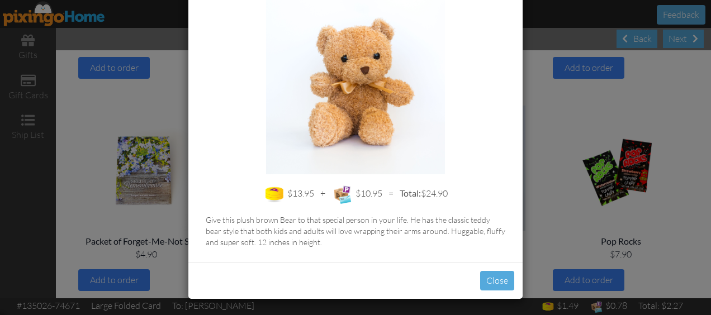
click at [566, 117] on div "Plush Brown Teddy Bear $13.95 + $10.95 = Total: $24.90 Give this plush brown Be…" at bounding box center [355, 157] width 711 height 315
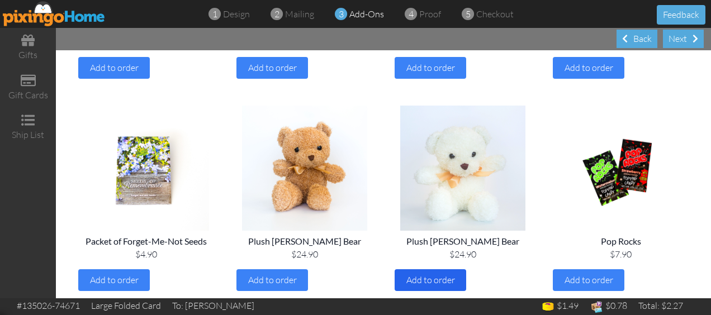
click at [424, 278] on span "Add to order" at bounding box center [430, 279] width 49 height 11
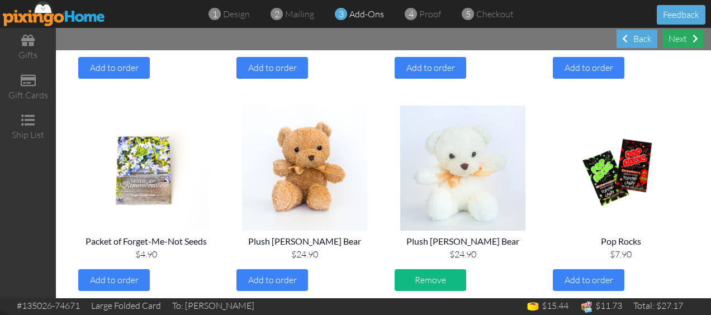
click at [670, 36] on div "Next" at bounding box center [683, 39] width 41 height 18
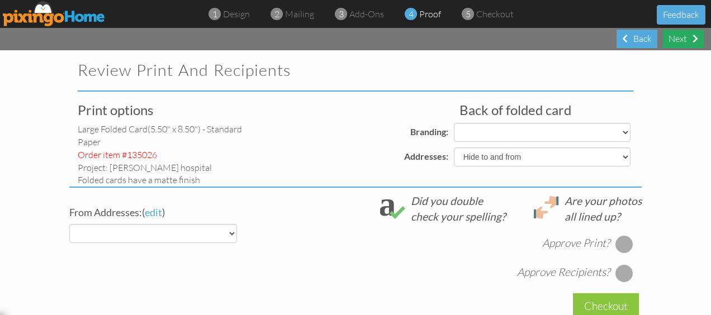
select select "object:8738"
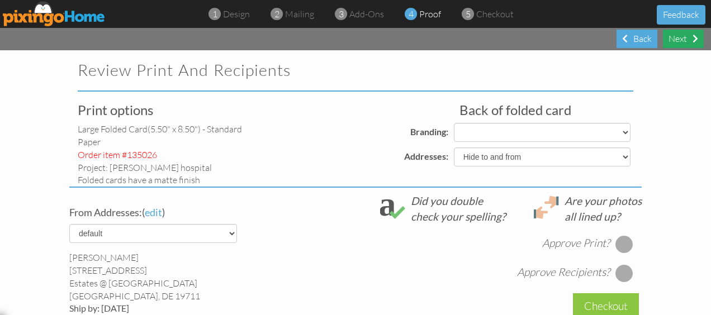
select select "object:8740"
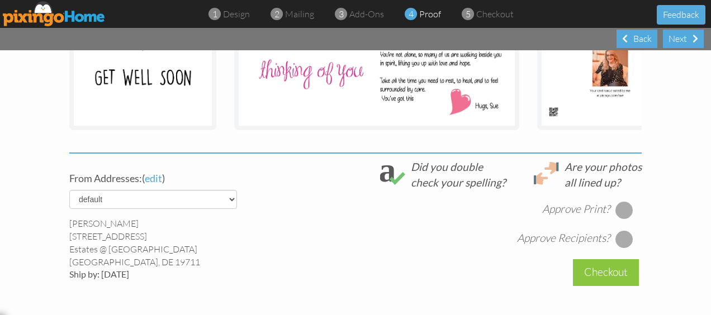
scroll to position [391, 0]
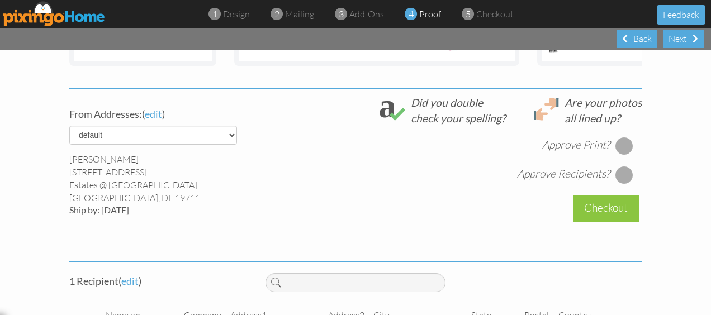
click at [617, 151] on div at bounding box center [624, 146] width 18 height 18
click at [621, 183] on div at bounding box center [624, 175] width 18 height 18
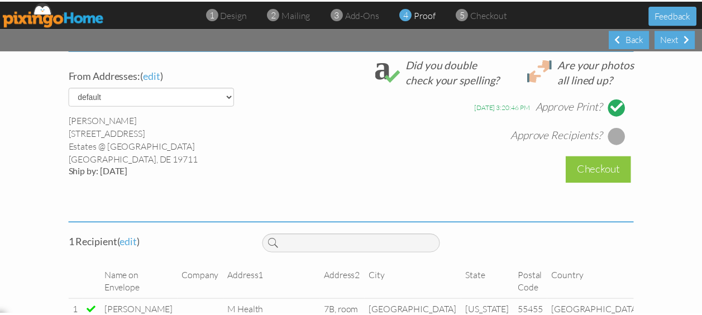
scroll to position [493, 0]
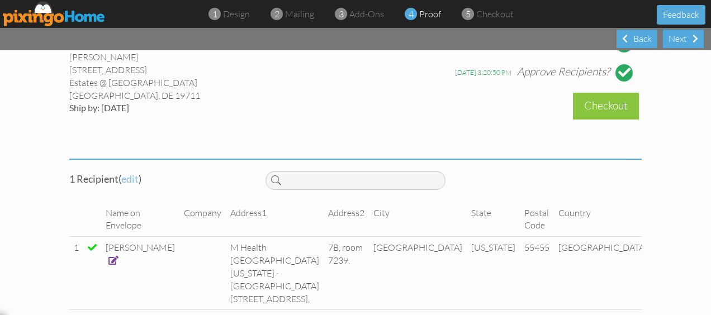
click at [127, 185] on span "edit" at bounding box center [129, 179] width 17 height 12
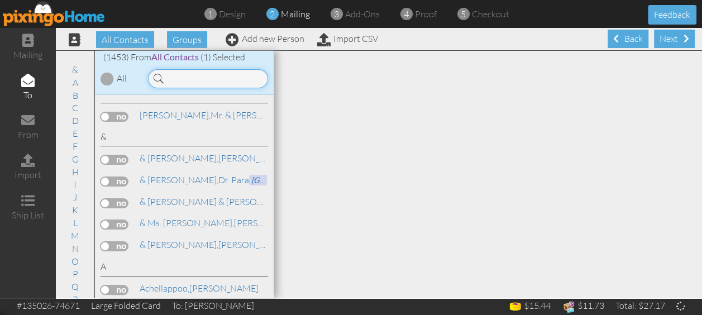
click at [173, 73] on input at bounding box center [208, 78] width 120 height 19
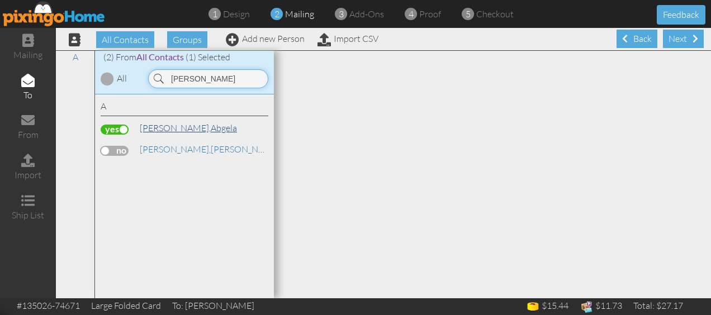
type input "albee"
click at [177, 127] on link "Albee, Abgela" at bounding box center [188, 127] width 99 height 13
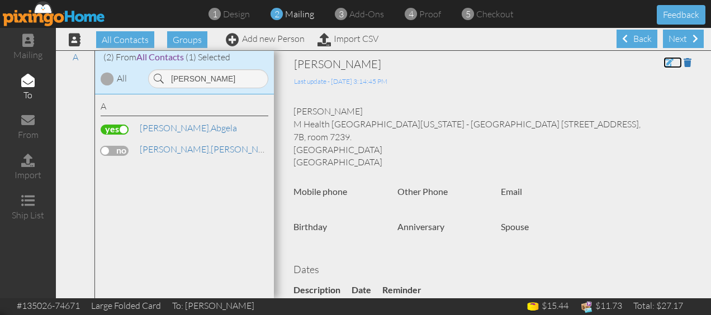
click at [663, 61] on span at bounding box center [668, 62] width 10 height 9
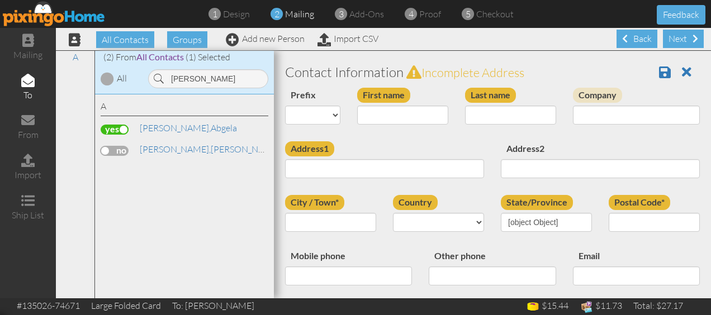
type input "Abgela"
type input "[PERSON_NAME]"
type input "M Health [GEOGRAPHIC_DATA][US_STATE] - [GEOGRAPHIC_DATA] [STREET_ADDRESS],"
type input "7B, room 7239."
type input "[GEOGRAPHIC_DATA]"
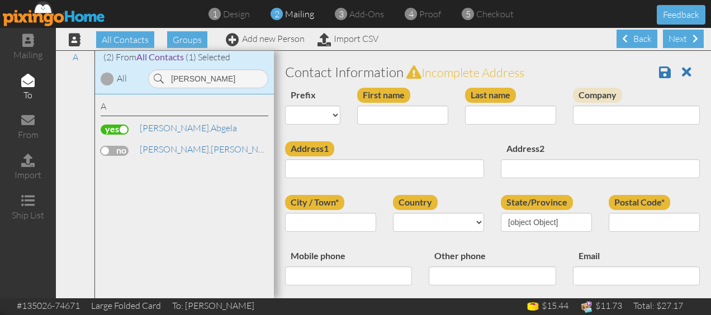
type input "55455"
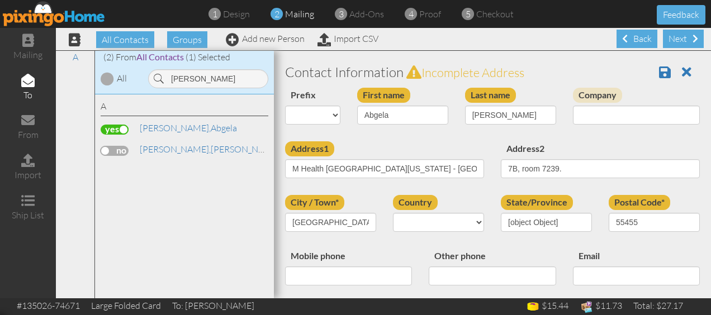
select select "object:12171"
select select "object:12416"
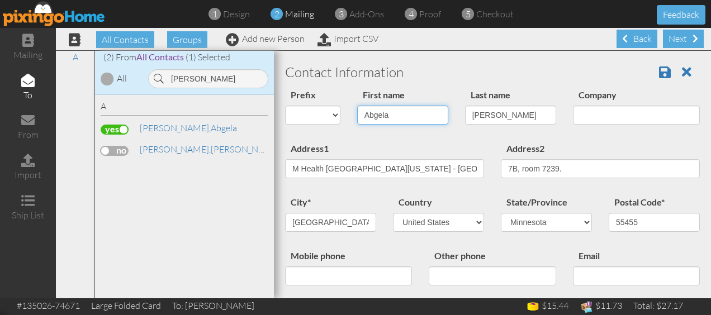
click at [372, 114] on input "Abgela" at bounding box center [402, 115] width 91 height 19
type input "[PERSON_NAME]"
click at [659, 73] on span at bounding box center [665, 71] width 12 height 13
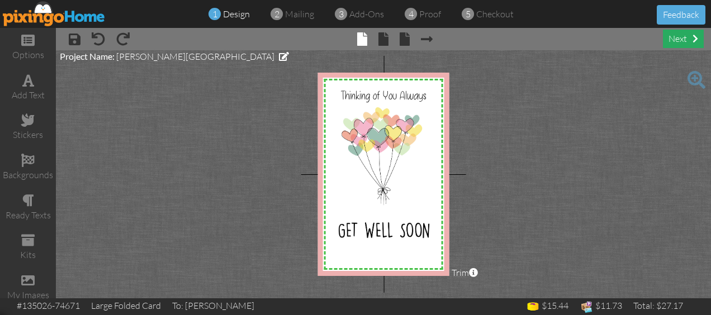
click at [667, 34] on div "next" at bounding box center [683, 39] width 41 height 18
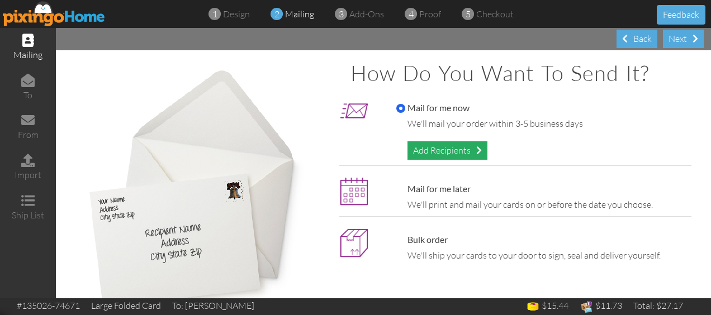
click at [439, 151] on div "Add Recipients" at bounding box center [447, 150] width 80 height 18
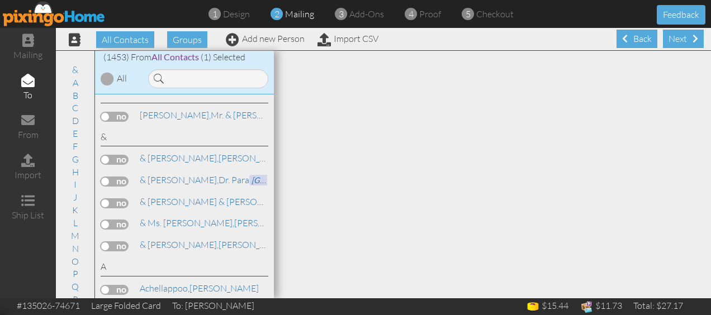
drag, startPoint x: 670, startPoint y: 38, endPoint x: 596, endPoint y: 99, distance: 96.0
click at [670, 37] on div "Next" at bounding box center [683, 39] width 41 height 18
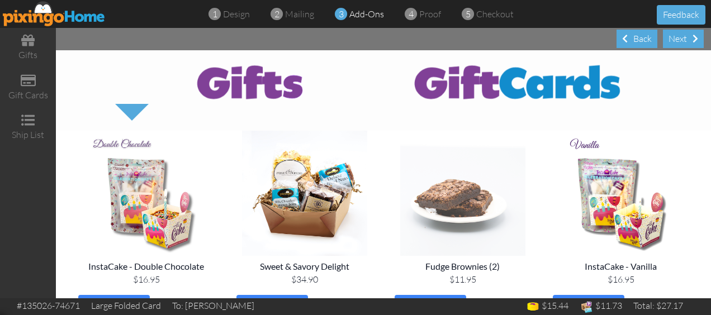
scroll to position [56, 0]
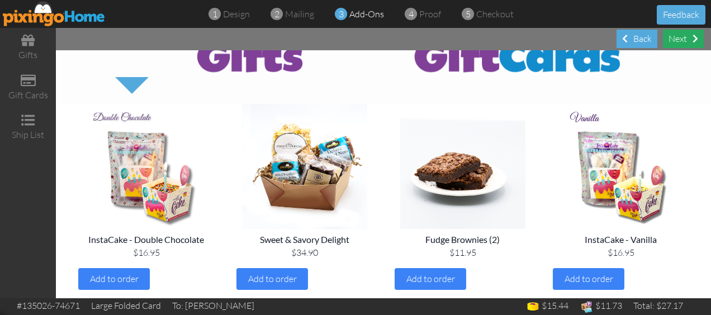
click at [681, 37] on div "Next" at bounding box center [683, 39] width 41 height 18
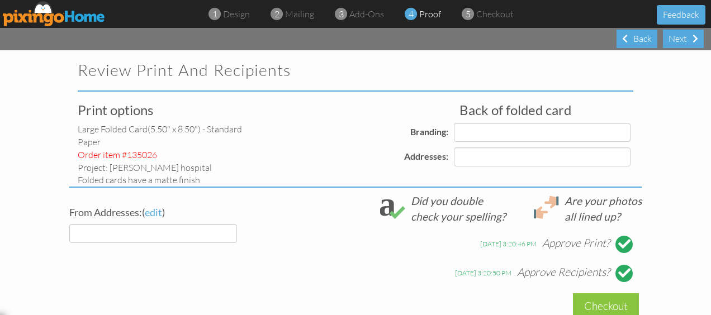
select select "object:5061"
select select "object:5065"
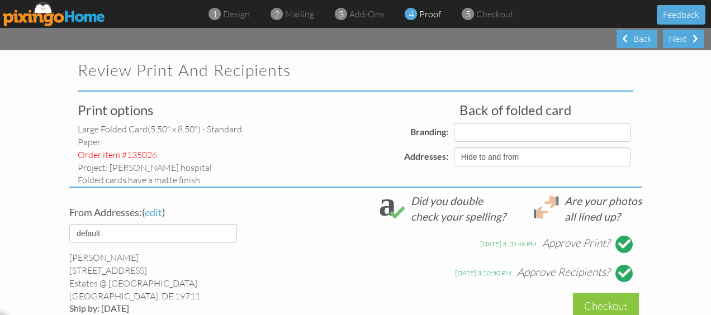
select select "object:5067"
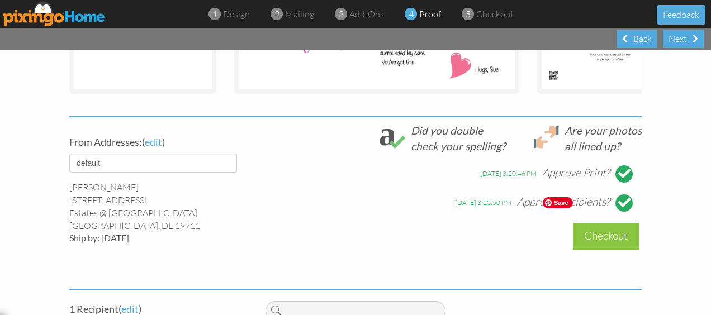
scroll to position [382, 0]
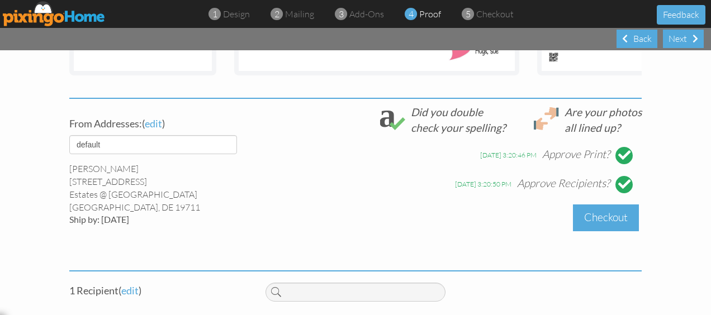
click at [607, 225] on div "Checkout" at bounding box center [606, 218] width 66 height 26
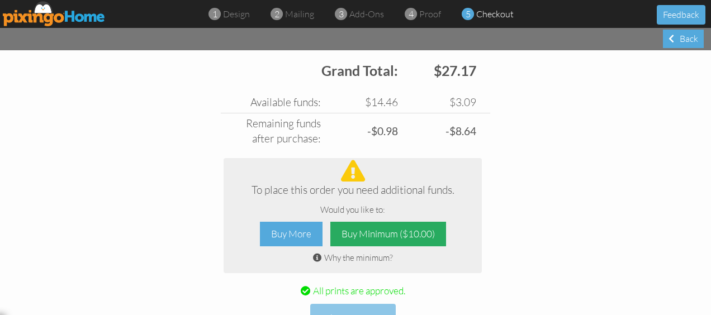
scroll to position [536, 0]
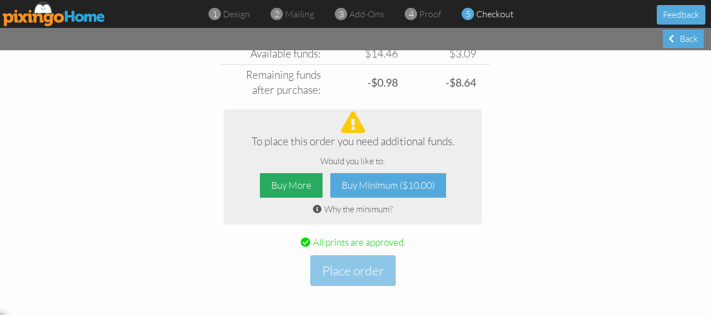
click at [284, 186] on div "Buy More" at bounding box center [291, 185] width 63 height 25
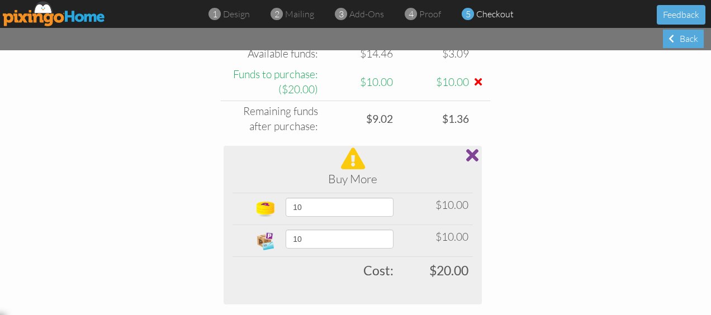
click at [468, 153] on span at bounding box center [472, 155] width 12 height 18
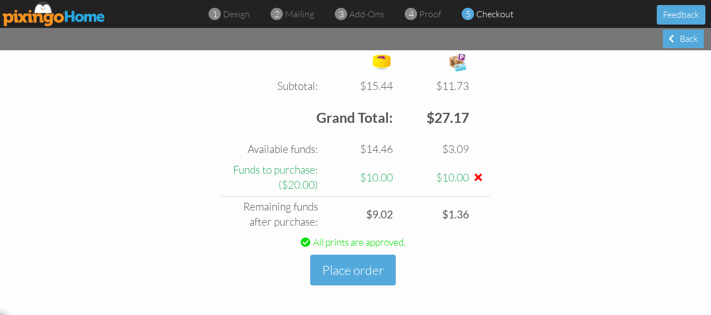
click at [474, 175] on span at bounding box center [477, 177] width 7 height 11
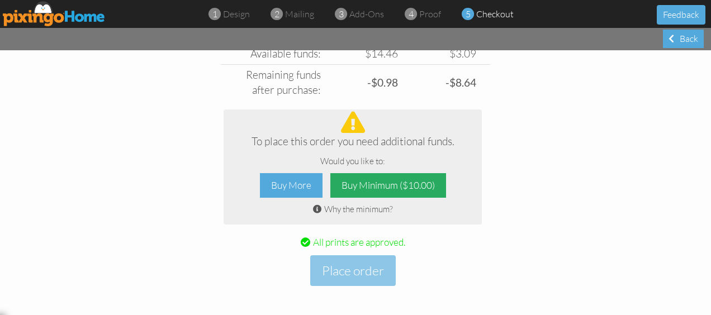
click at [352, 182] on div "Buy Minimum ($10.00)" at bounding box center [388, 185] width 116 height 25
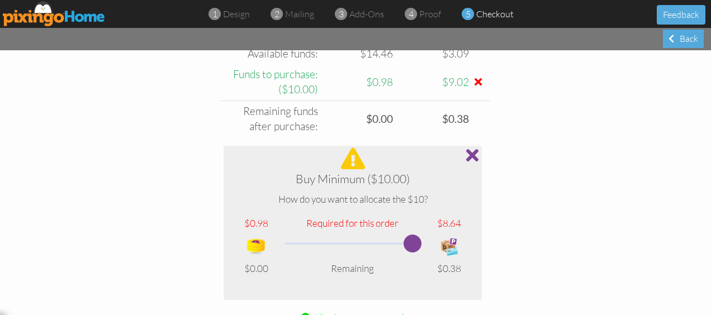
drag, startPoint x: 350, startPoint y: 246, endPoint x: 407, endPoint y: 249, distance: 57.6
click at [407, 249] on span at bounding box center [412, 244] width 18 height 18
drag, startPoint x: 409, startPoint y: 246, endPoint x: 289, endPoint y: 246, distance: 120.2
click at [289, 246] on span at bounding box center [293, 244] width 18 height 18
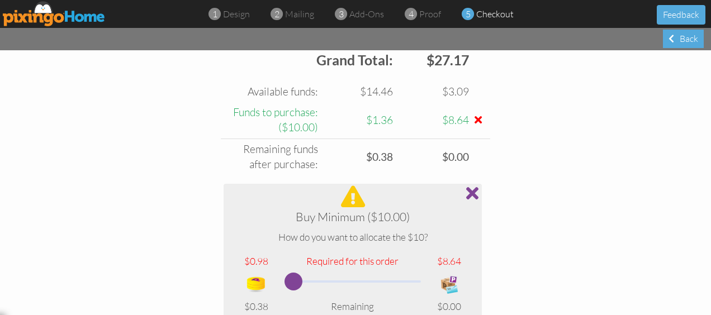
scroll to position [480, 0]
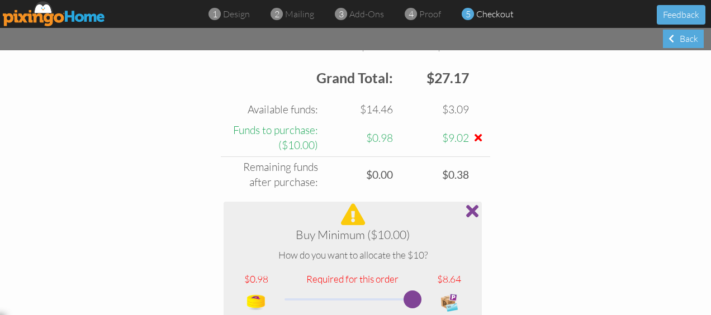
drag, startPoint x: 284, startPoint y: 296, endPoint x: 422, endPoint y: 310, distance: 138.7
click at [422, 310] on tr at bounding box center [352, 302] width 240 height 31
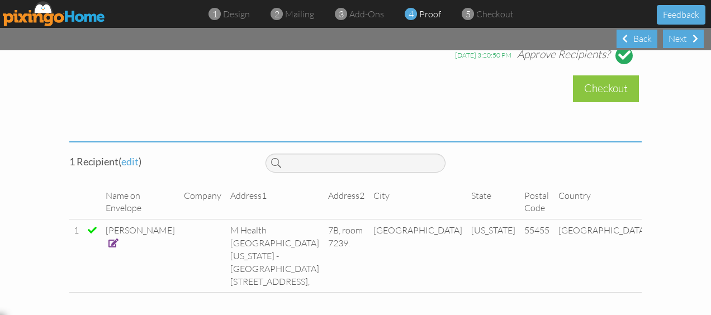
scroll to position [192, 0]
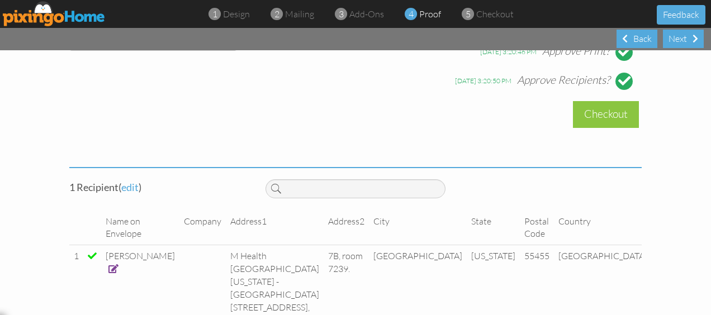
select select "object:5173"
select select "object:5179"
select select "object:5176"
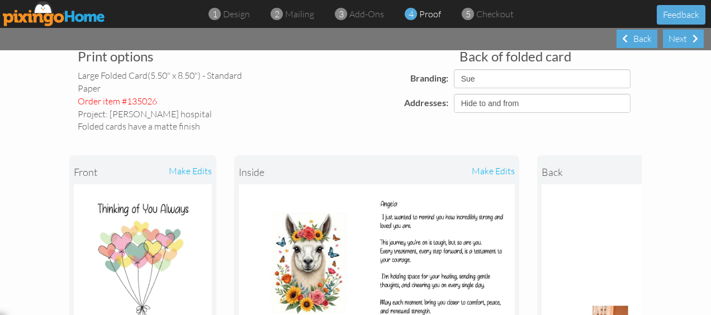
scroll to position [0, 0]
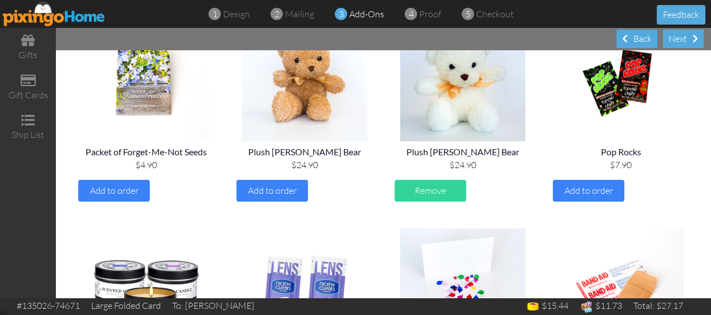
scroll to position [1229, 0]
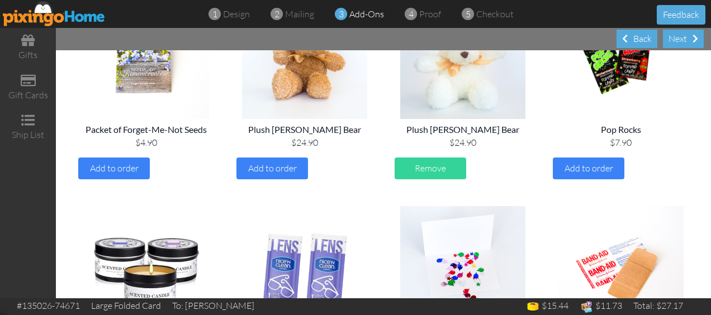
click at [433, 130] on div "Plush [PERSON_NAME] Bear" at bounding box center [463, 130] width 136 height 13
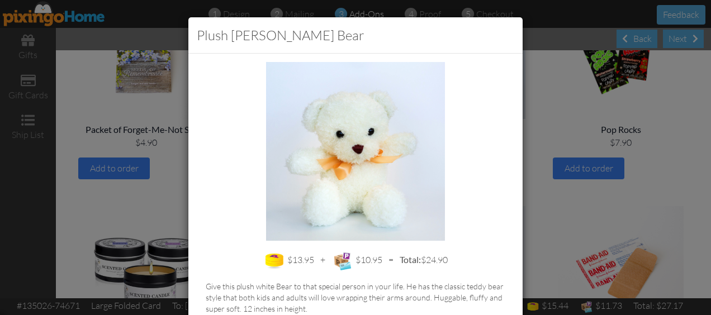
click at [583, 115] on div "Plush White Teddy Bear $13.95 + $10.95 = Total: $24.90 Give this plush white Be…" at bounding box center [355, 157] width 711 height 315
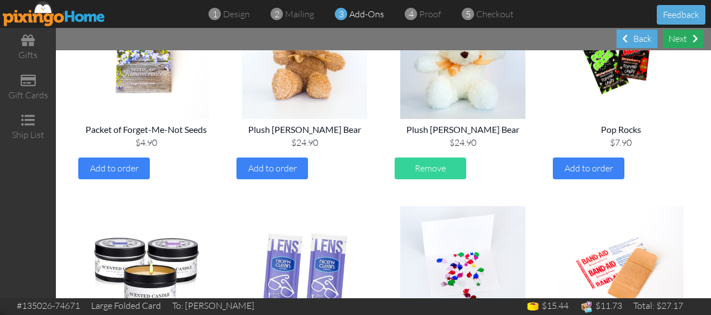
click at [678, 35] on div "Next" at bounding box center [683, 39] width 41 height 18
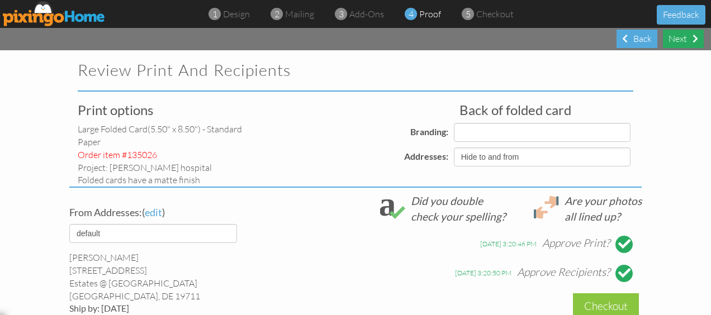
select select "object:5329"
select select "object:5331"
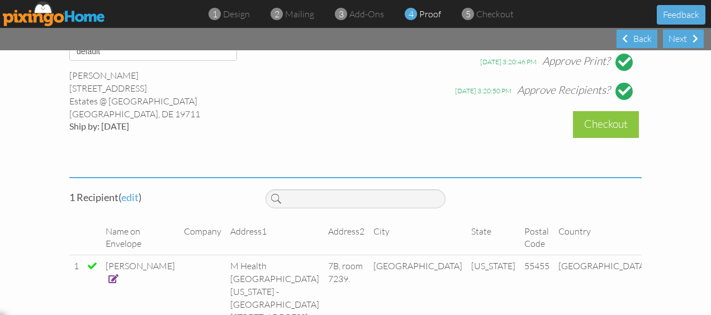
scroll to position [493, 0]
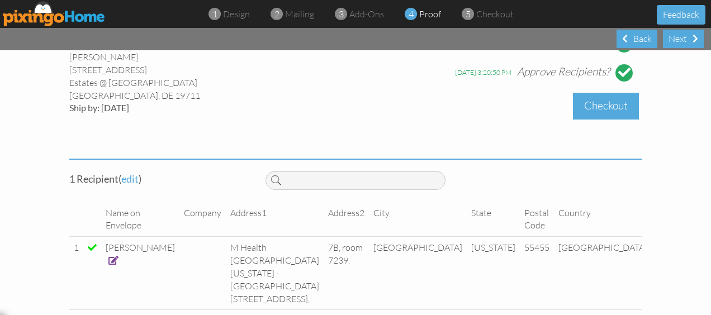
click at [604, 113] on div "Checkout" at bounding box center [606, 106] width 66 height 26
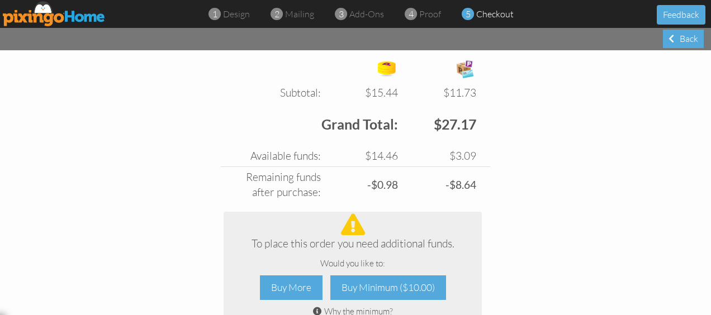
scroll to position [460, 0]
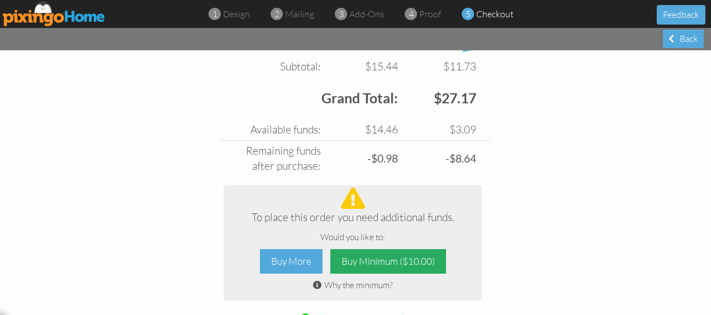
click at [389, 259] on div "Buy Minimum ($10.00)" at bounding box center [388, 261] width 116 height 25
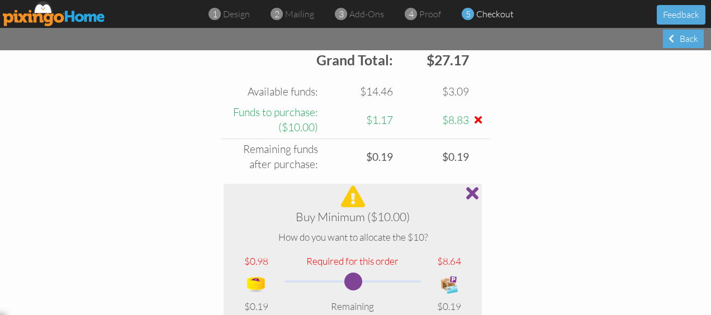
scroll to position [516, 0]
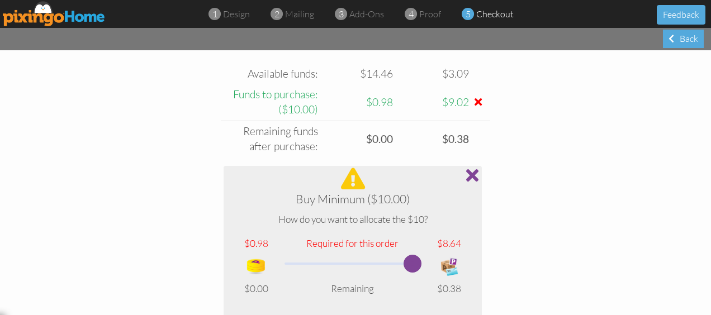
drag, startPoint x: 346, startPoint y: 258, endPoint x: 427, endPoint y: 258, distance: 80.5
click at [427, 258] on tr at bounding box center [352, 266] width 240 height 31
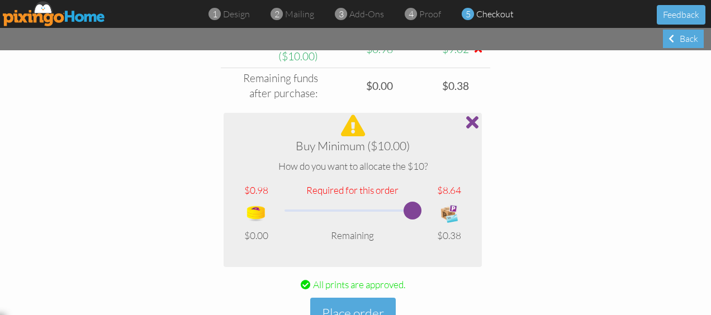
scroll to position [572, 0]
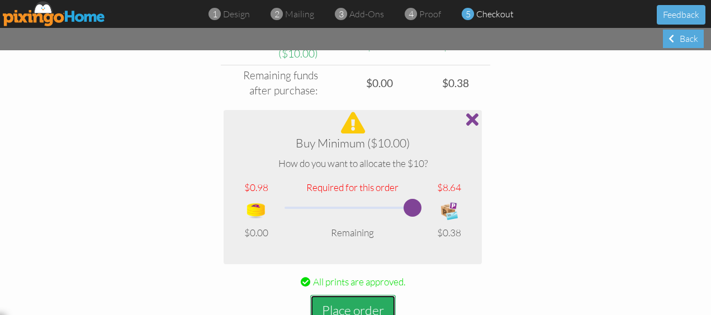
click at [346, 305] on button "Place order" at bounding box center [353, 310] width 86 height 31
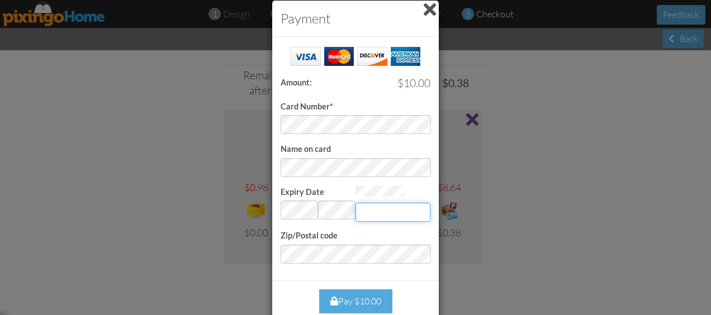
type input "809"
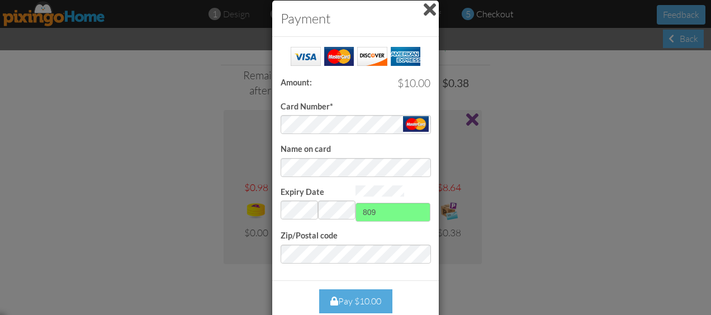
click at [348, 298] on div "Pay $10.00" at bounding box center [355, 301] width 73 height 24
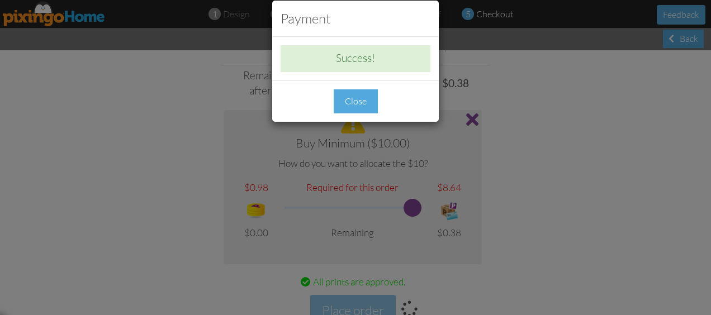
click at [361, 98] on div "Close" at bounding box center [356, 101] width 44 height 24
